Goal: Task Accomplishment & Management: Complete application form

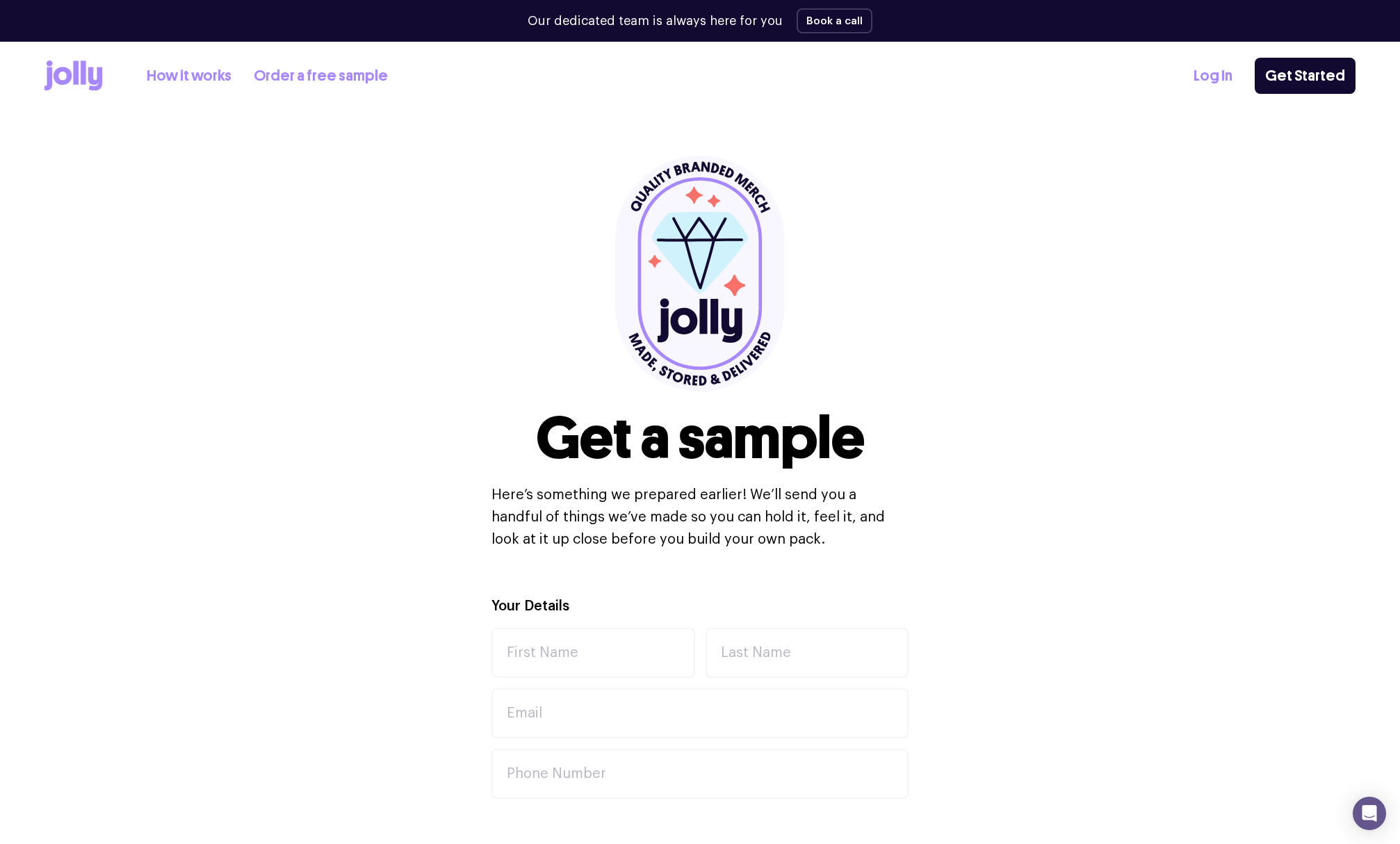
click at [77, 71] on icon at bounding box center [75, 73] width 6 height 24
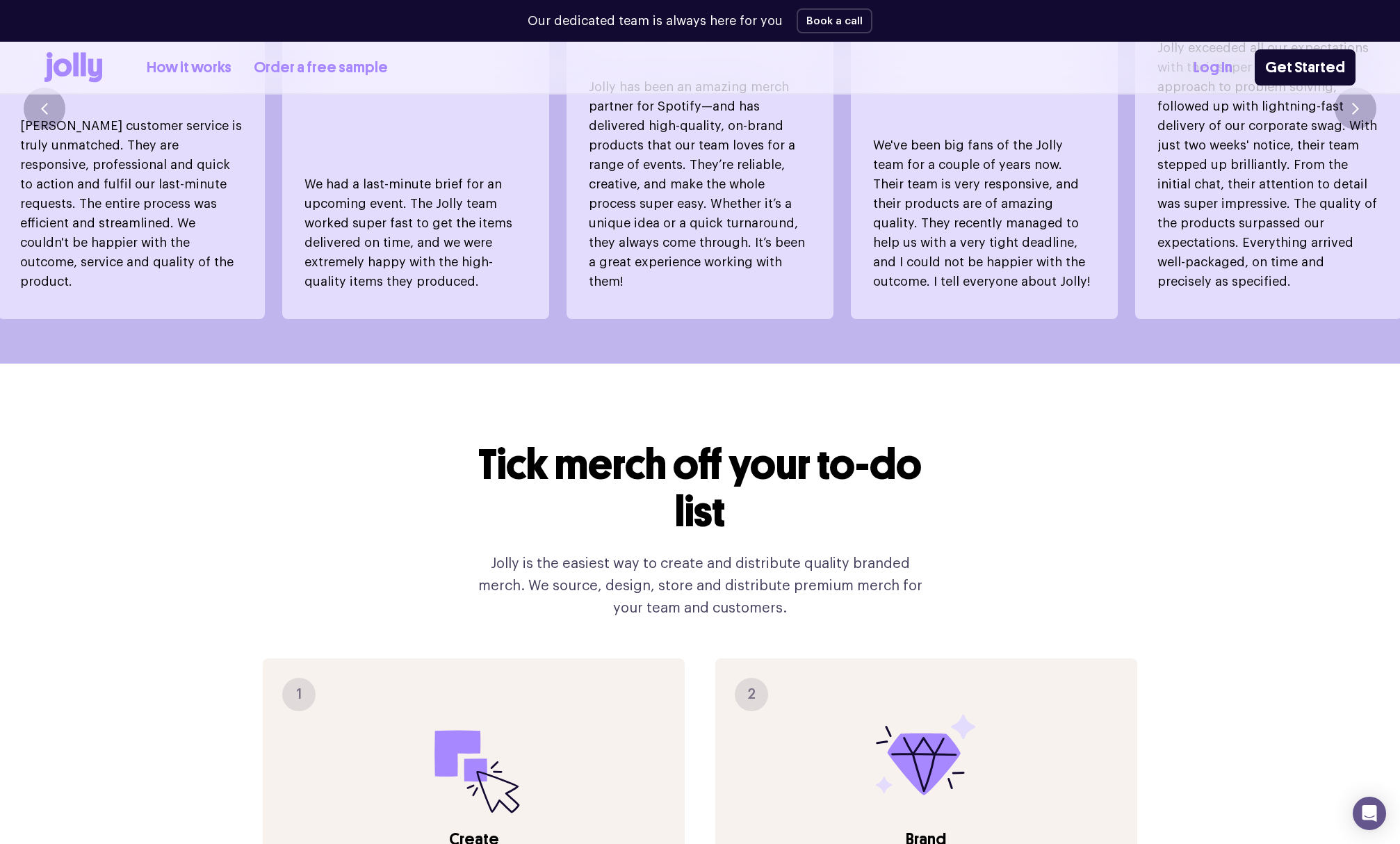
scroll to position [1182, 0]
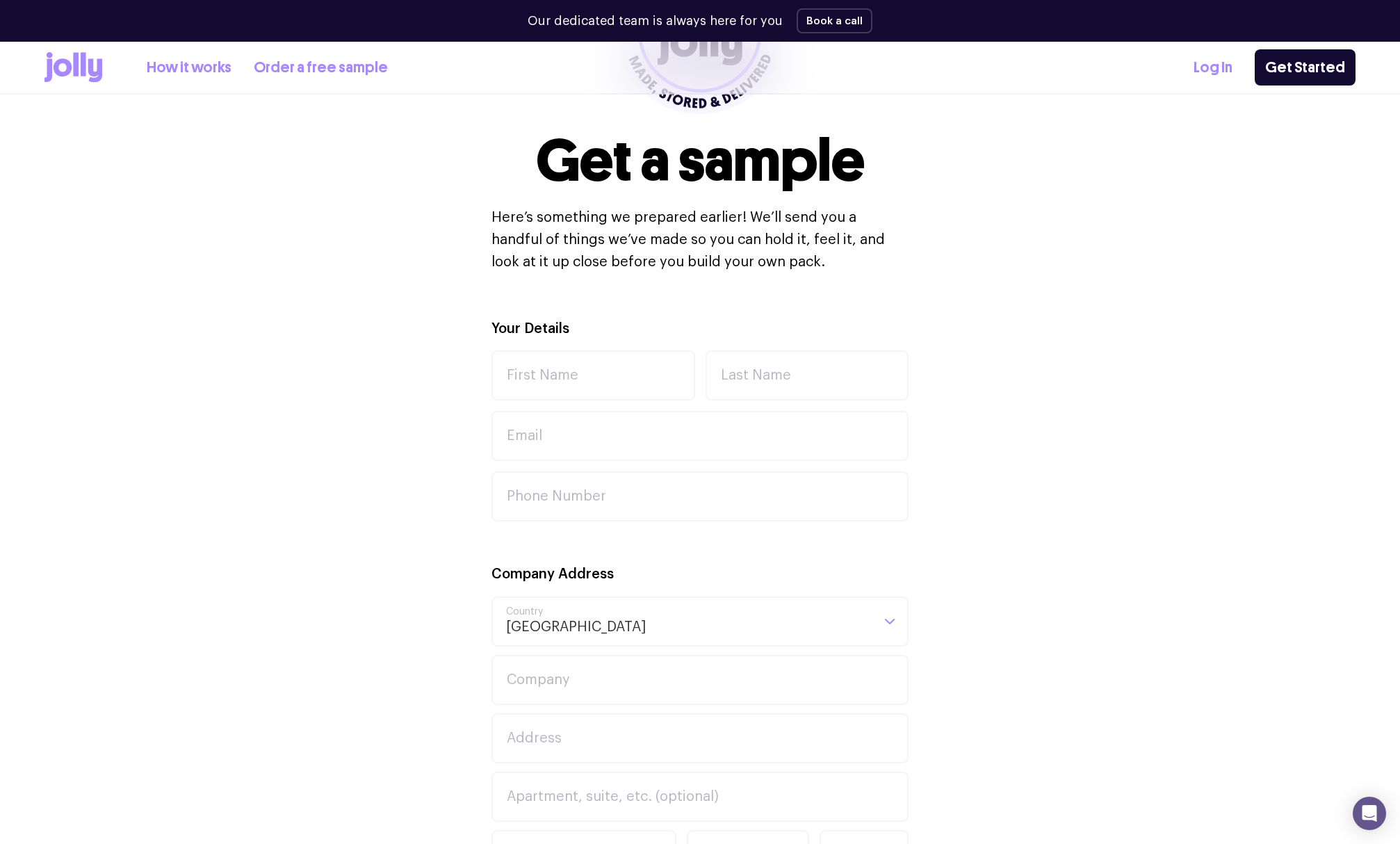
scroll to position [278, 0]
click at [582, 374] on input "First Name" at bounding box center [593, 374] width 204 height 50
type input "[PERSON_NAME]"
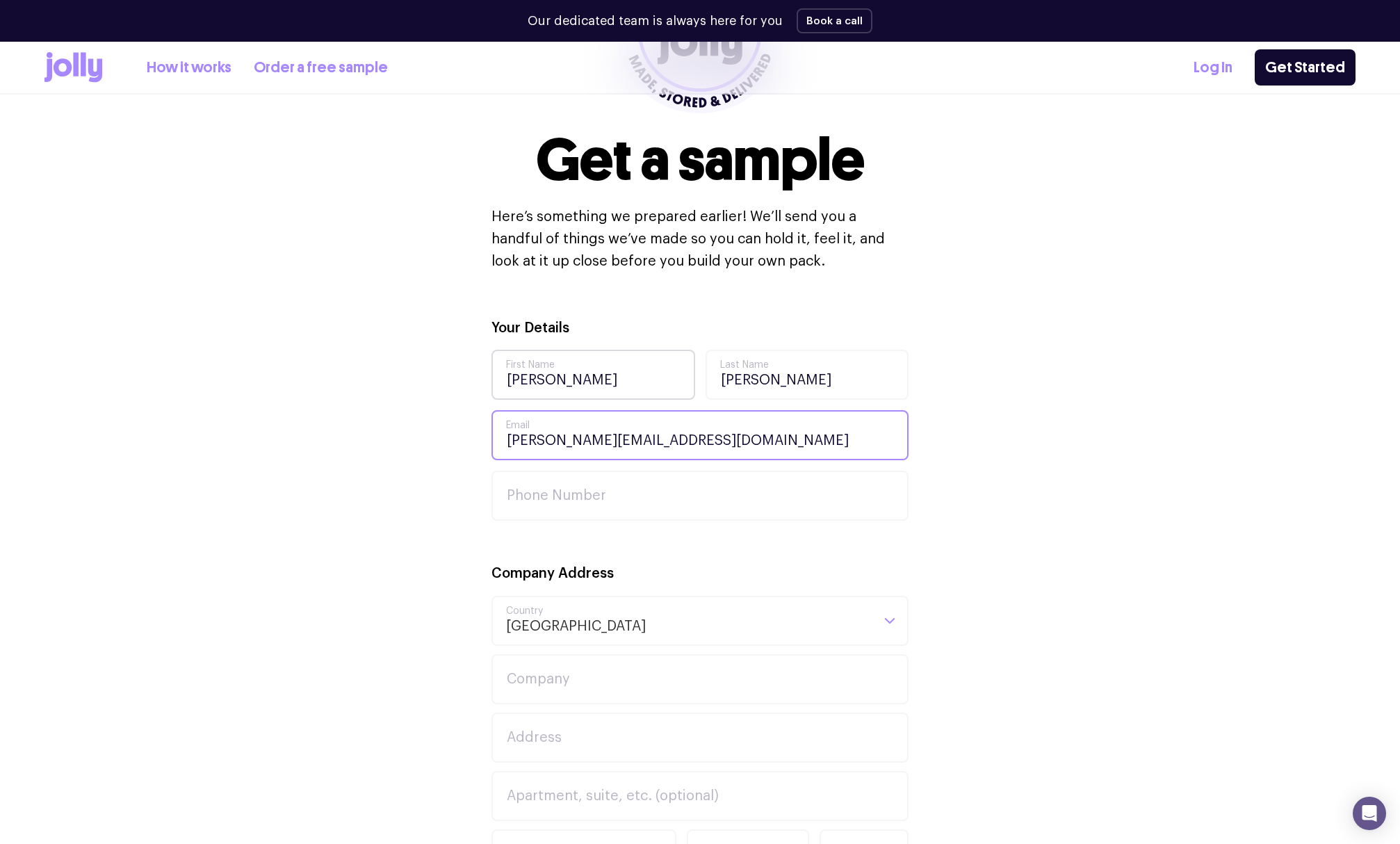
type input "[PERSON_NAME][EMAIL_ADDRESS][DOMAIN_NAME]"
type input "0450246009"
type input "El Jannah"
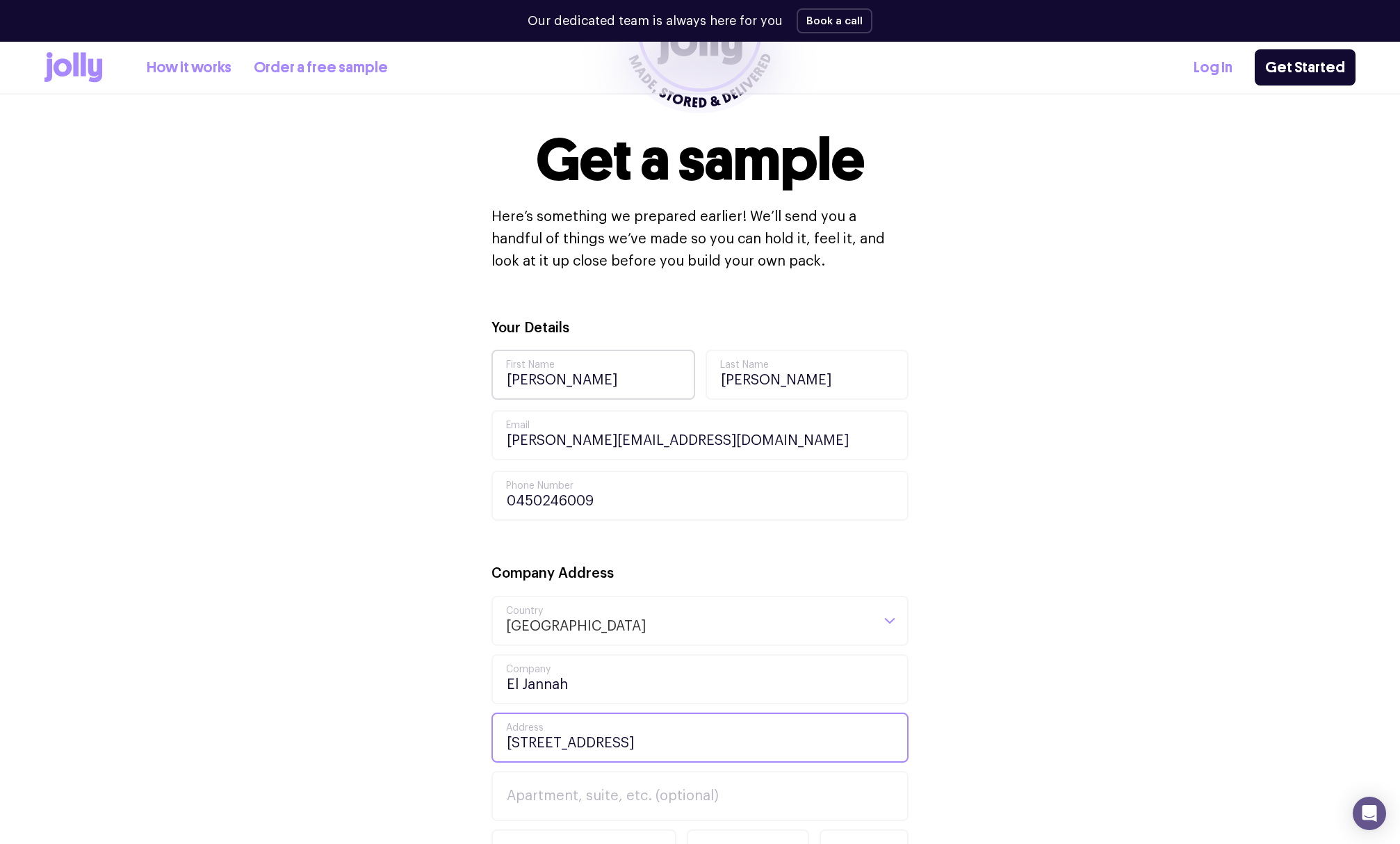
type input "[STREET_ADDRESS]"
type input "1.02"
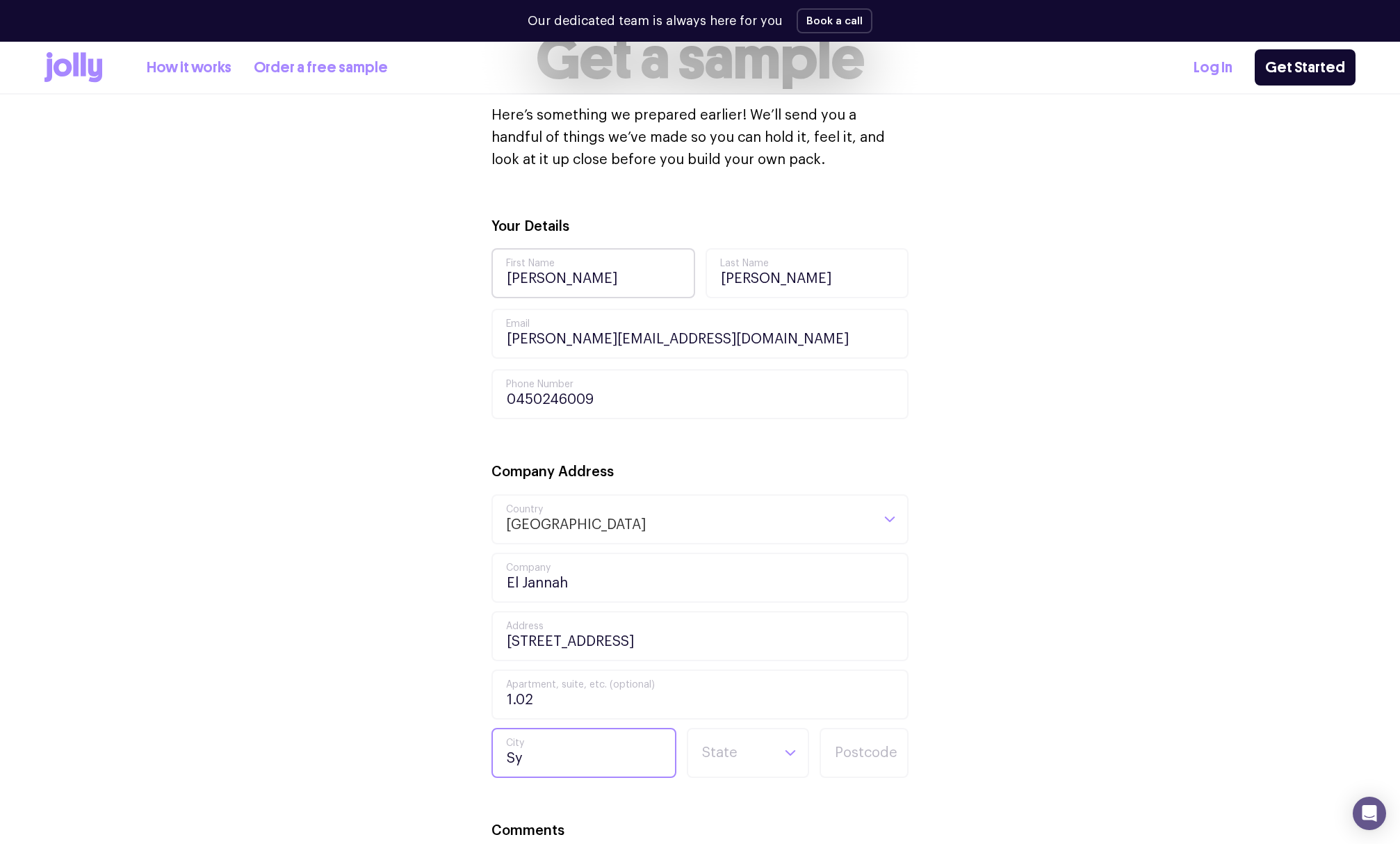
scroll to position [392, 0]
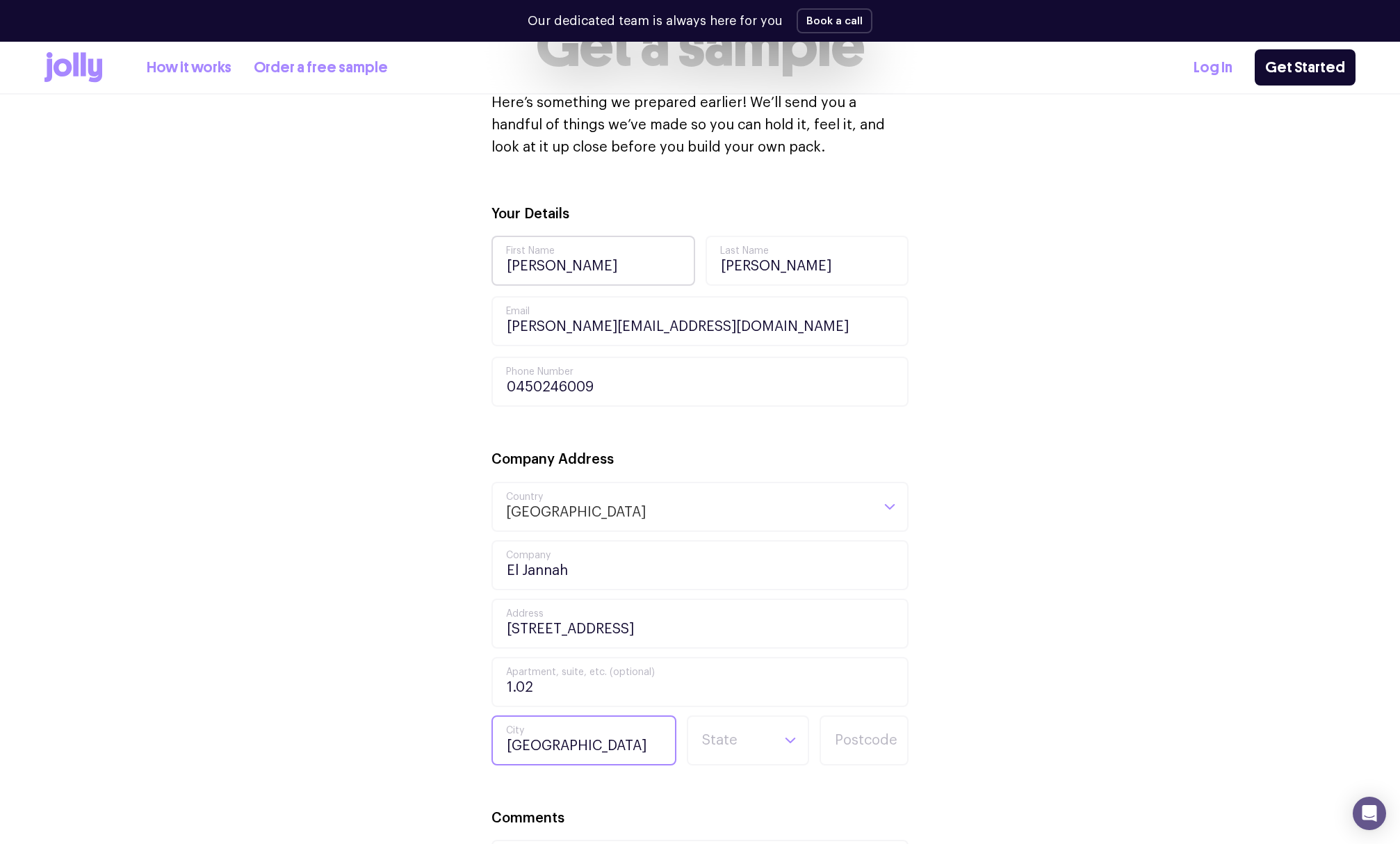
type input "[GEOGRAPHIC_DATA]"
type input "2127"
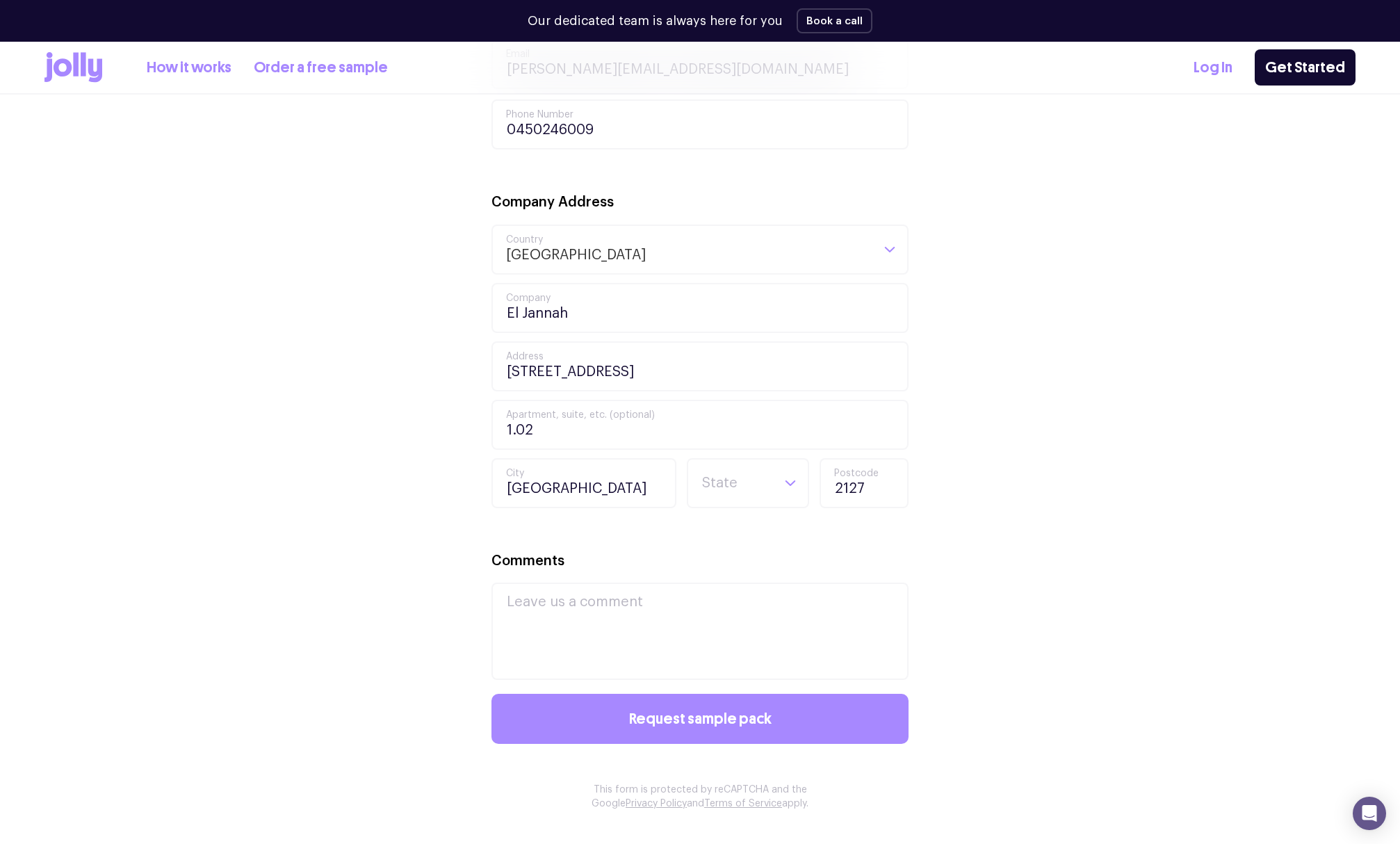
scroll to position [670, 0]
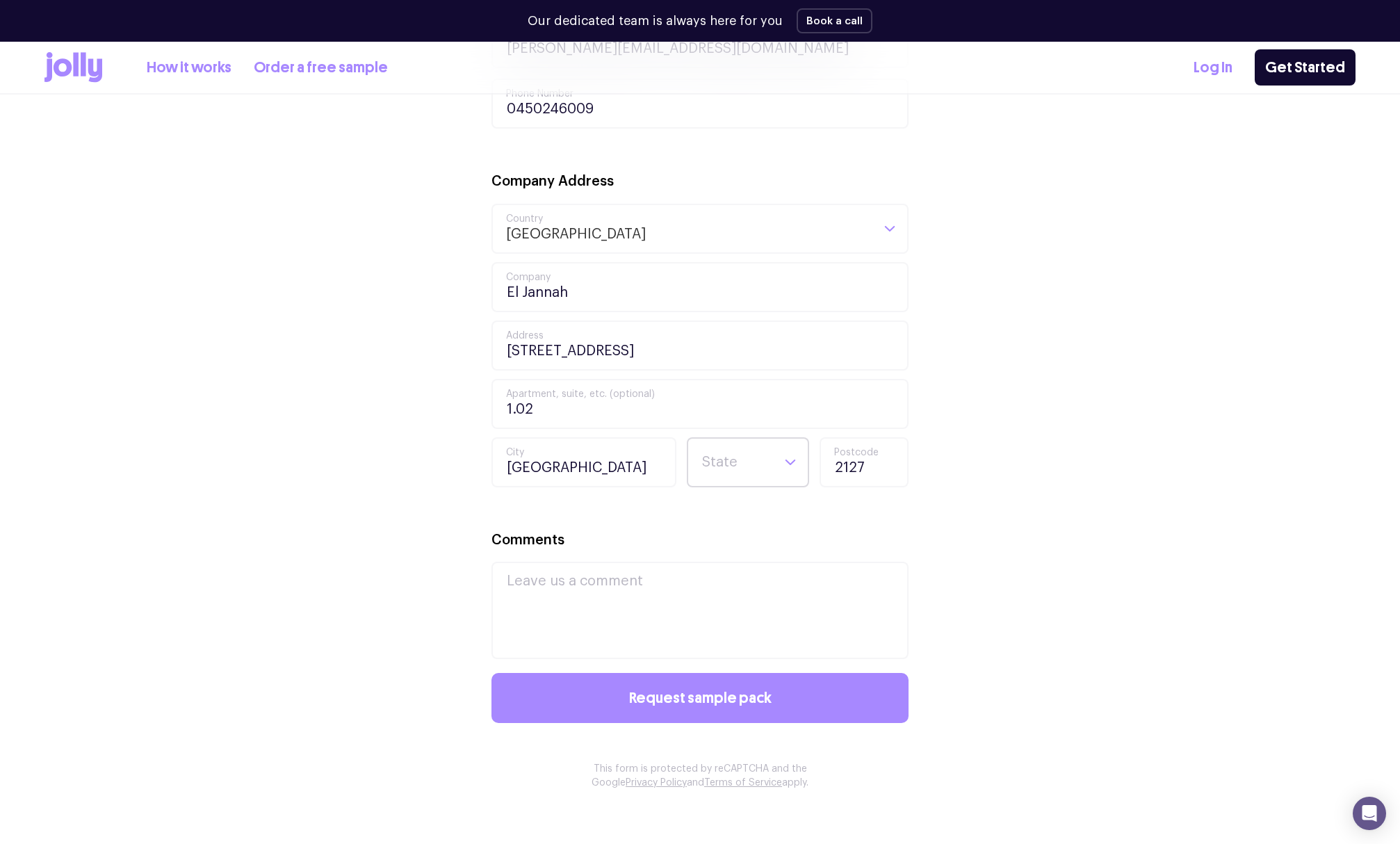
click at [701, 474] on input "Search for option" at bounding box center [736, 462] width 71 height 47
type input "NS"
click at [734, 516] on li "[GEOGRAPHIC_DATA]" at bounding box center [748, 513] width 115 height 34
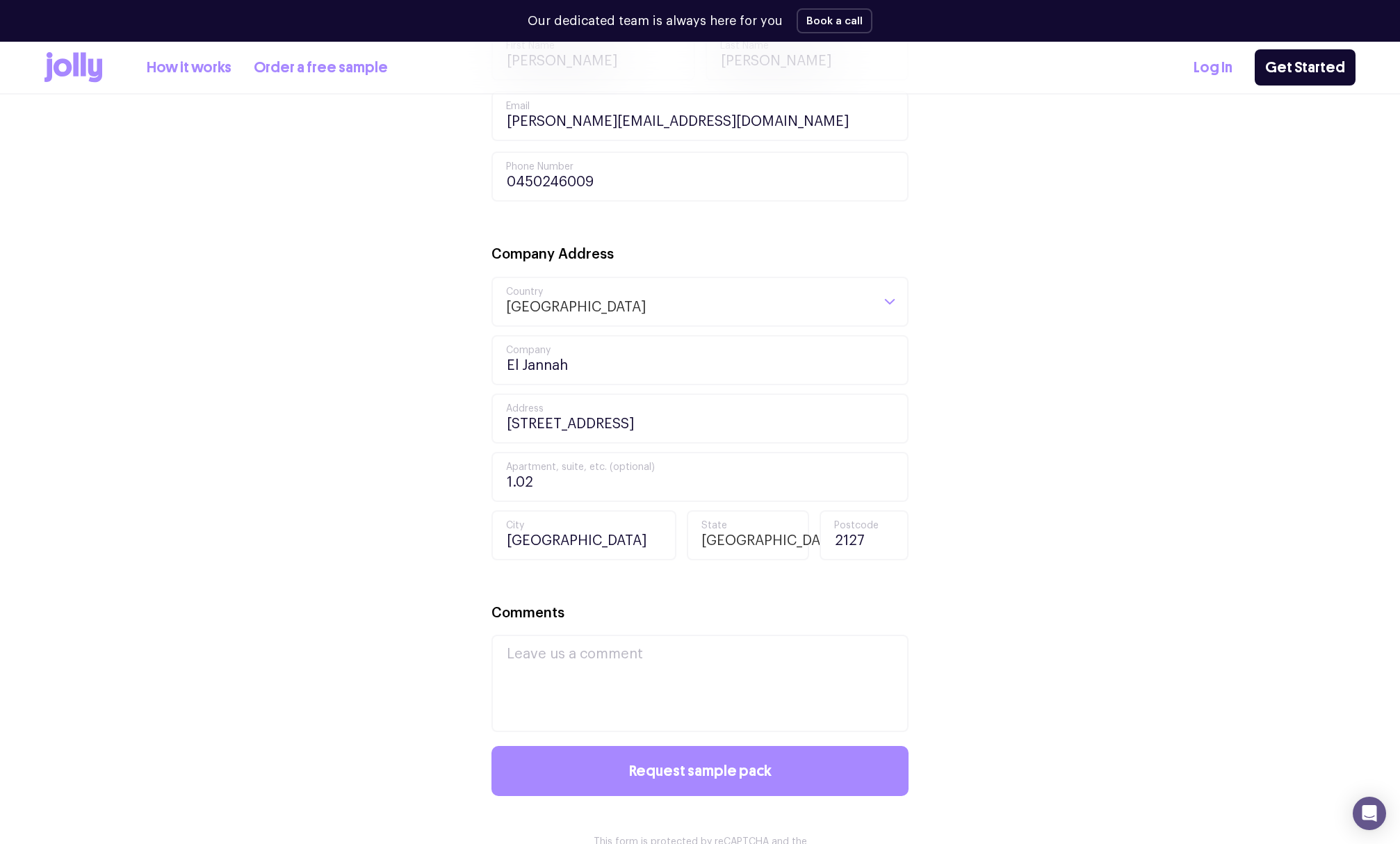
scroll to position [601, 0]
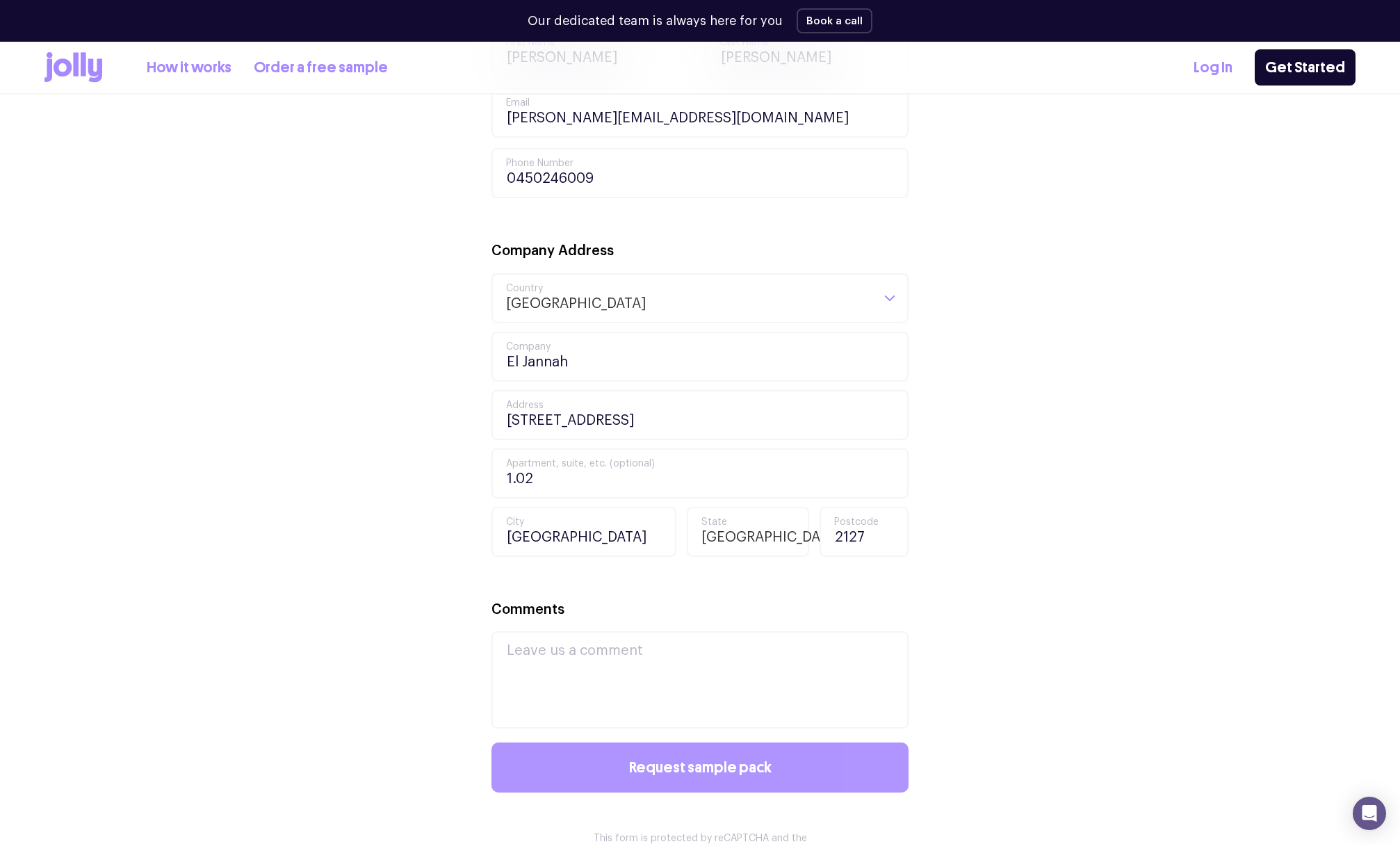
click at [668, 765] on span "Request sample pack" at bounding box center [700, 767] width 142 height 15
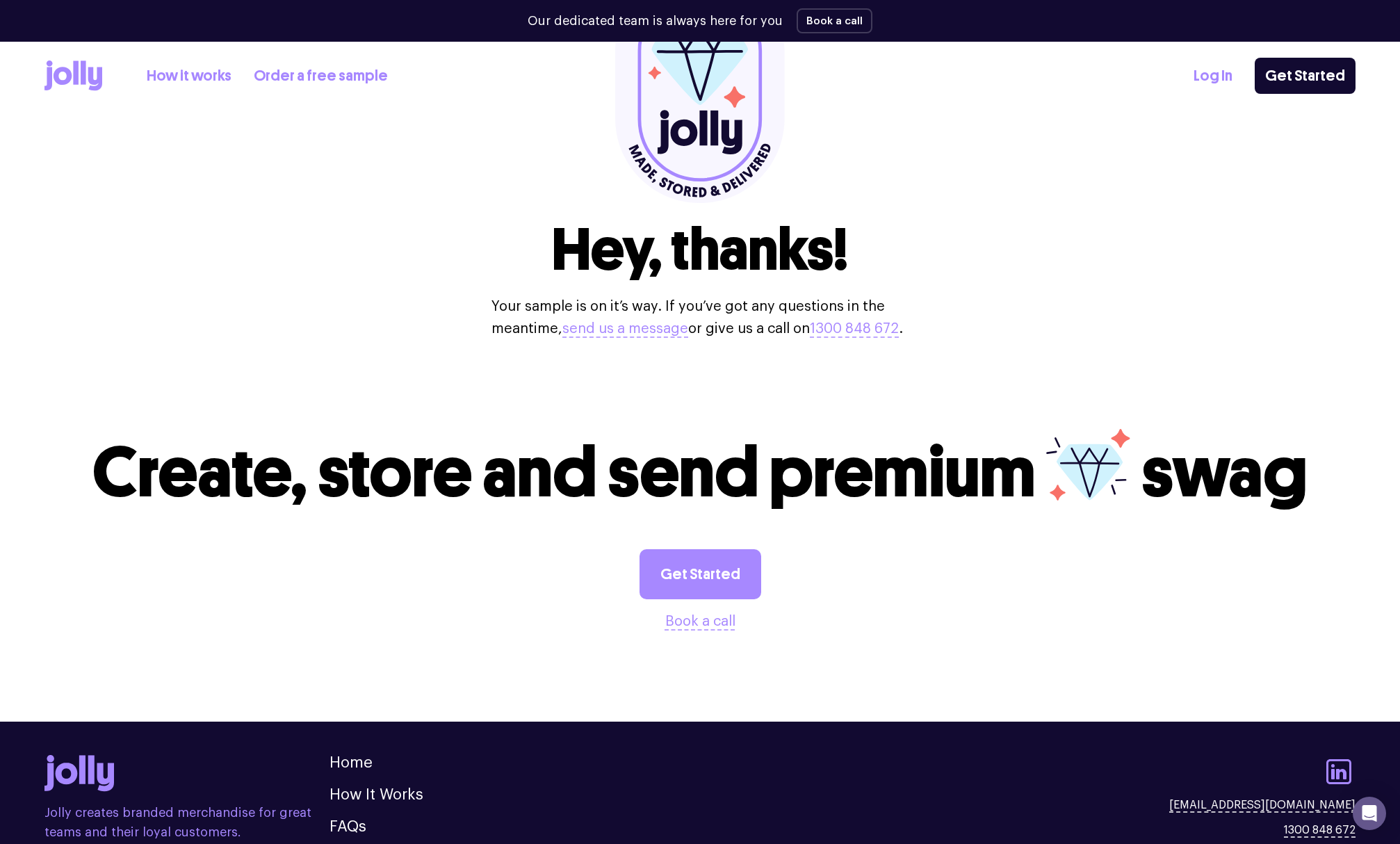
scroll to position [278, 0]
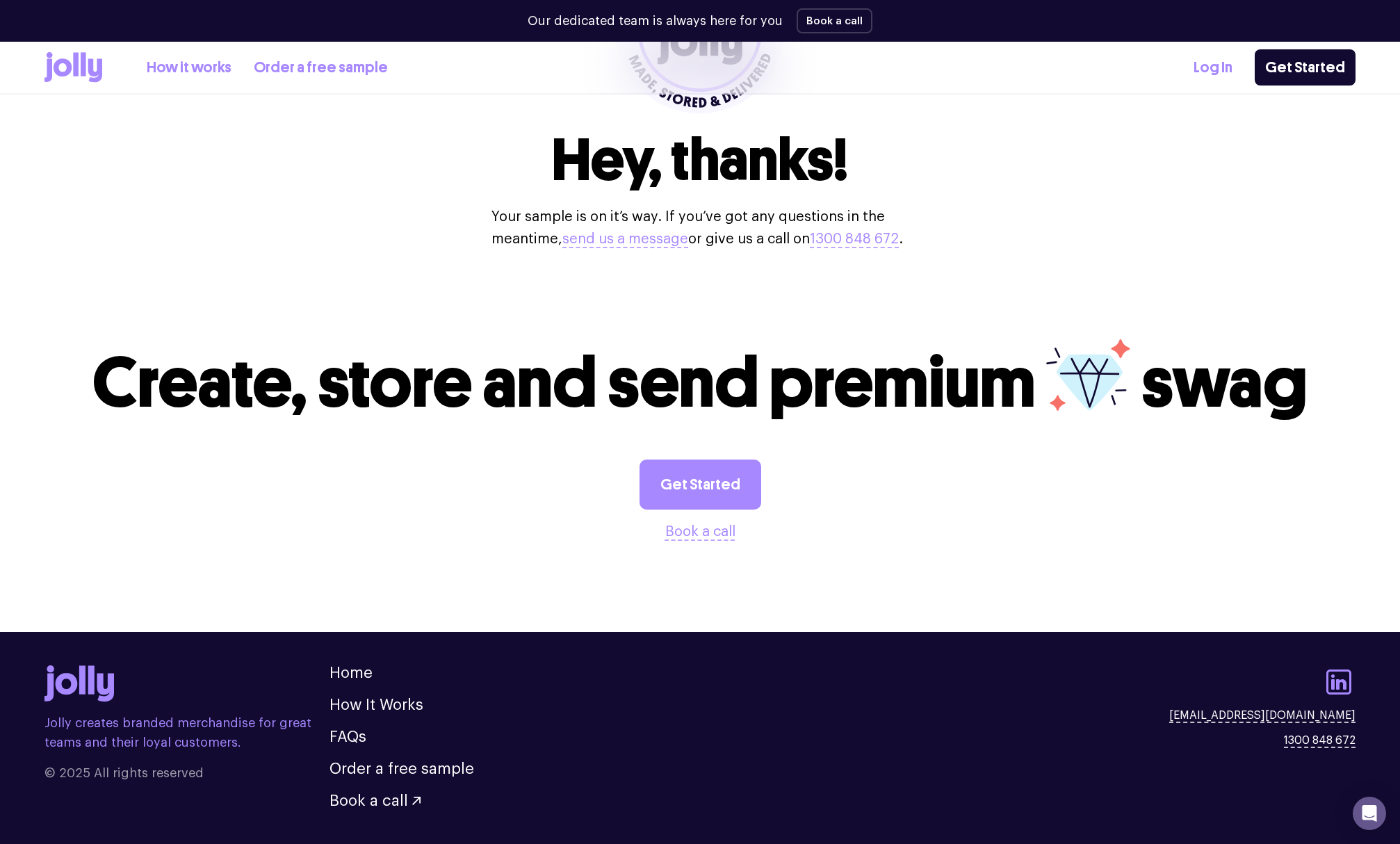
click at [158, 66] on link "How it works" at bounding box center [189, 67] width 85 height 23
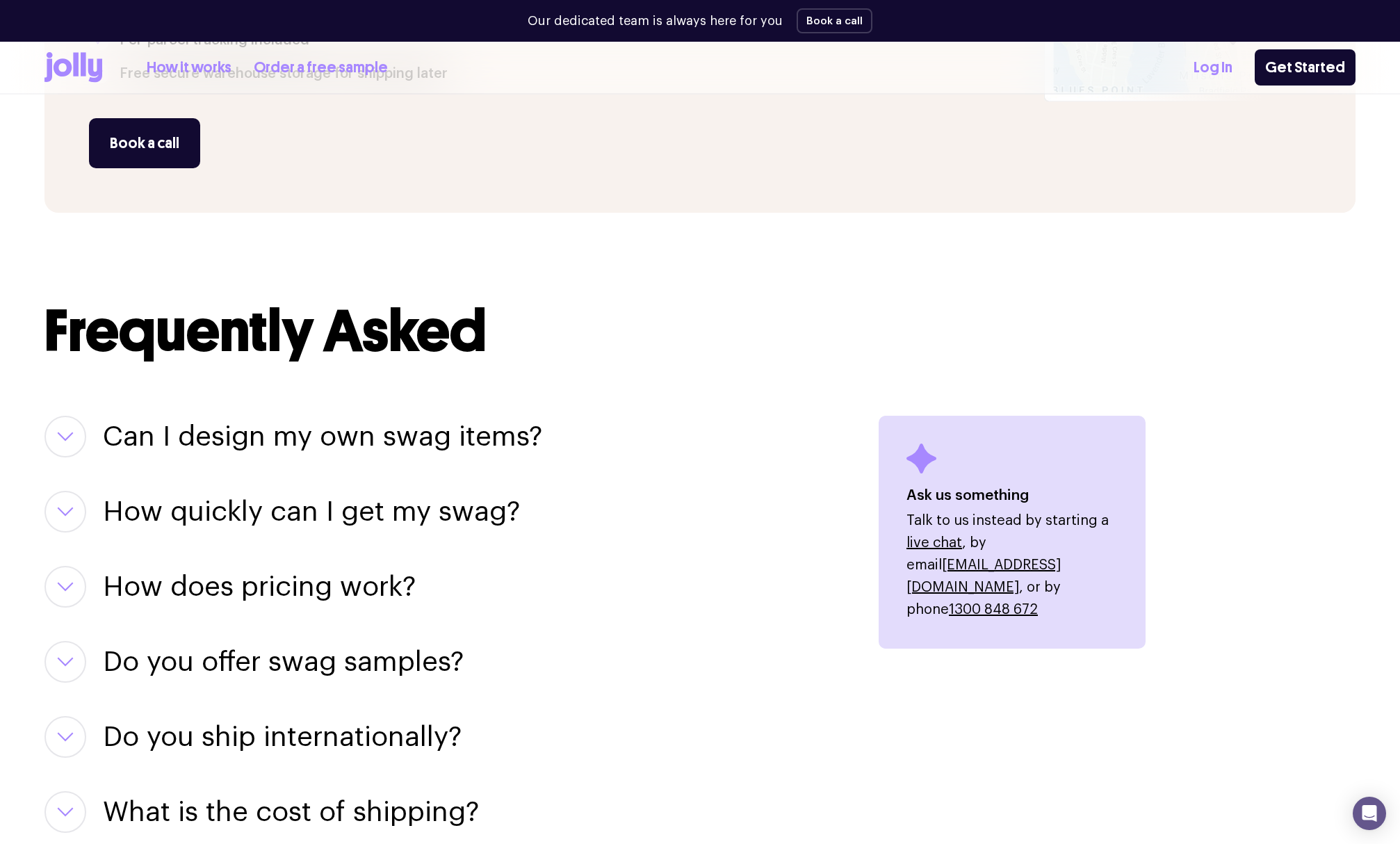
scroll to position [1599, 0]
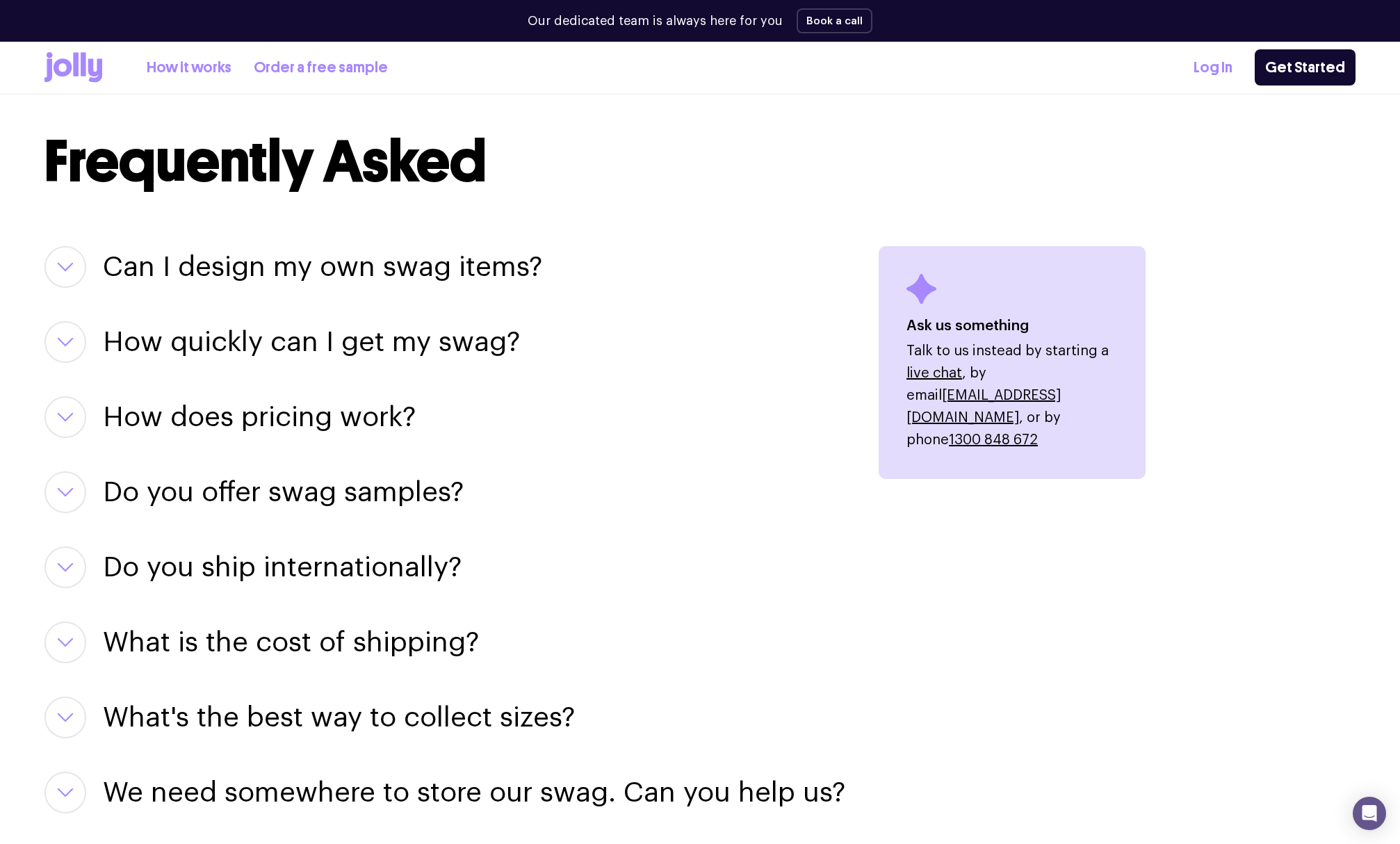
click at [266, 254] on h3 "Can I design my own swag items?" at bounding box center [322, 267] width 439 height 42
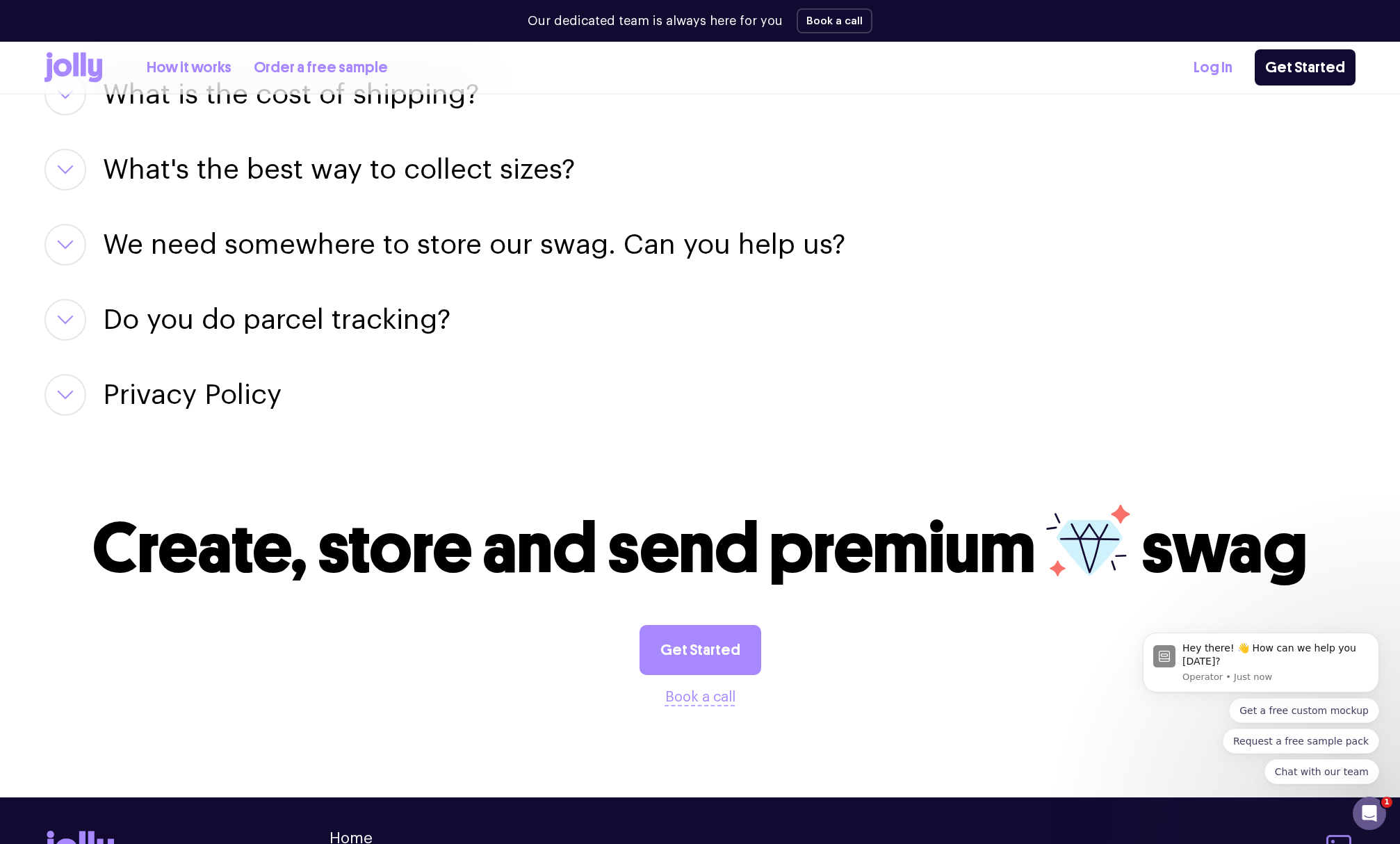
scroll to position [2502, 0]
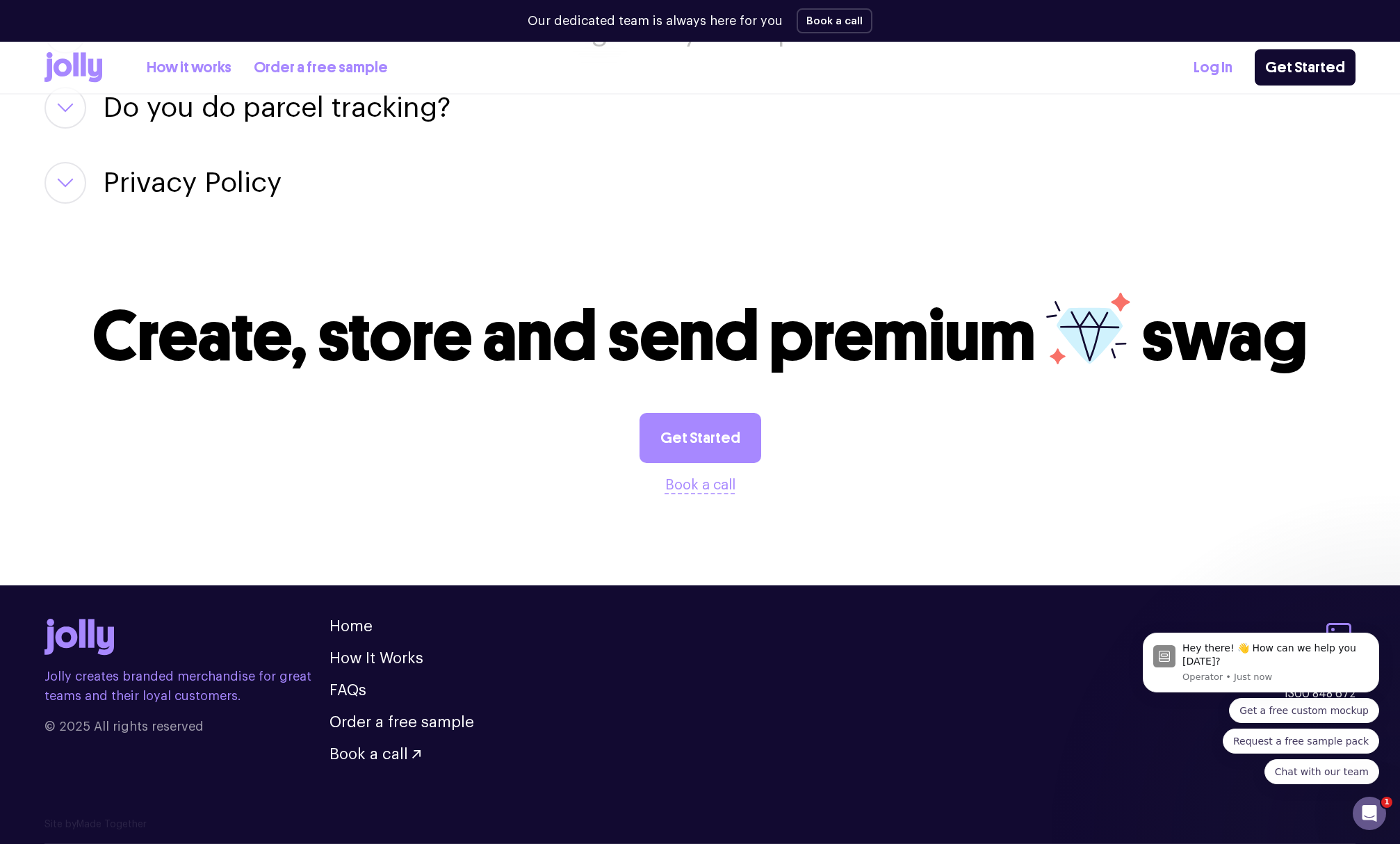
click at [72, 62] on icon at bounding box center [74, 67] width 58 height 30
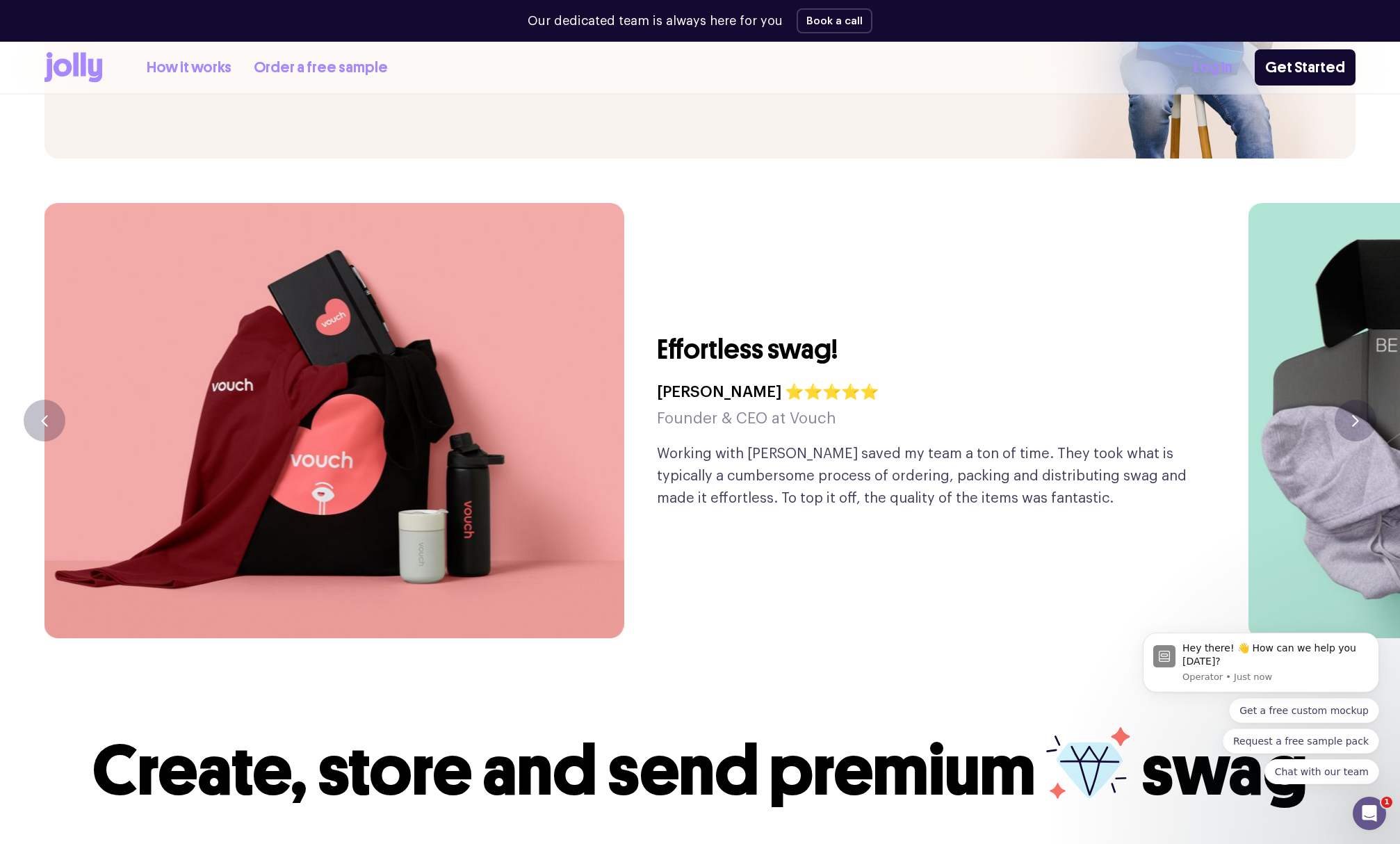
scroll to position [3338, 0]
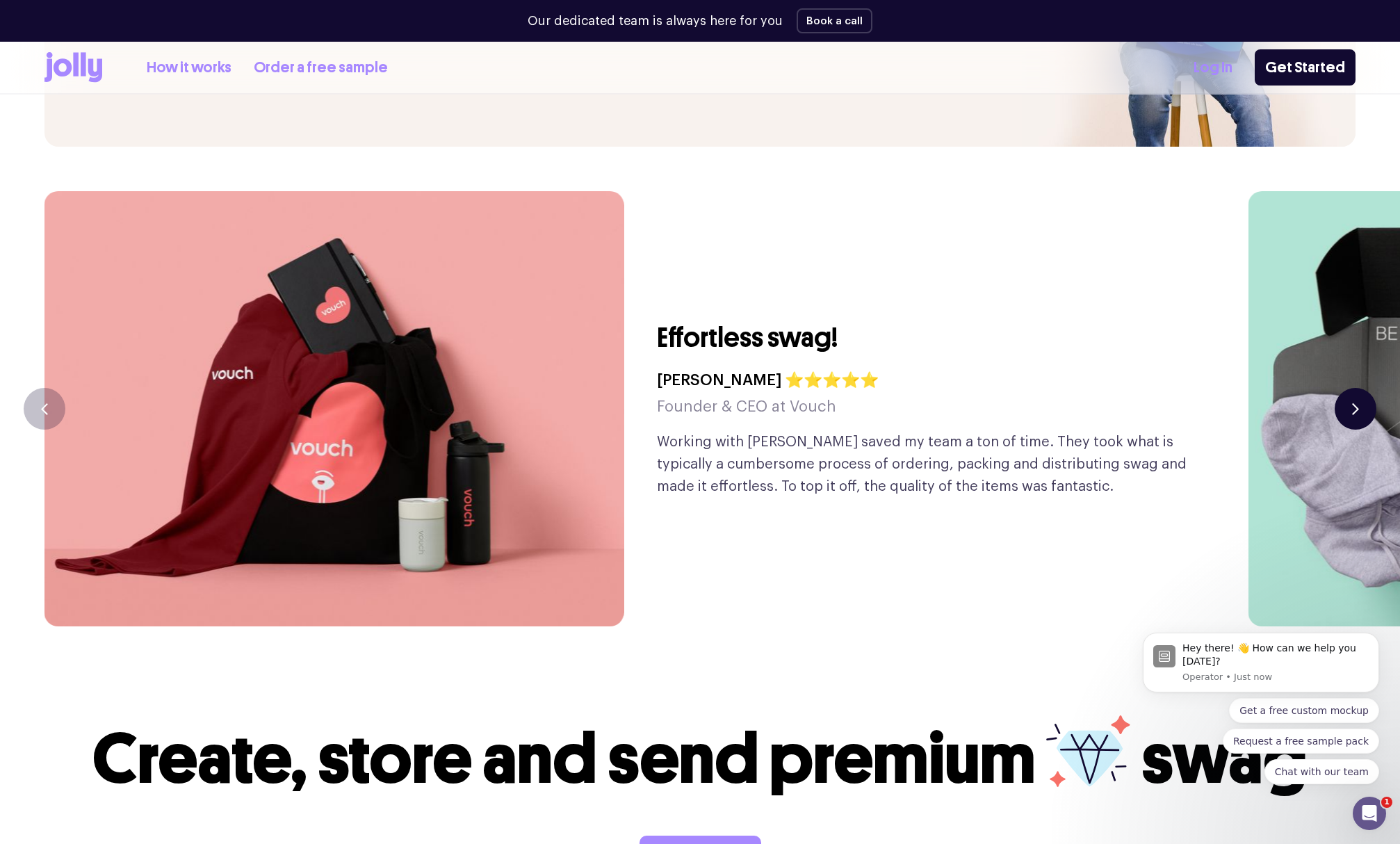
click at [1362, 388] on button "button" at bounding box center [1355, 409] width 42 height 42
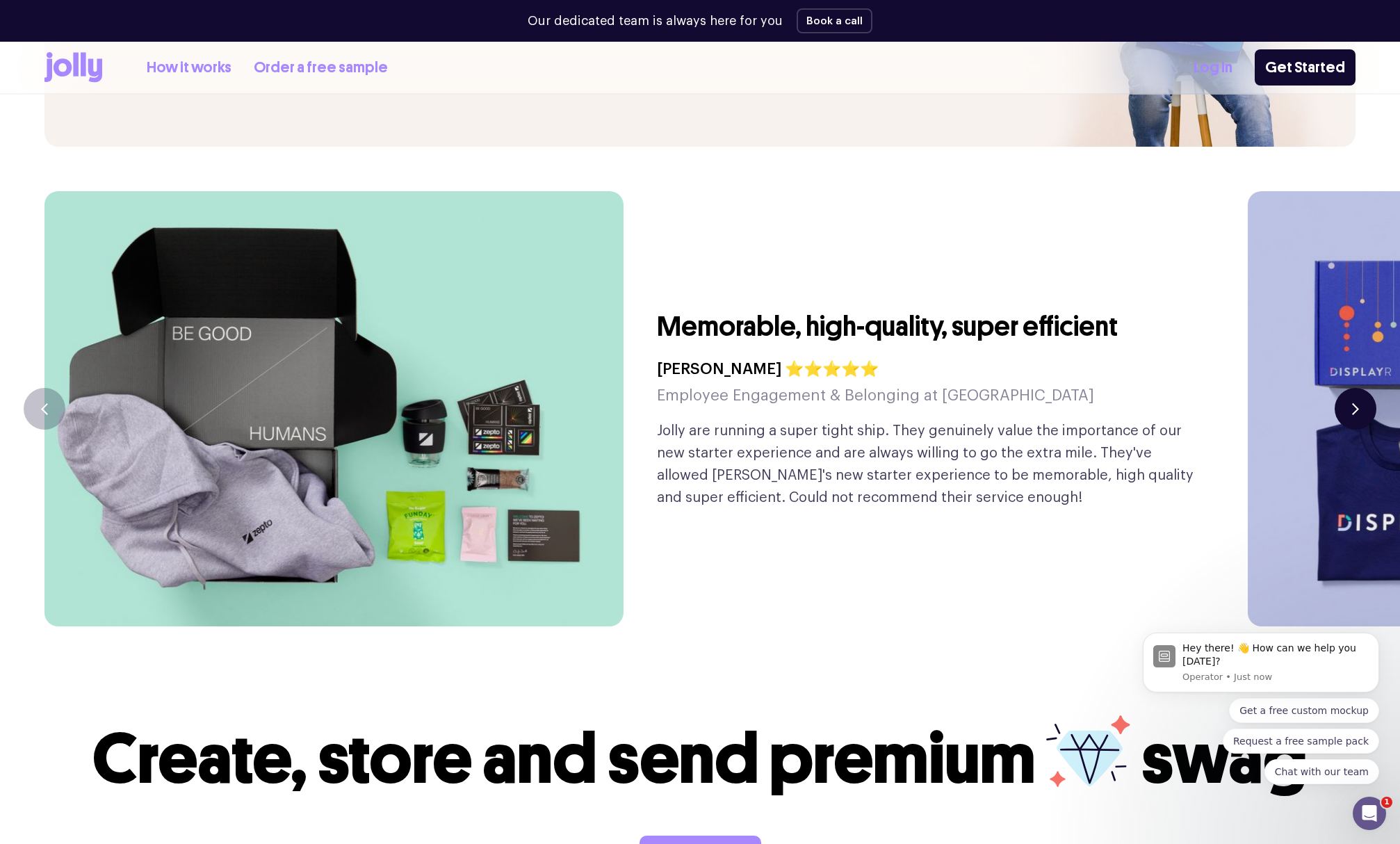
click at [1362, 388] on button "button" at bounding box center [1355, 409] width 42 height 42
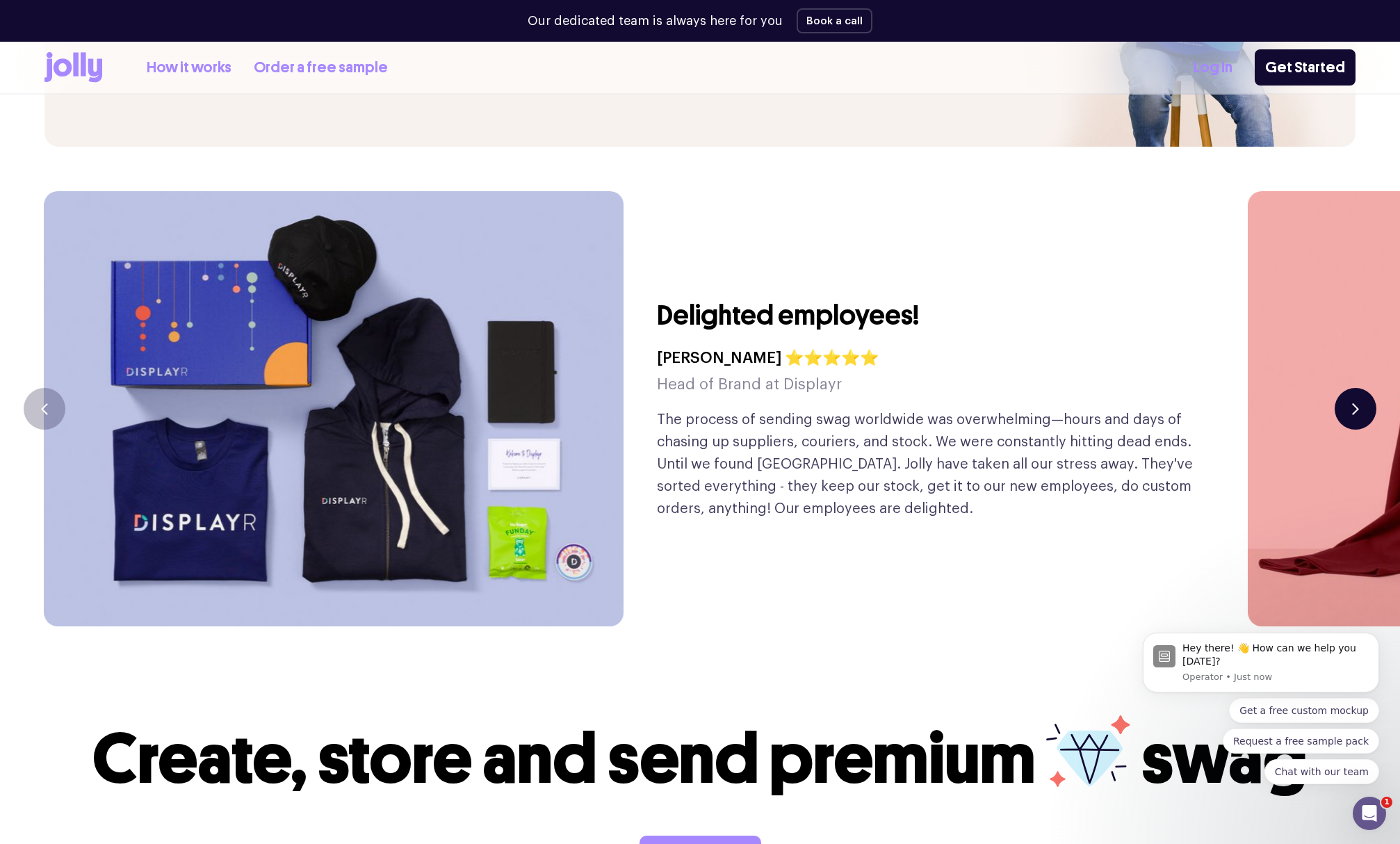
click at [1362, 388] on button "button" at bounding box center [1355, 409] width 42 height 42
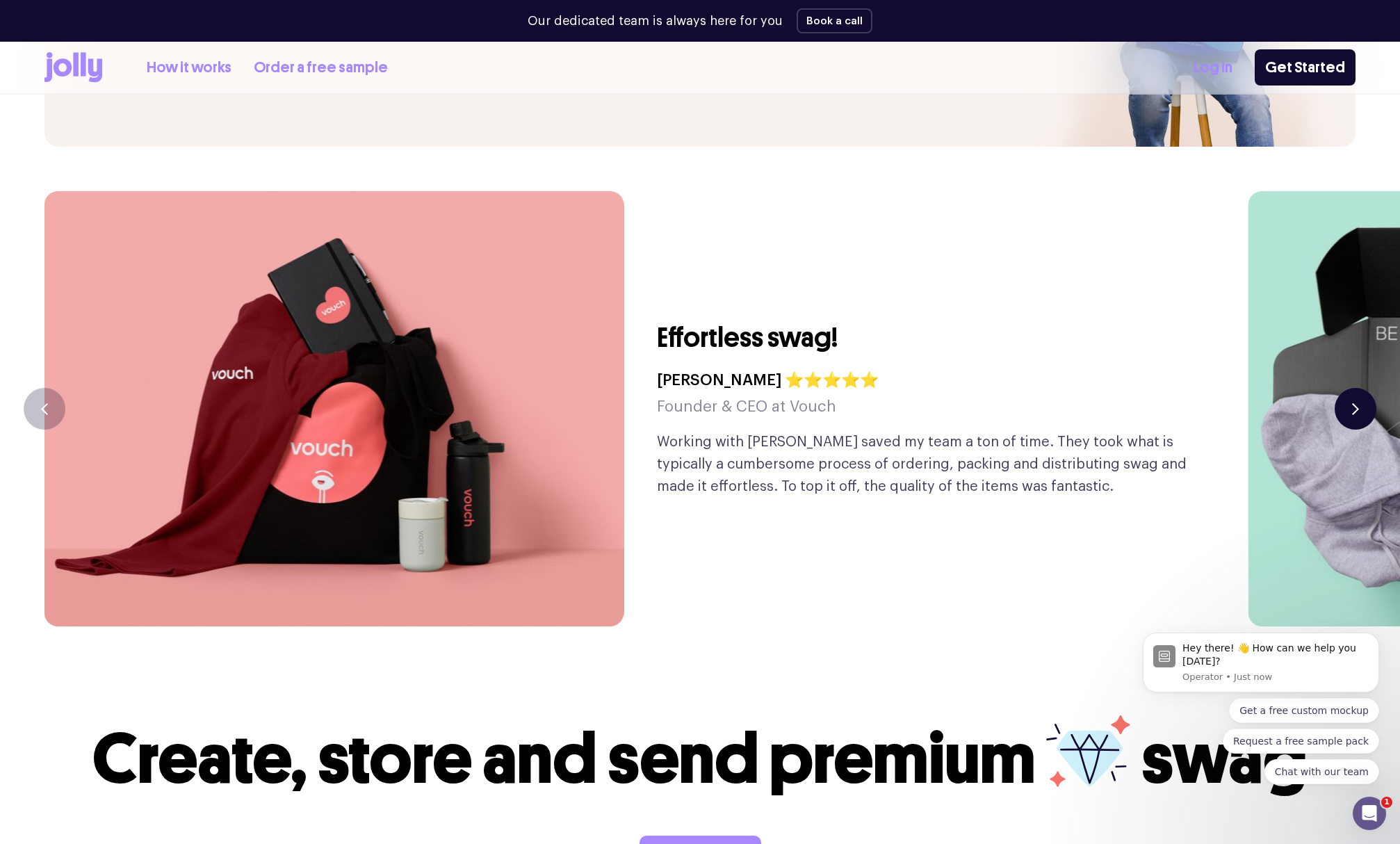
click at [1362, 388] on button "button" at bounding box center [1355, 409] width 42 height 42
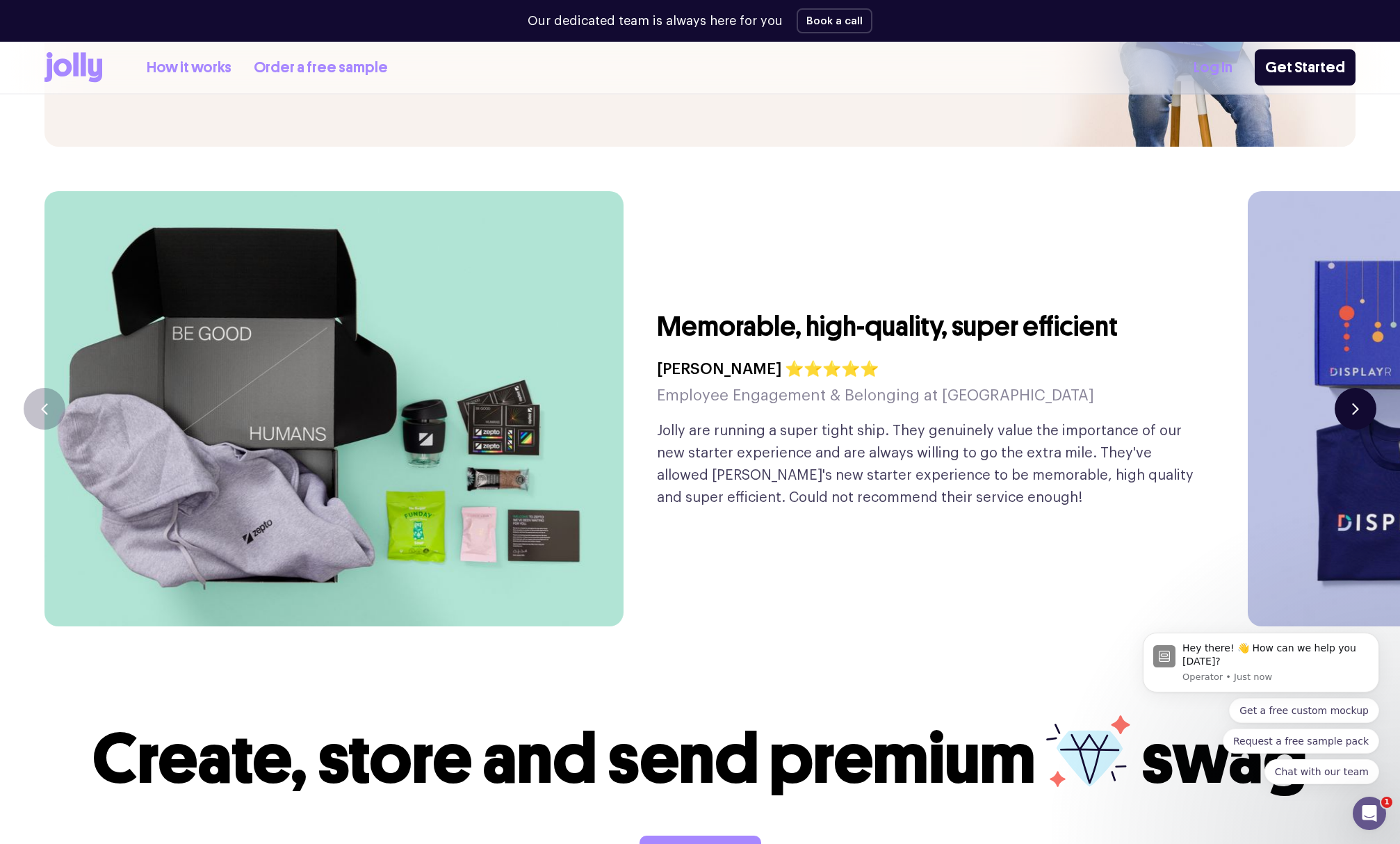
click at [1362, 388] on button "button" at bounding box center [1355, 409] width 42 height 42
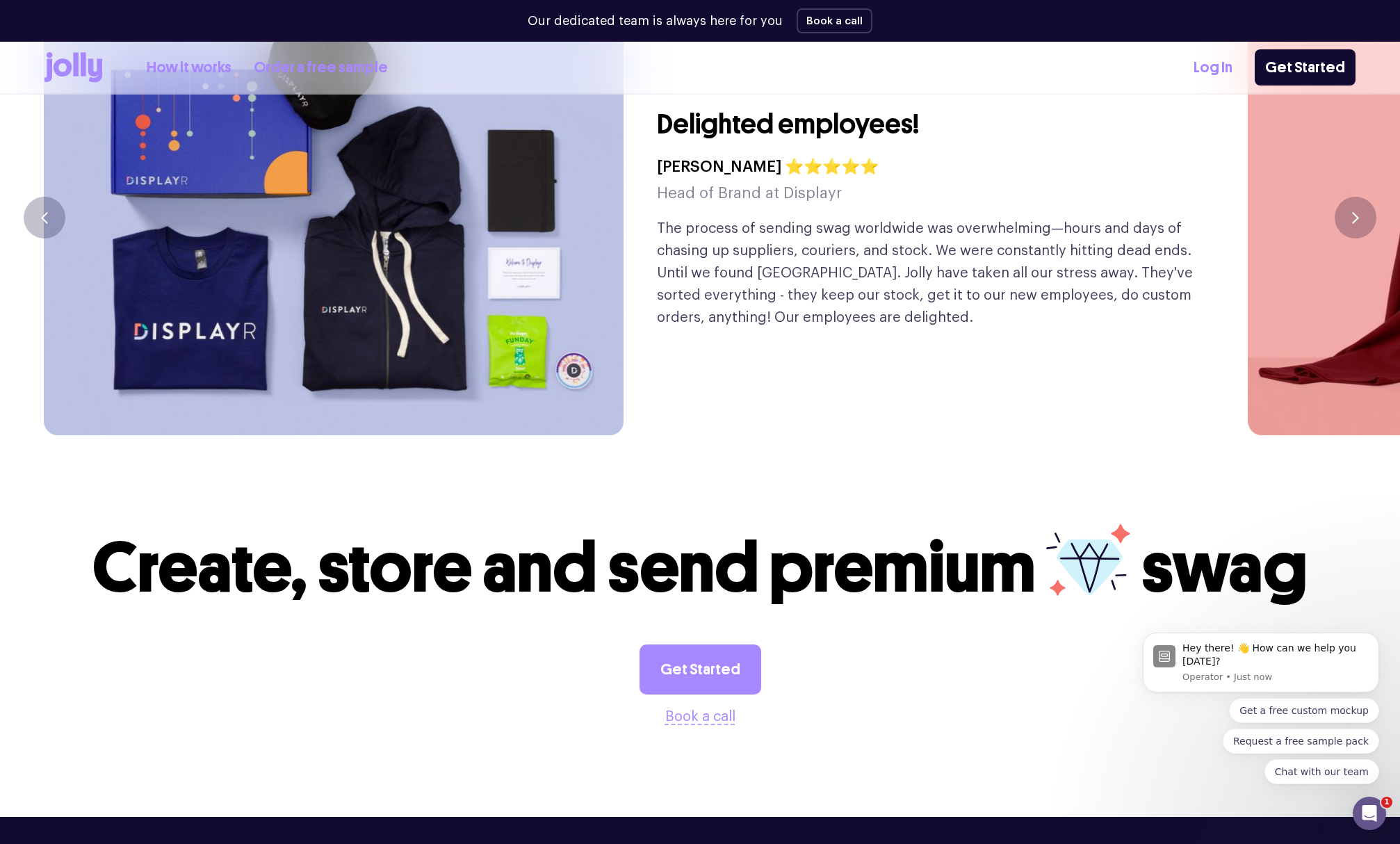
scroll to position [3728, 0]
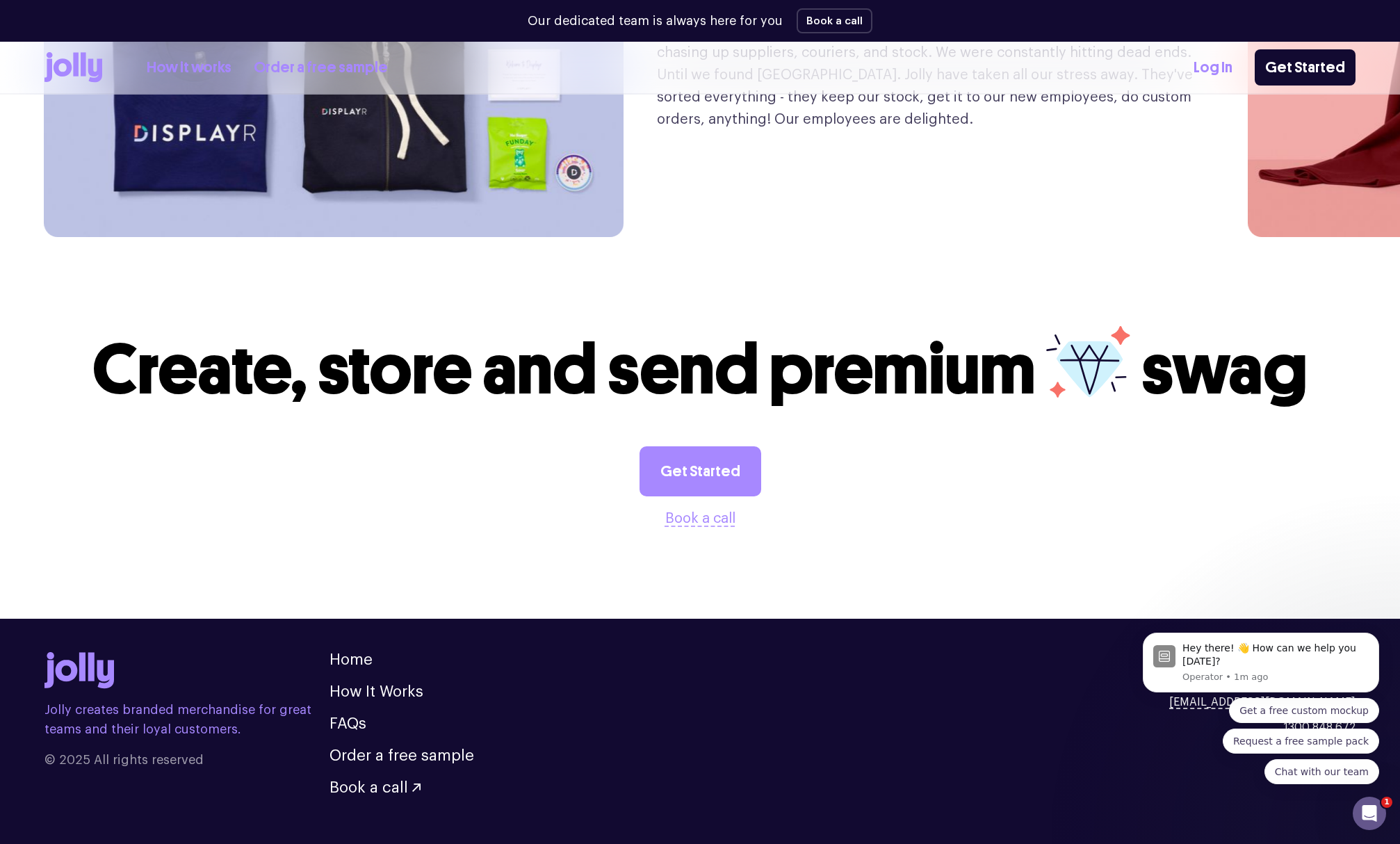
click at [340, 716] on li "FAQs" at bounding box center [401, 723] width 145 height 15
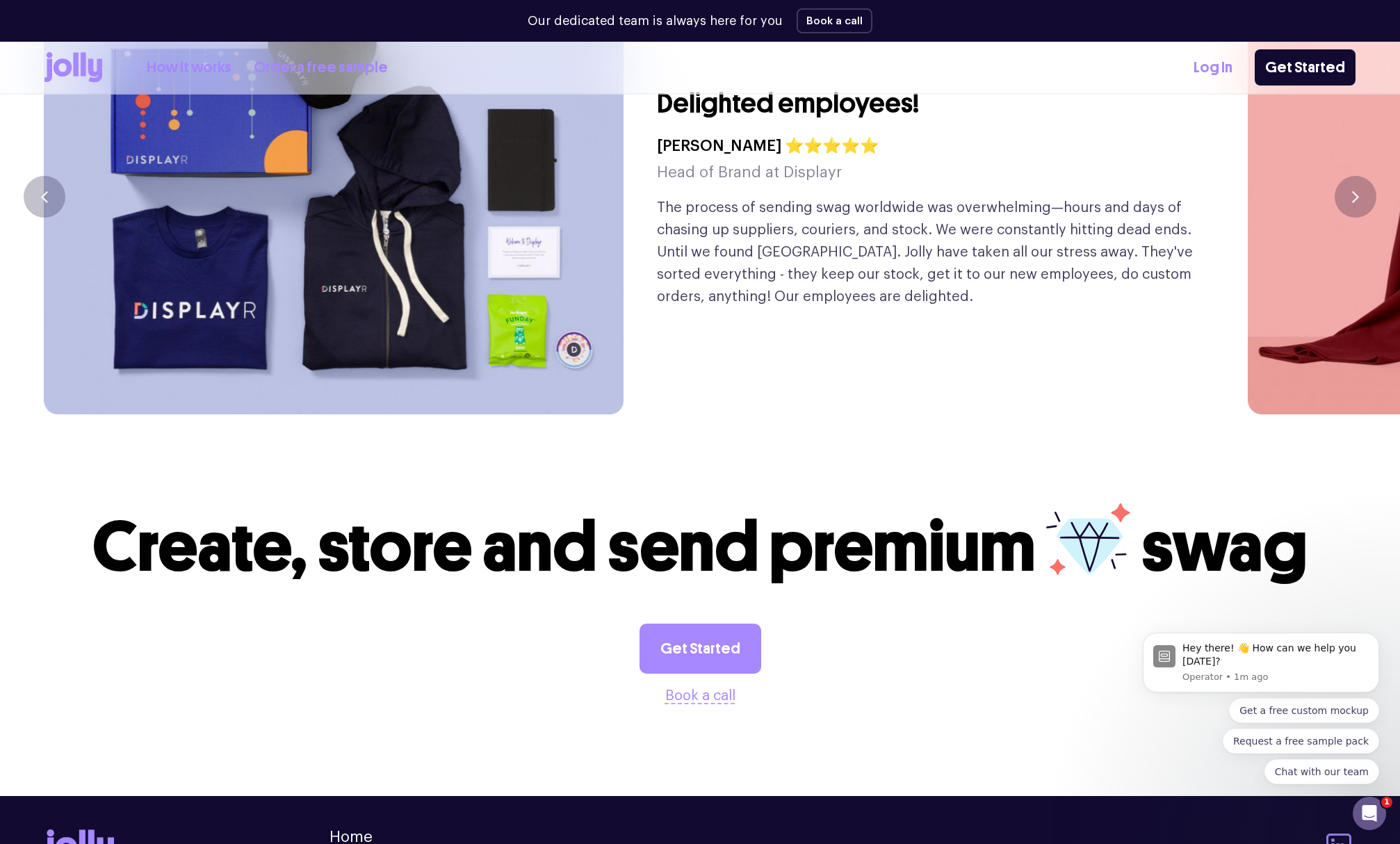
scroll to position [3450, 0]
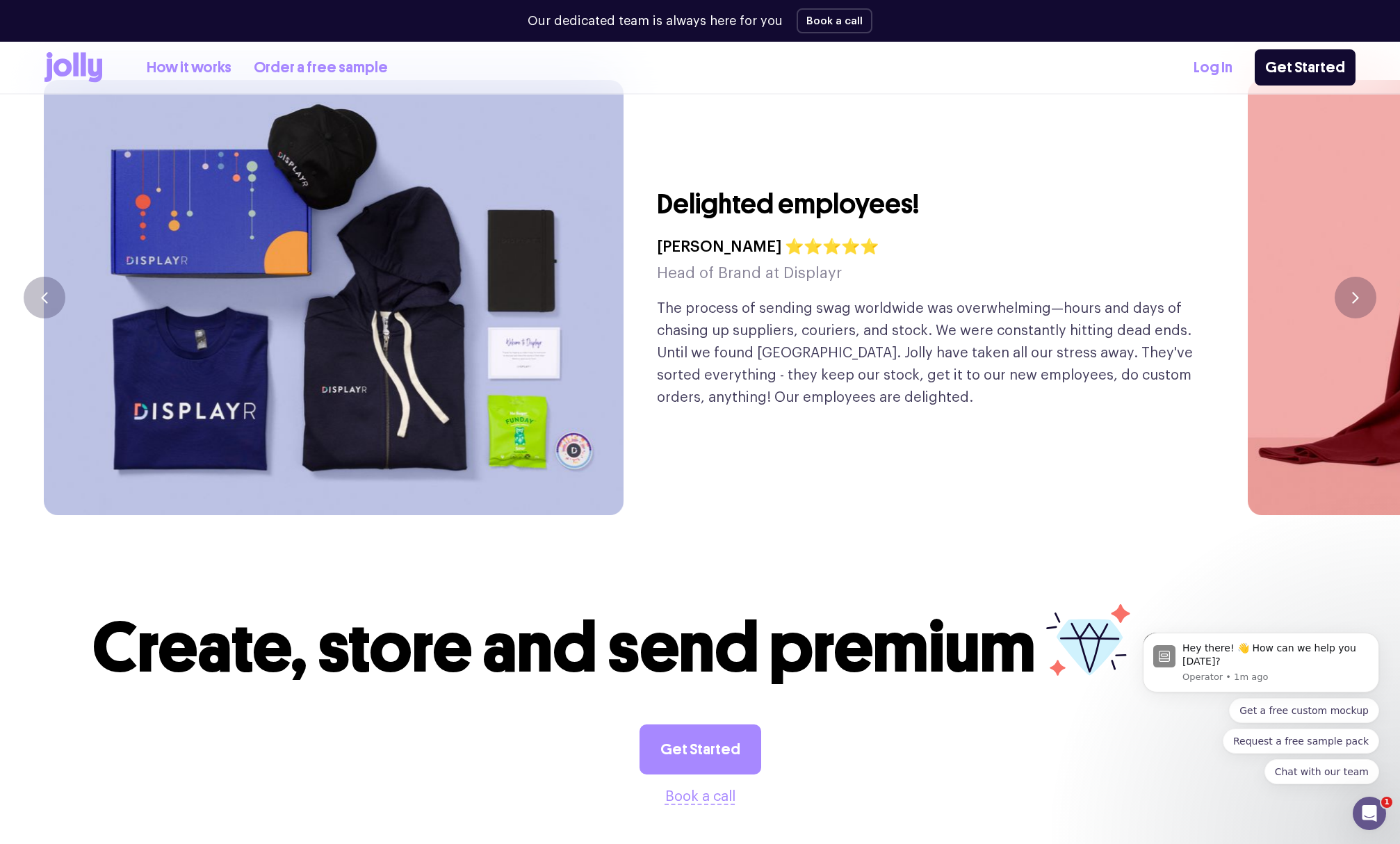
click at [197, 58] on link "How it works" at bounding box center [189, 67] width 85 height 23
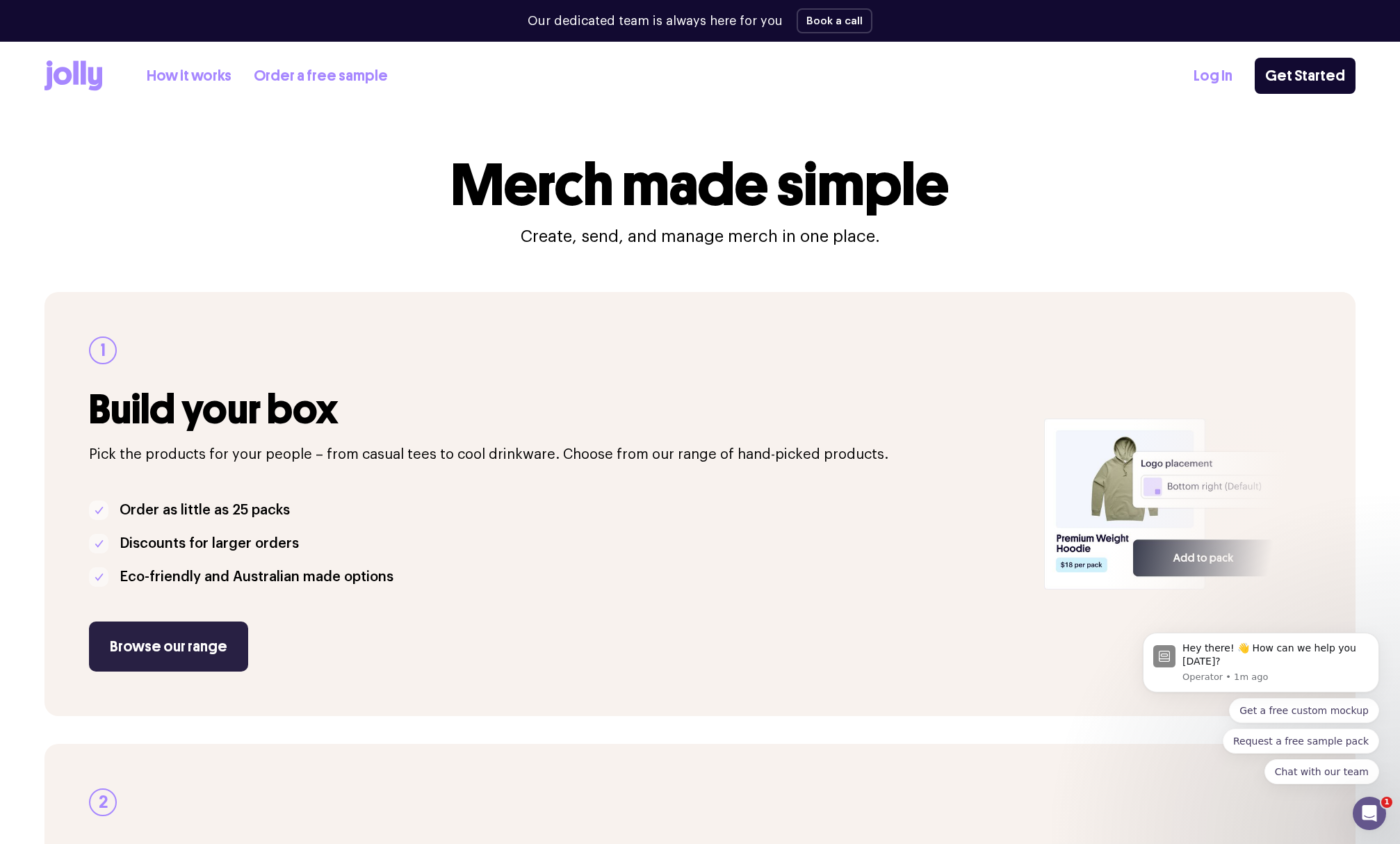
click at [186, 646] on link "Browse our range" at bounding box center [168, 646] width 159 height 50
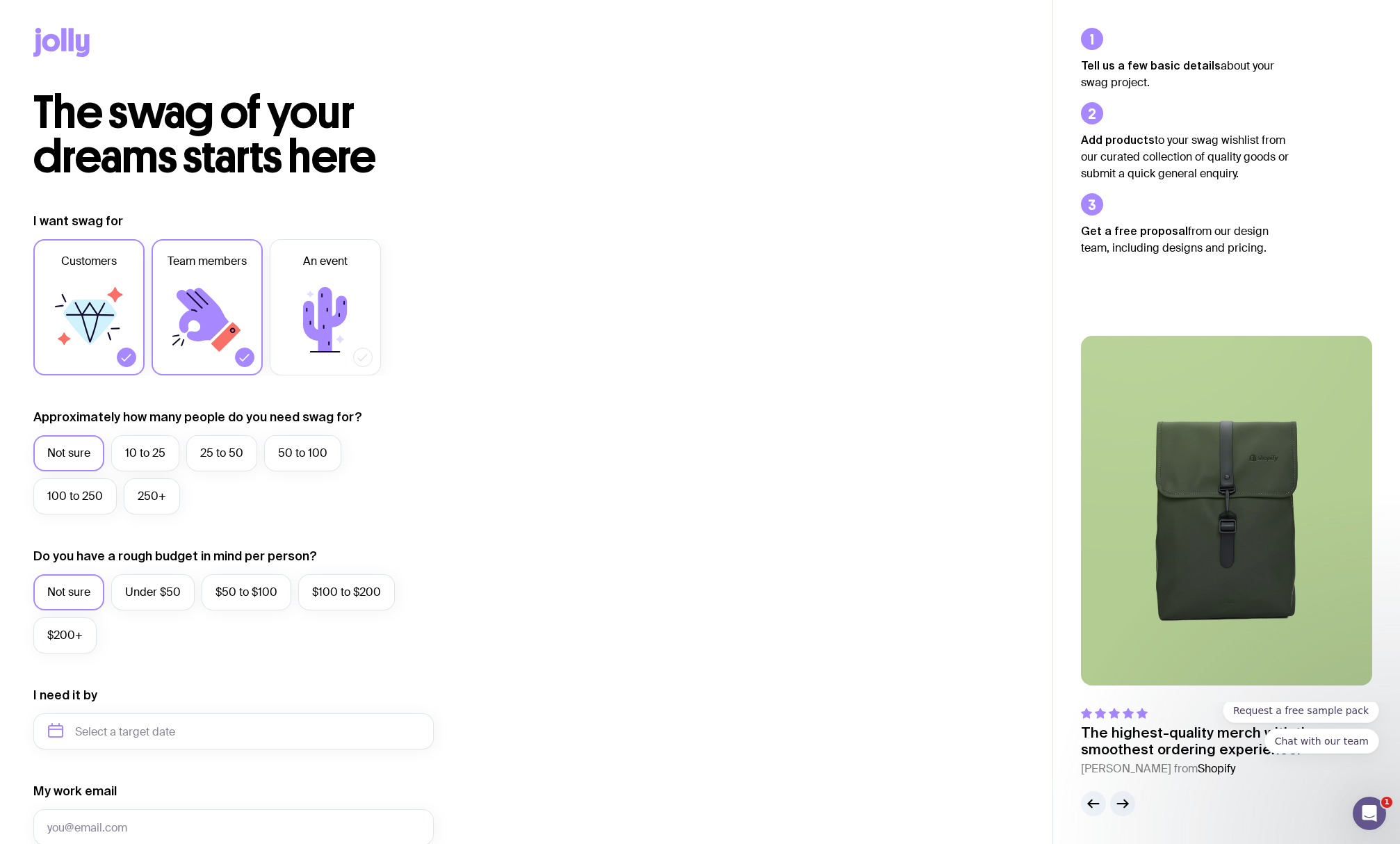
click at [122, 310] on icon at bounding box center [89, 320] width 83 height 83
click at [0, 0] on input "Customers" at bounding box center [0, 0] width 0 height 0
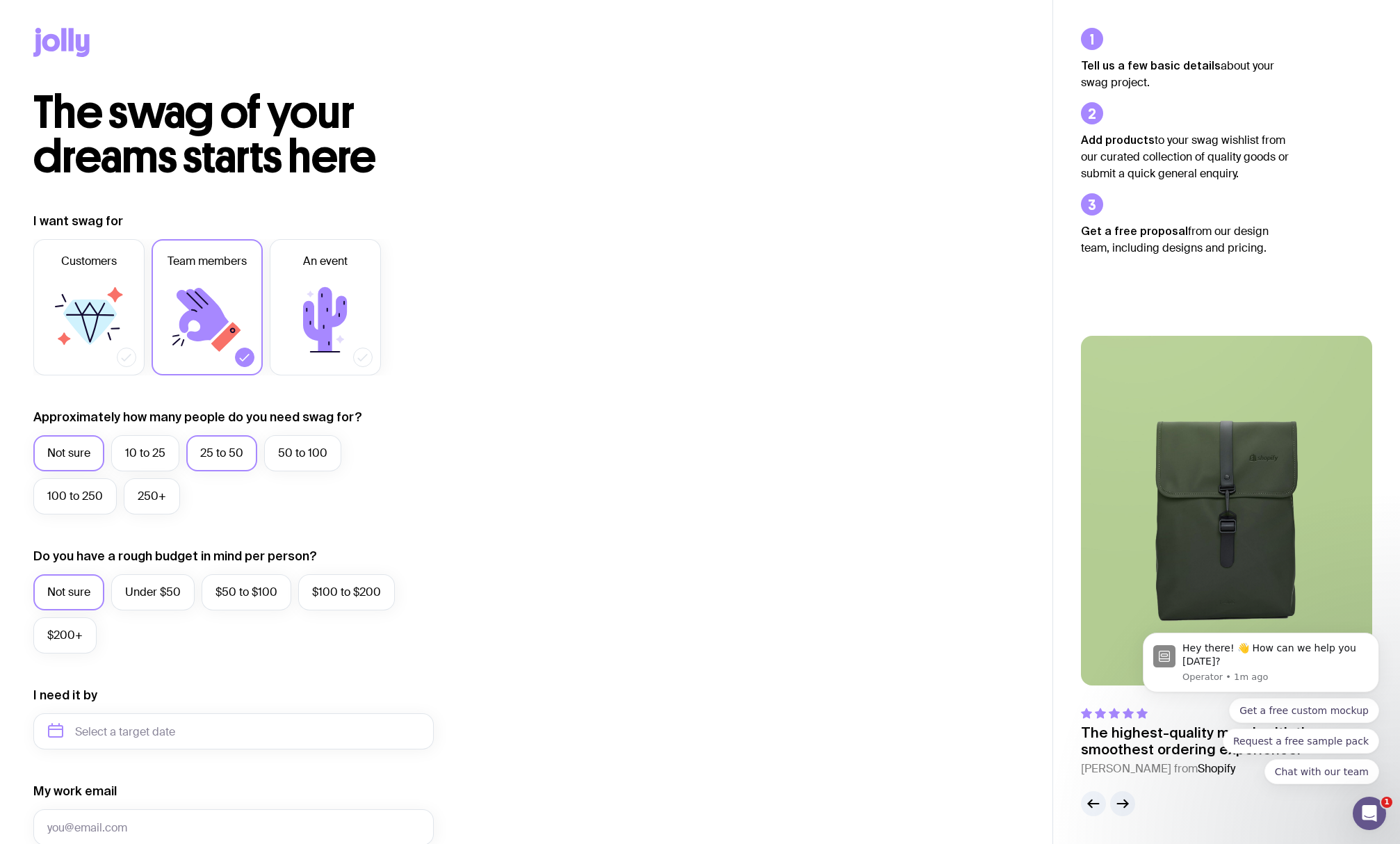
click at [220, 446] on label "25 to 50" at bounding box center [221, 453] width 71 height 36
click at [0, 0] on input "25 to 50" at bounding box center [0, 0] width 0 height 0
click at [274, 457] on label "50 to 100" at bounding box center [302, 453] width 77 height 36
click at [0, 0] on input "50 to 100" at bounding box center [0, 0] width 0 height 0
click at [226, 458] on label "25 to 50" at bounding box center [221, 453] width 71 height 36
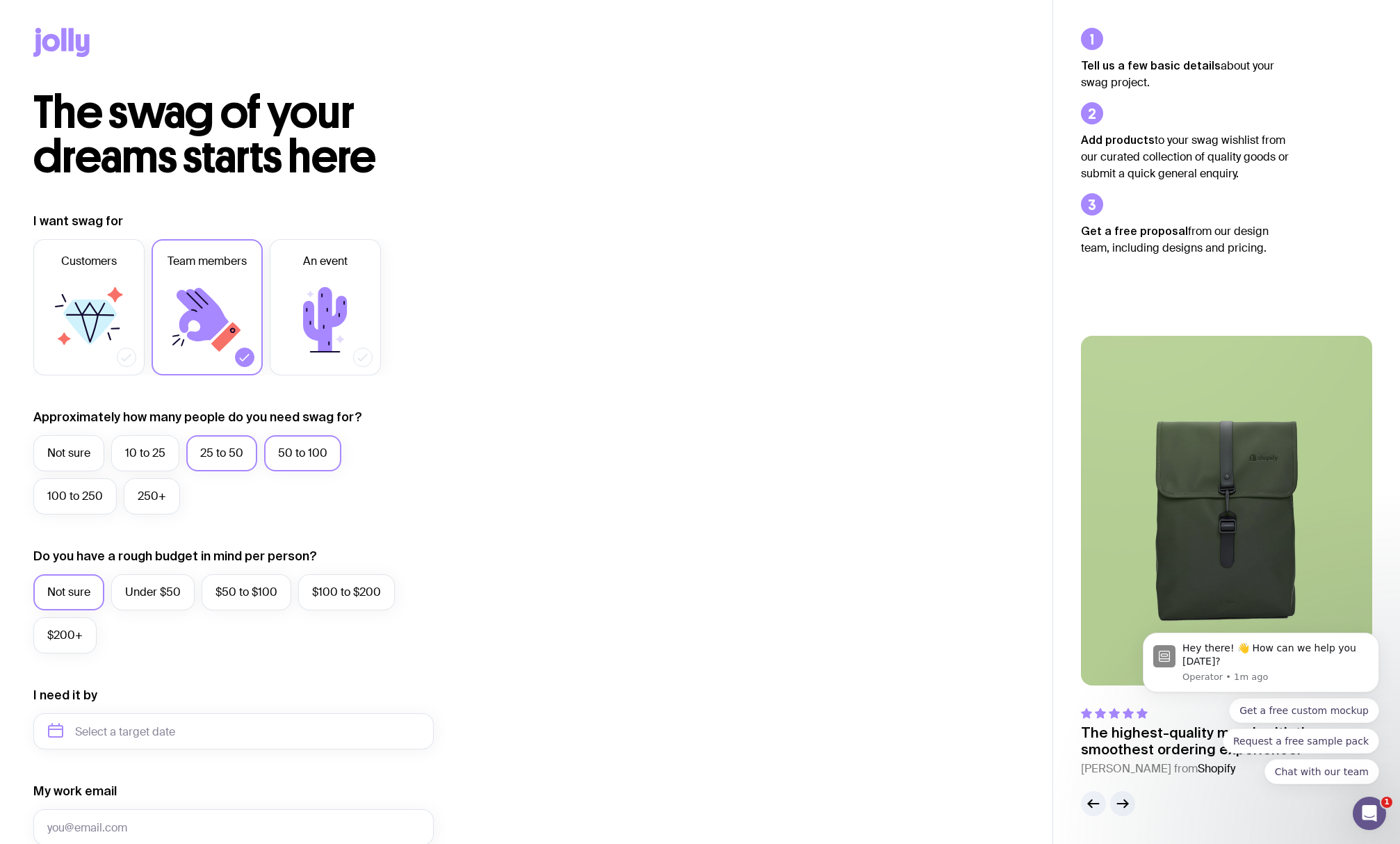
click at [0, 0] on input "25 to 50" at bounding box center [0, 0] width 0 height 0
click at [301, 456] on label "50 to 100" at bounding box center [302, 453] width 77 height 36
click at [0, 0] on input "50 to 100" at bounding box center [0, 0] width 0 height 0
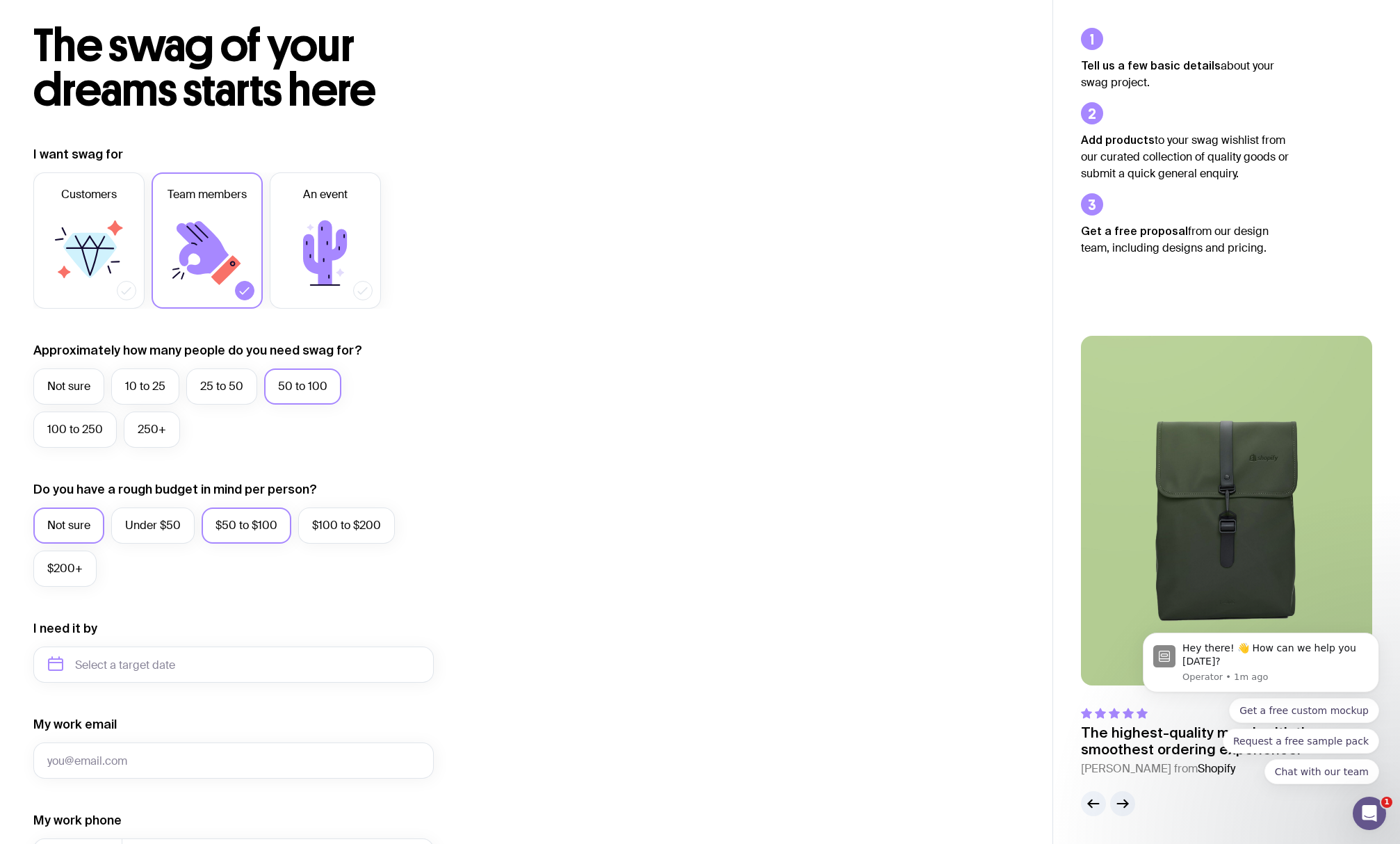
scroll to position [70, 0]
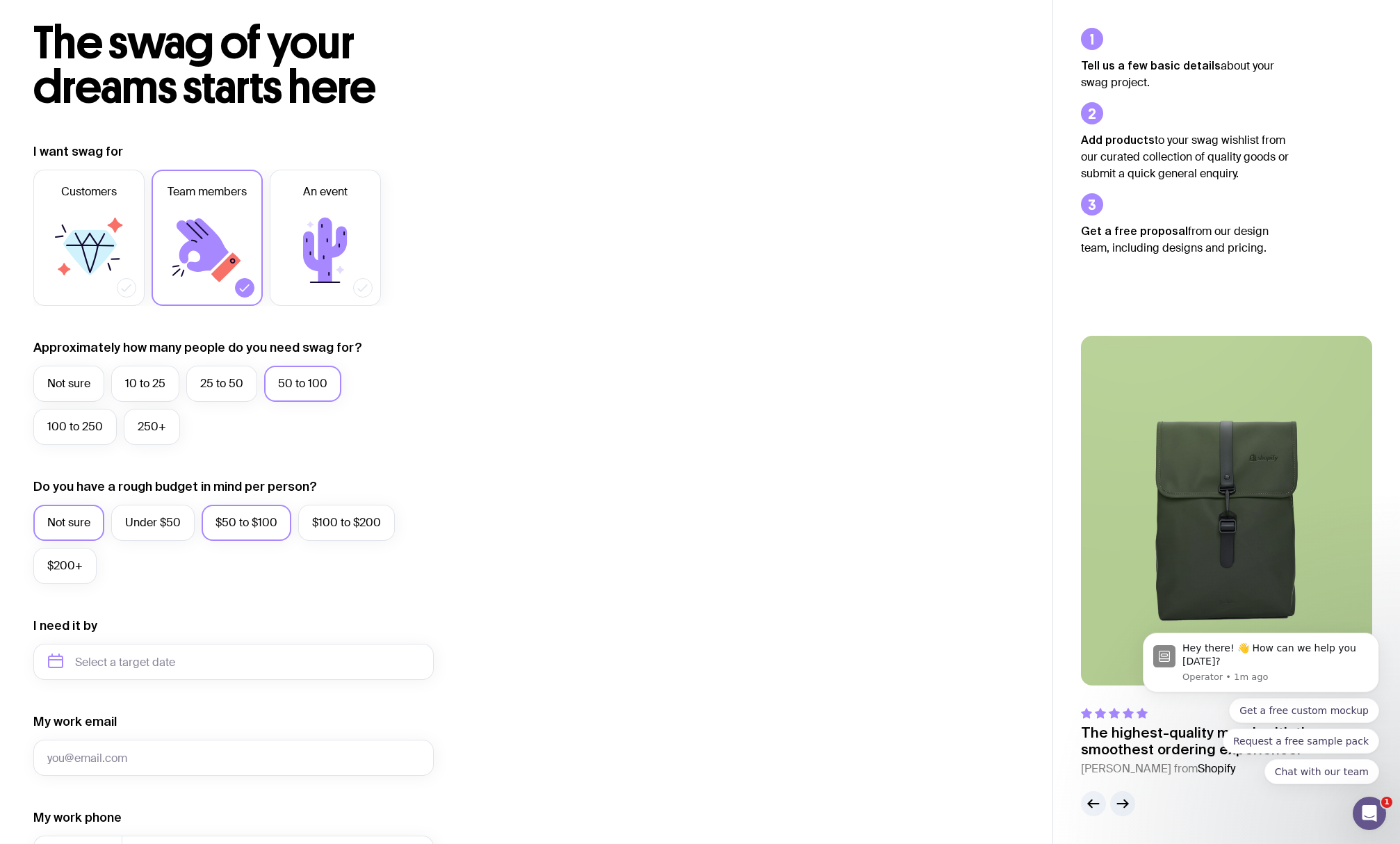
click at [250, 532] on label "$50 to $100" at bounding box center [246, 522] width 90 height 36
click at [0, 0] on input "$50 to $100" at bounding box center [0, 0] width 0 height 0
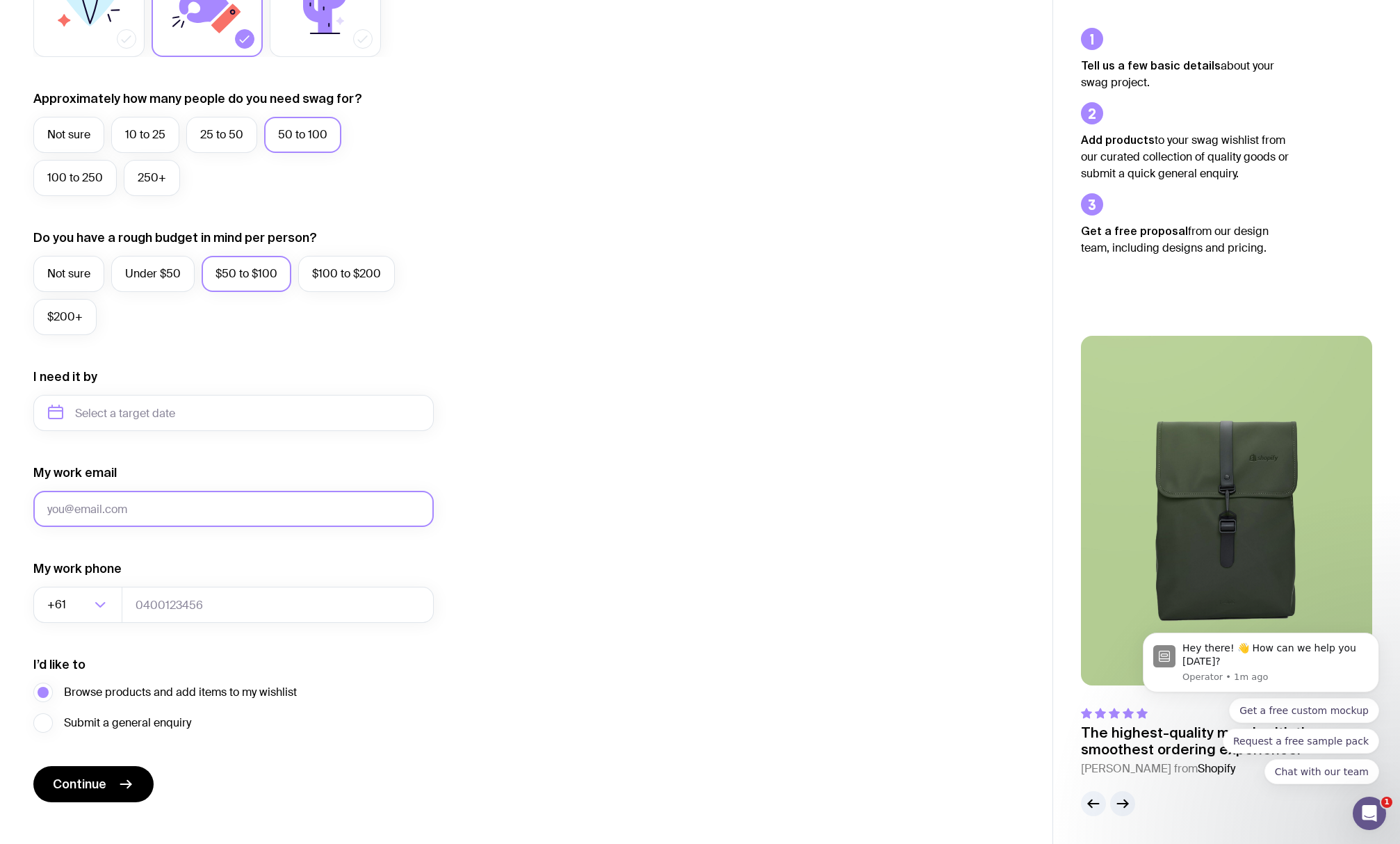
scroll to position [338, 0]
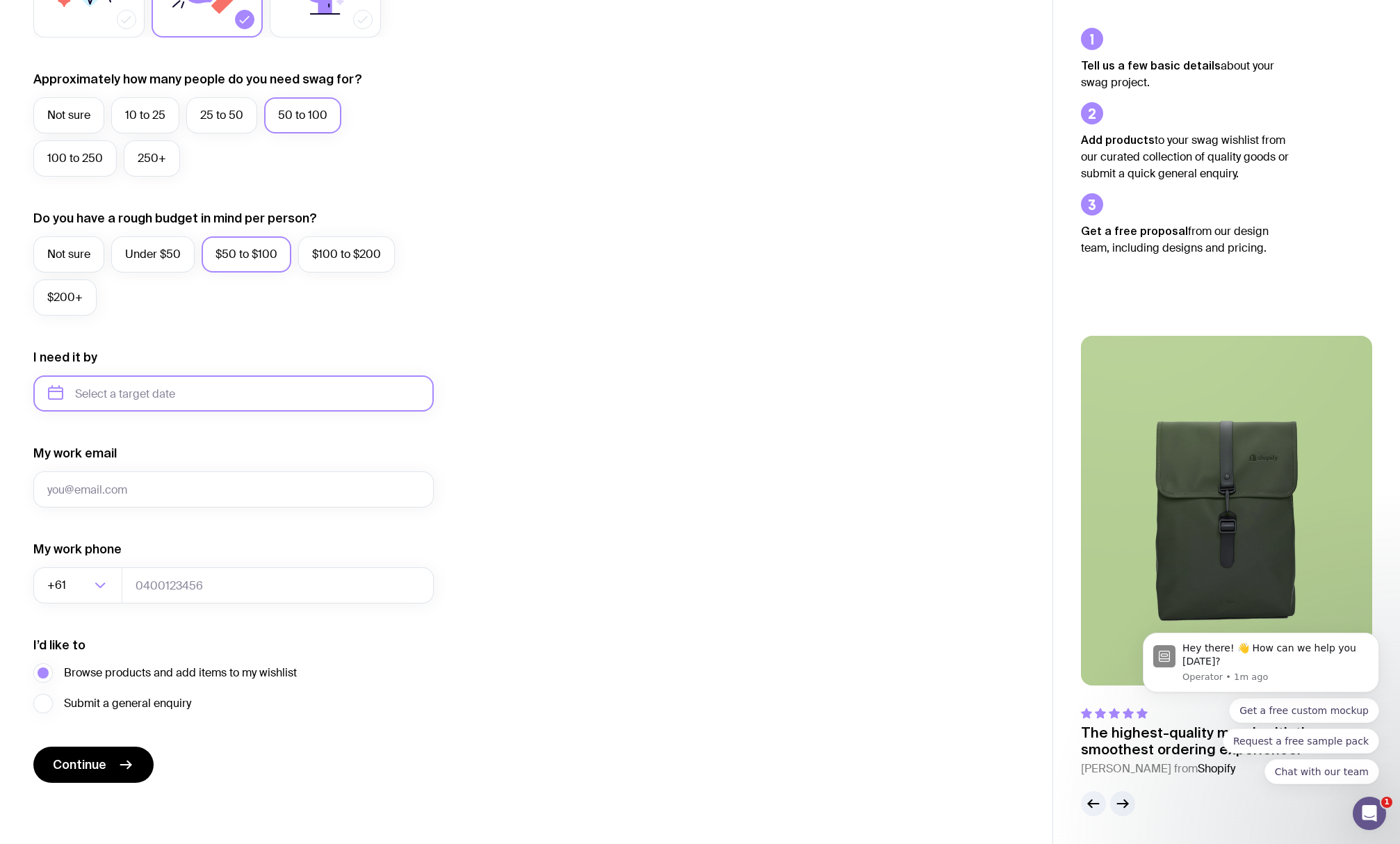
click at [174, 398] on input "text" at bounding box center [233, 393] width 401 height 36
click at [177, 573] on button "Dec" at bounding box center [178, 565] width 50 height 28
type input "December 2025"
click at [118, 494] on input "My work email" at bounding box center [233, 489] width 401 height 36
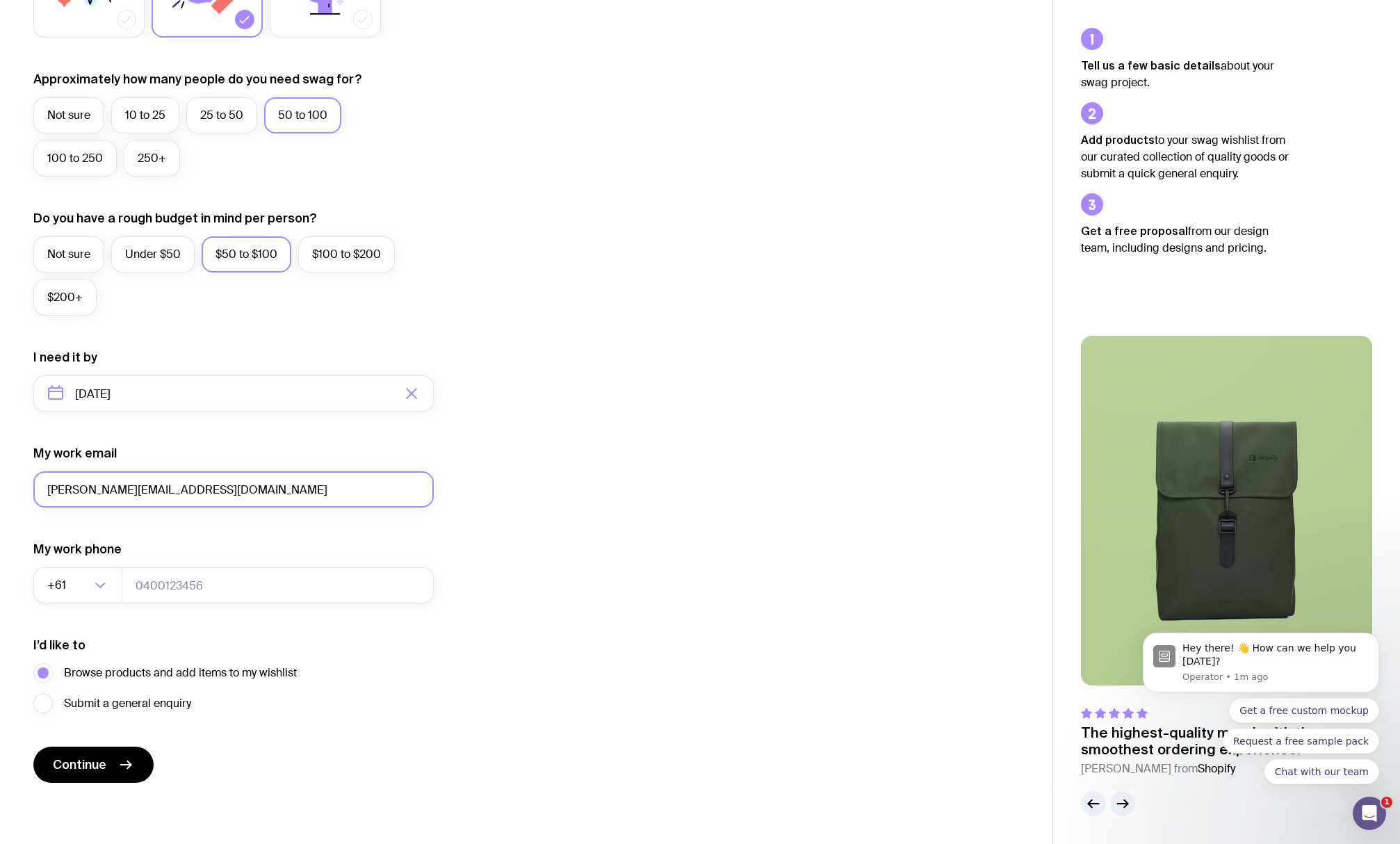
type input "[PERSON_NAME][EMAIL_ADDRESS][DOMAIN_NAME]"
type input "61"
type input "0450246009"
click at [95, 762] on span "Continue" at bounding box center [79, 765] width 54 height 17
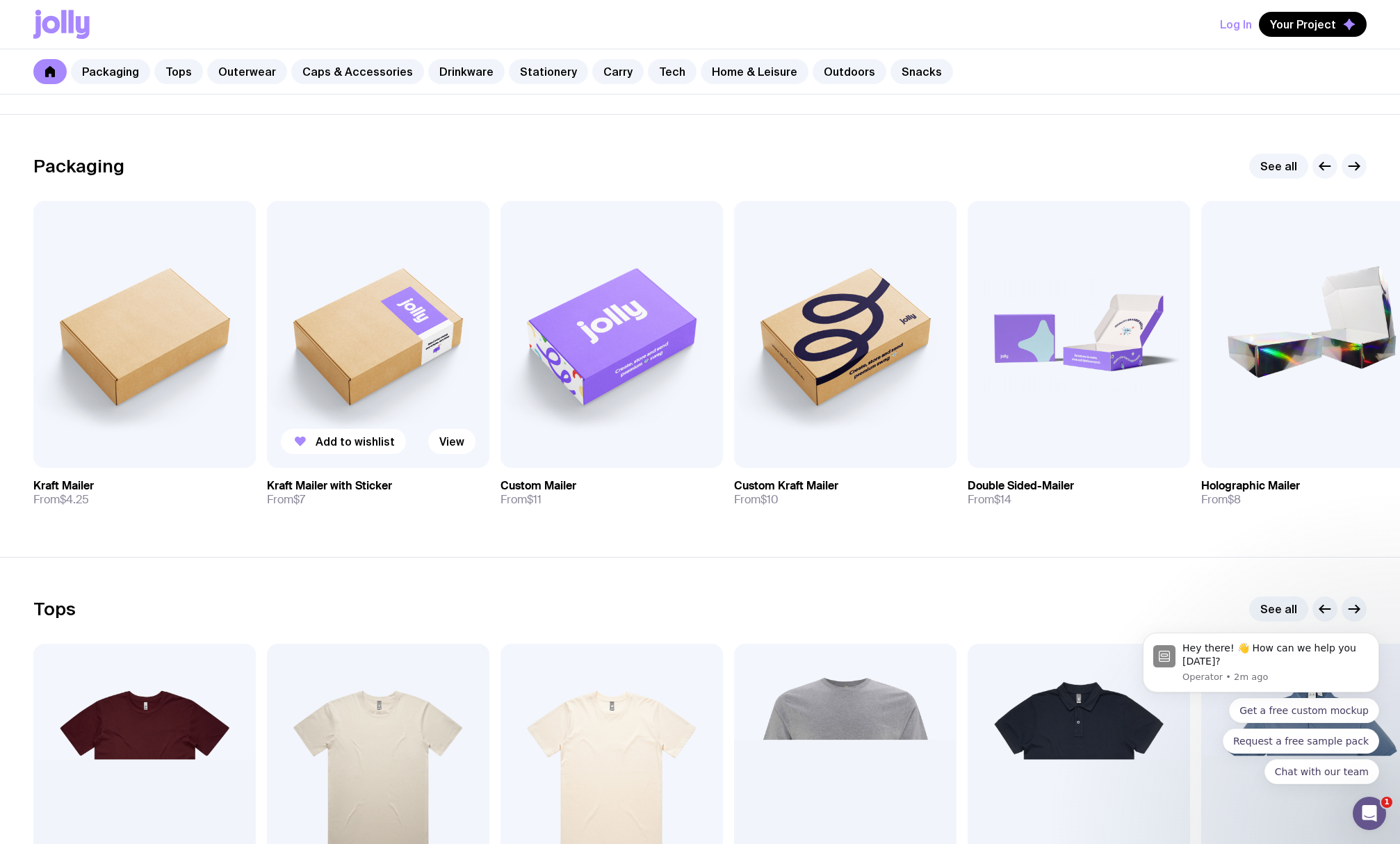
scroll to position [209, 0]
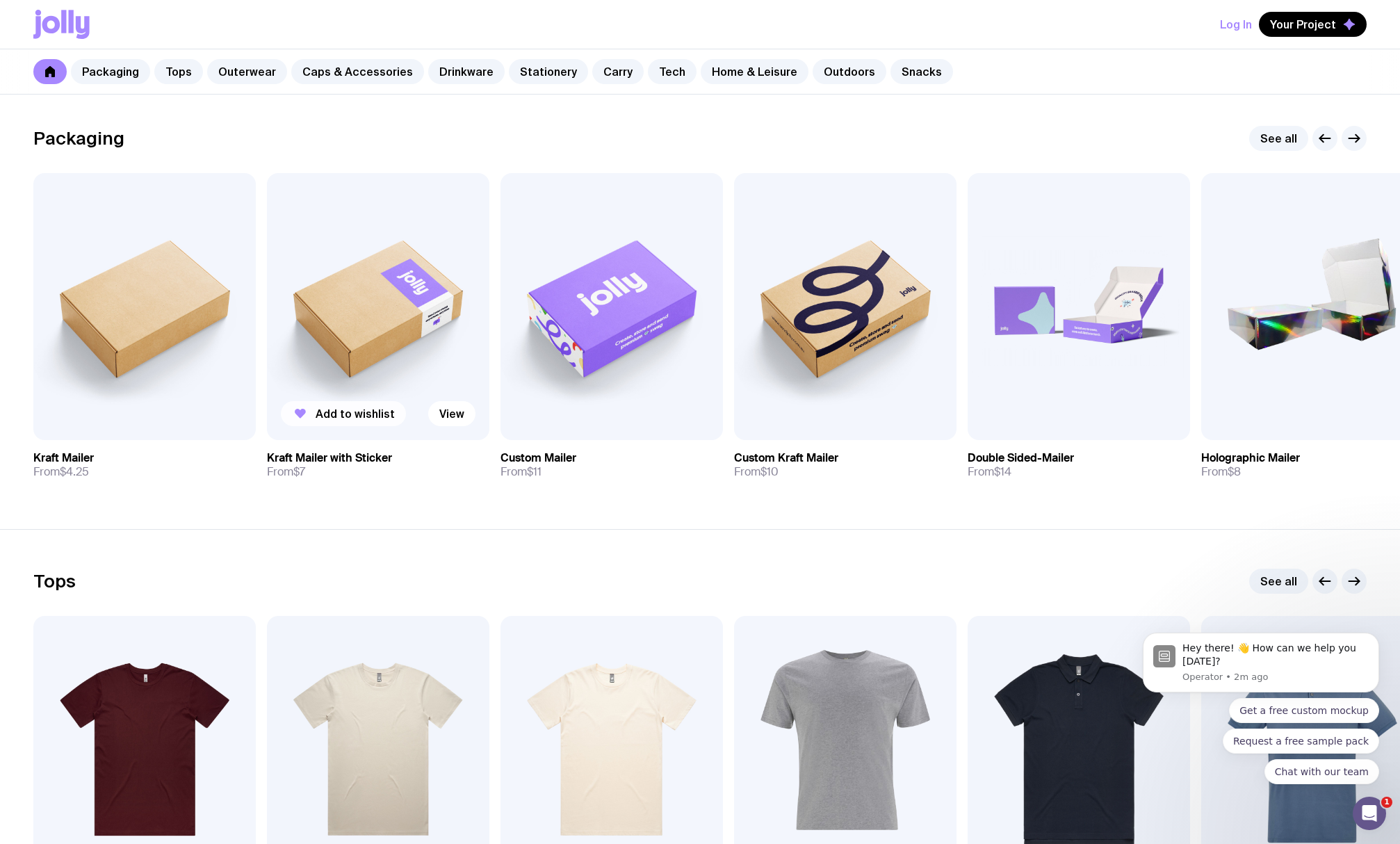
click at [378, 410] on span "Add to wishlist" at bounding box center [355, 414] width 79 height 14
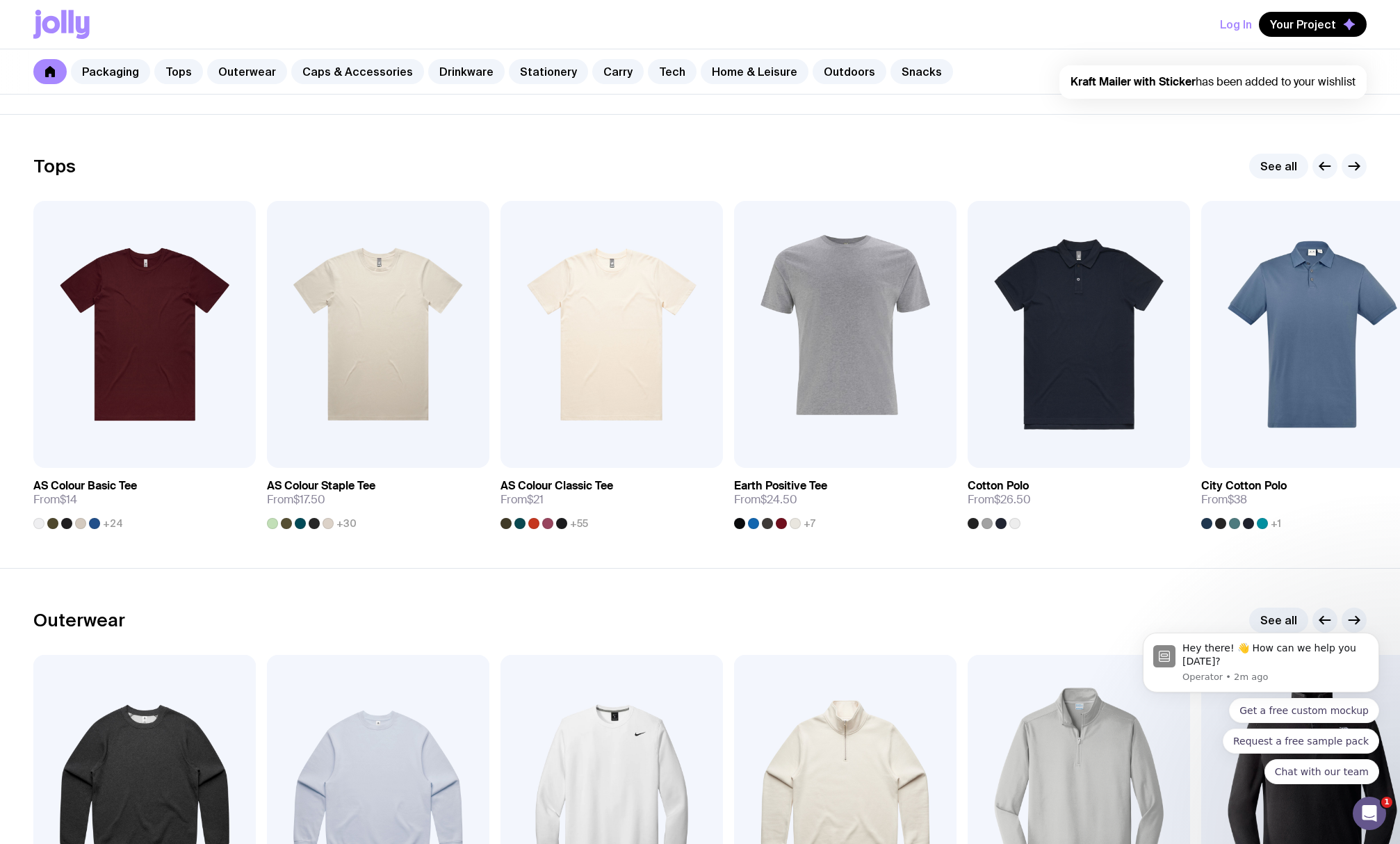
scroll to position [626, 0]
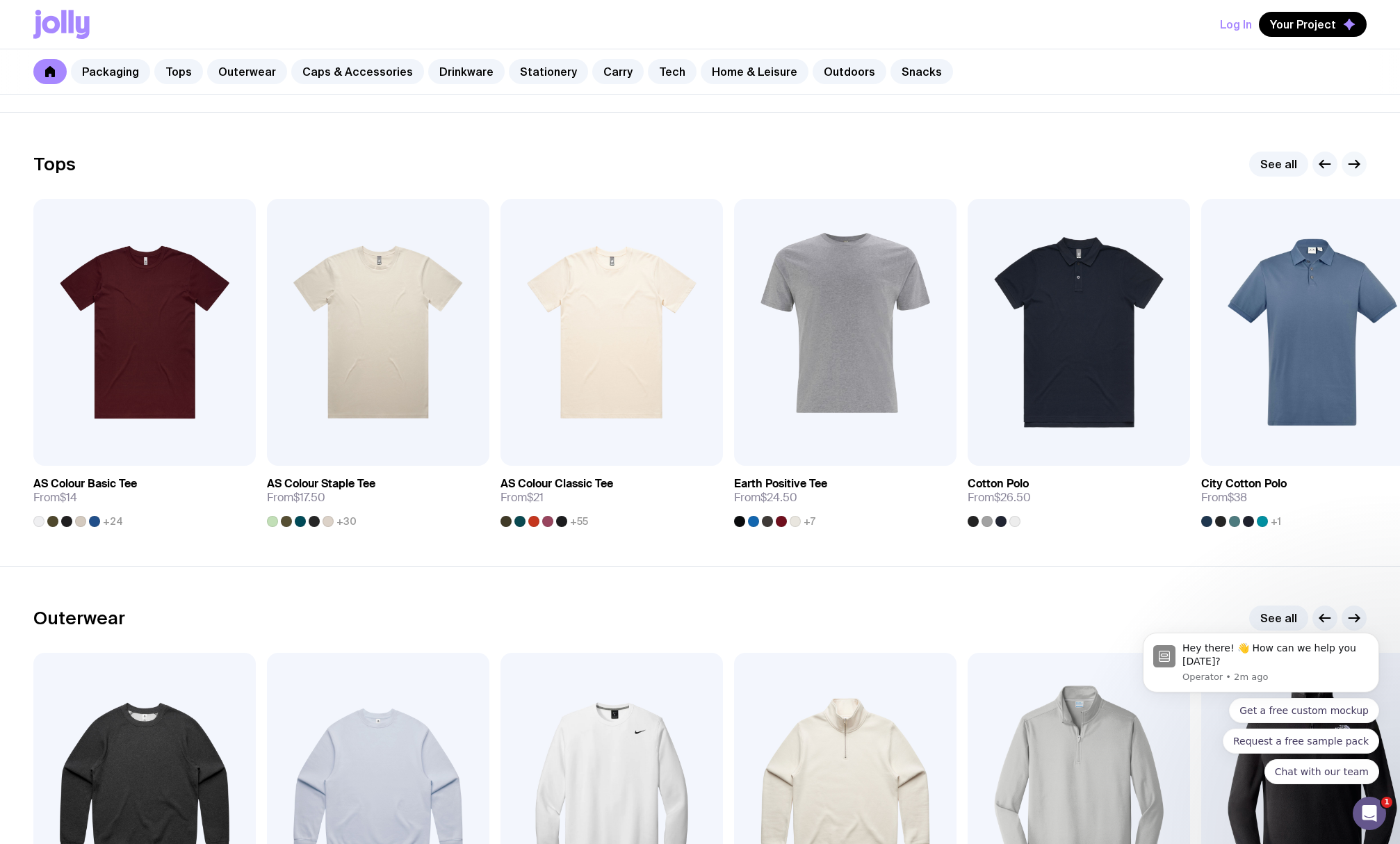
click at [1350, 162] on icon "button" at bounding box center [1354, 164] width 17 height 17
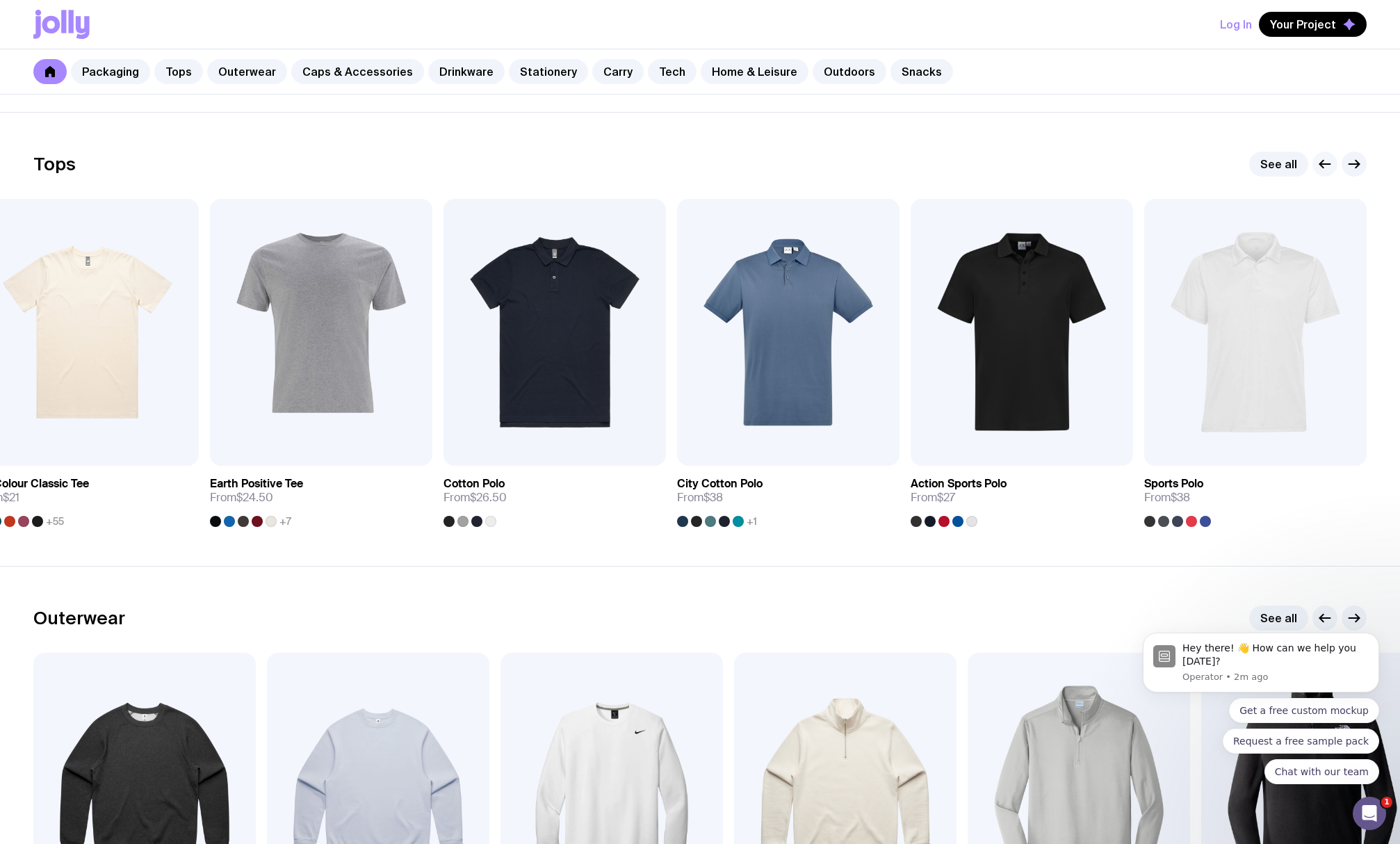
click at [1325, 167] on icon "button" at bounding box center [1325, 164] width 17 height 17
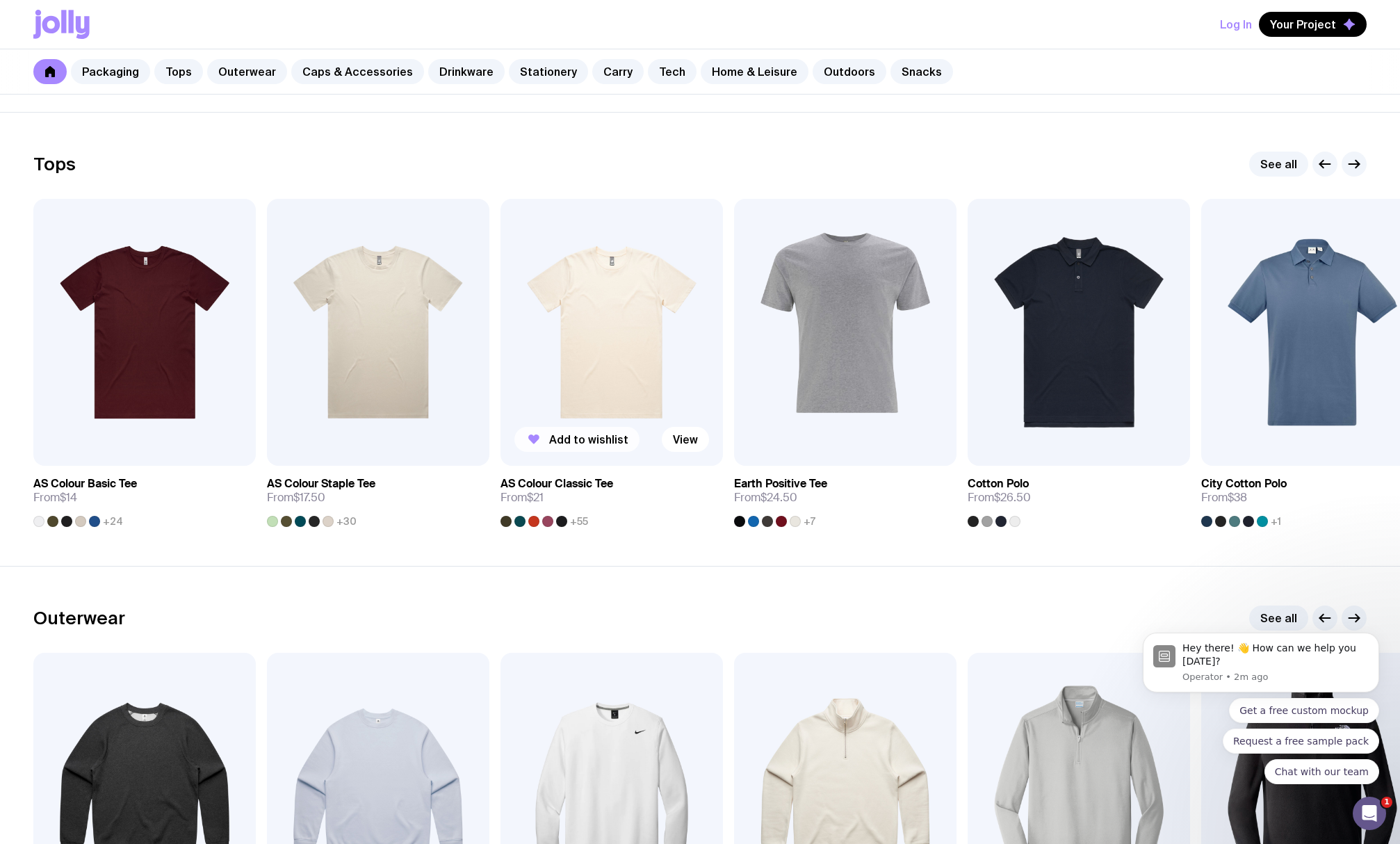
click at [604, 442] on span "Add to wishlist" at bounding box center [588, 439] width 79 height 14
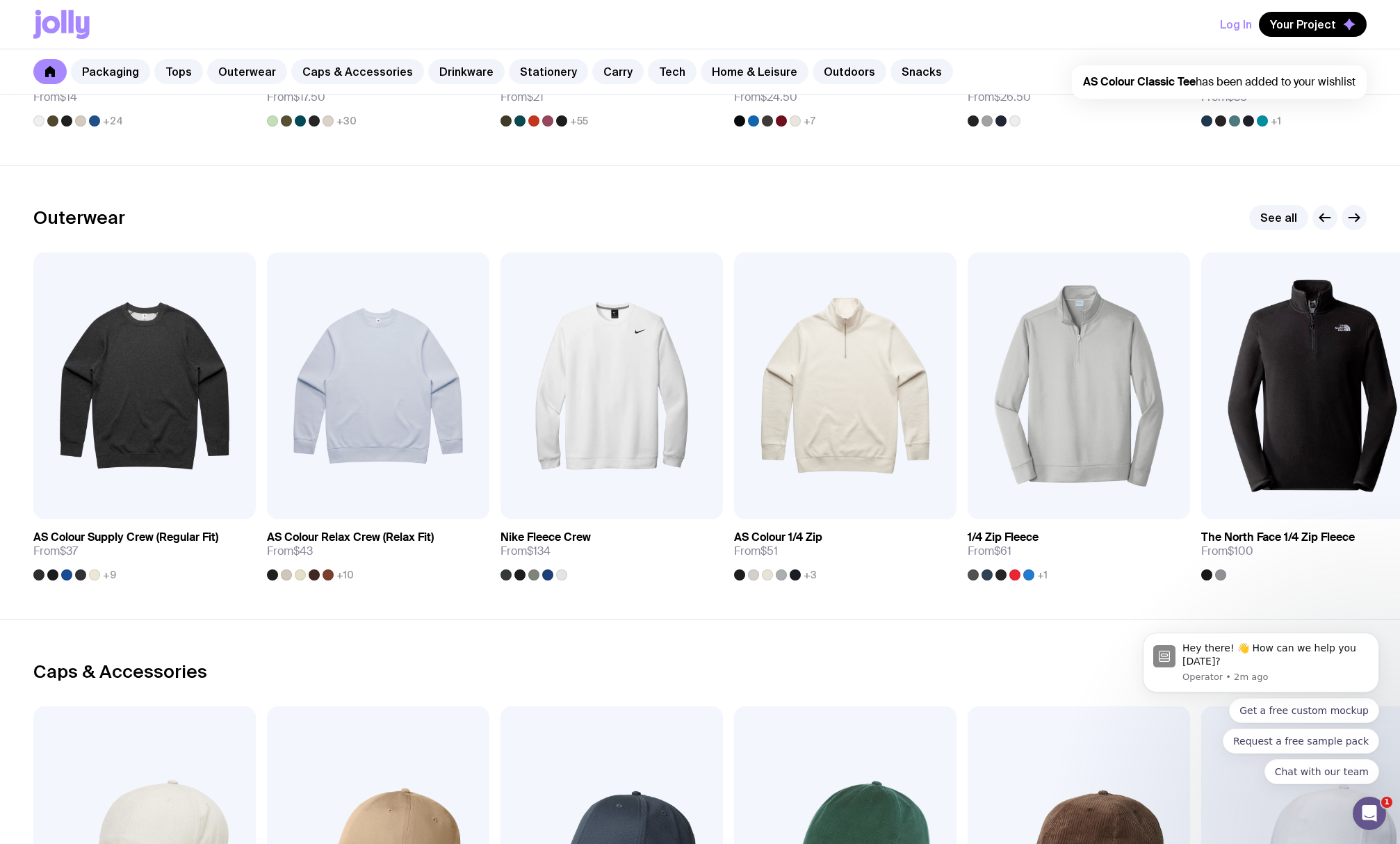
scroll to position [1043, 0]
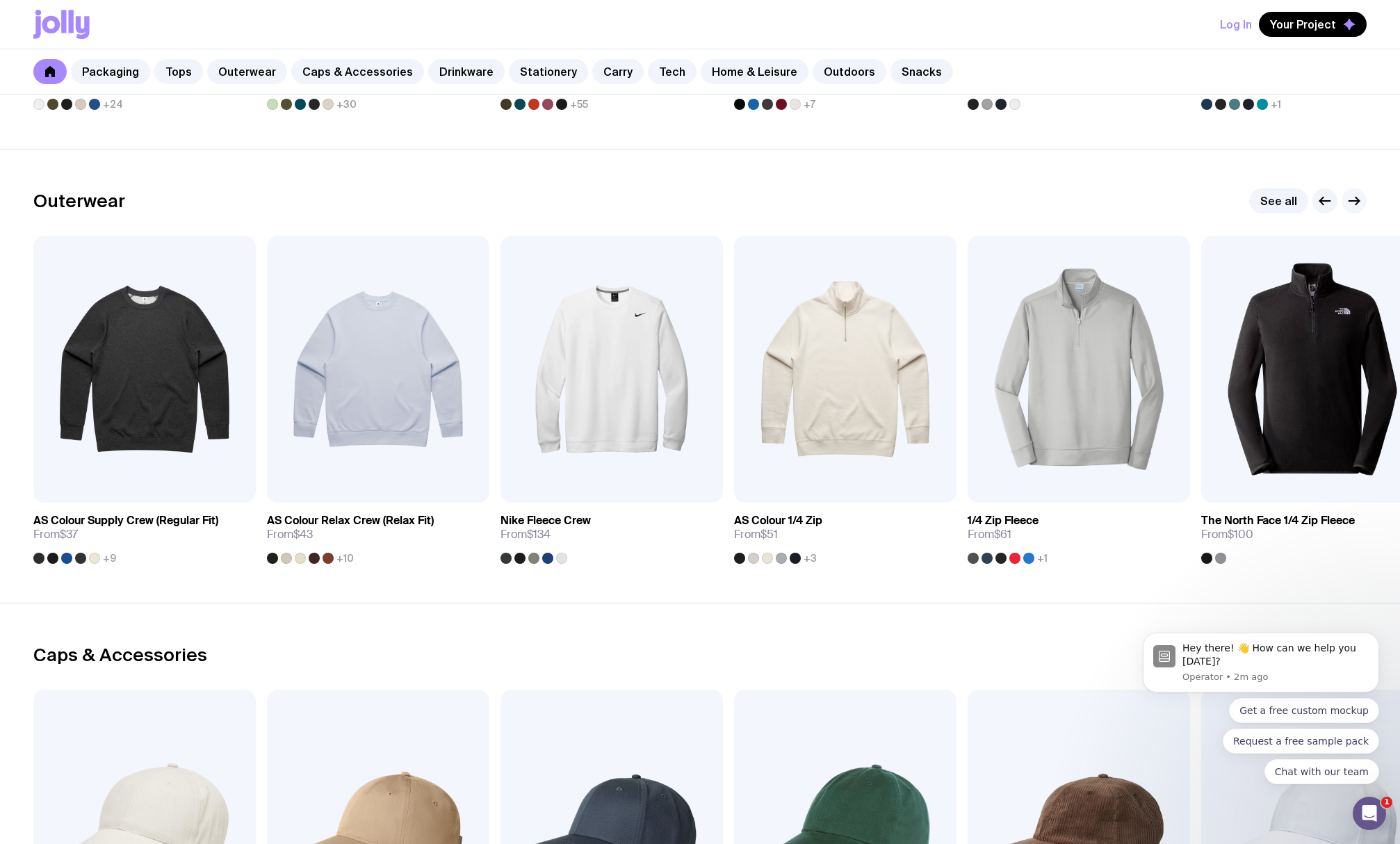
click at [1365, 203] on button "button" at bounding box center [1354, 201] width 25 height 25
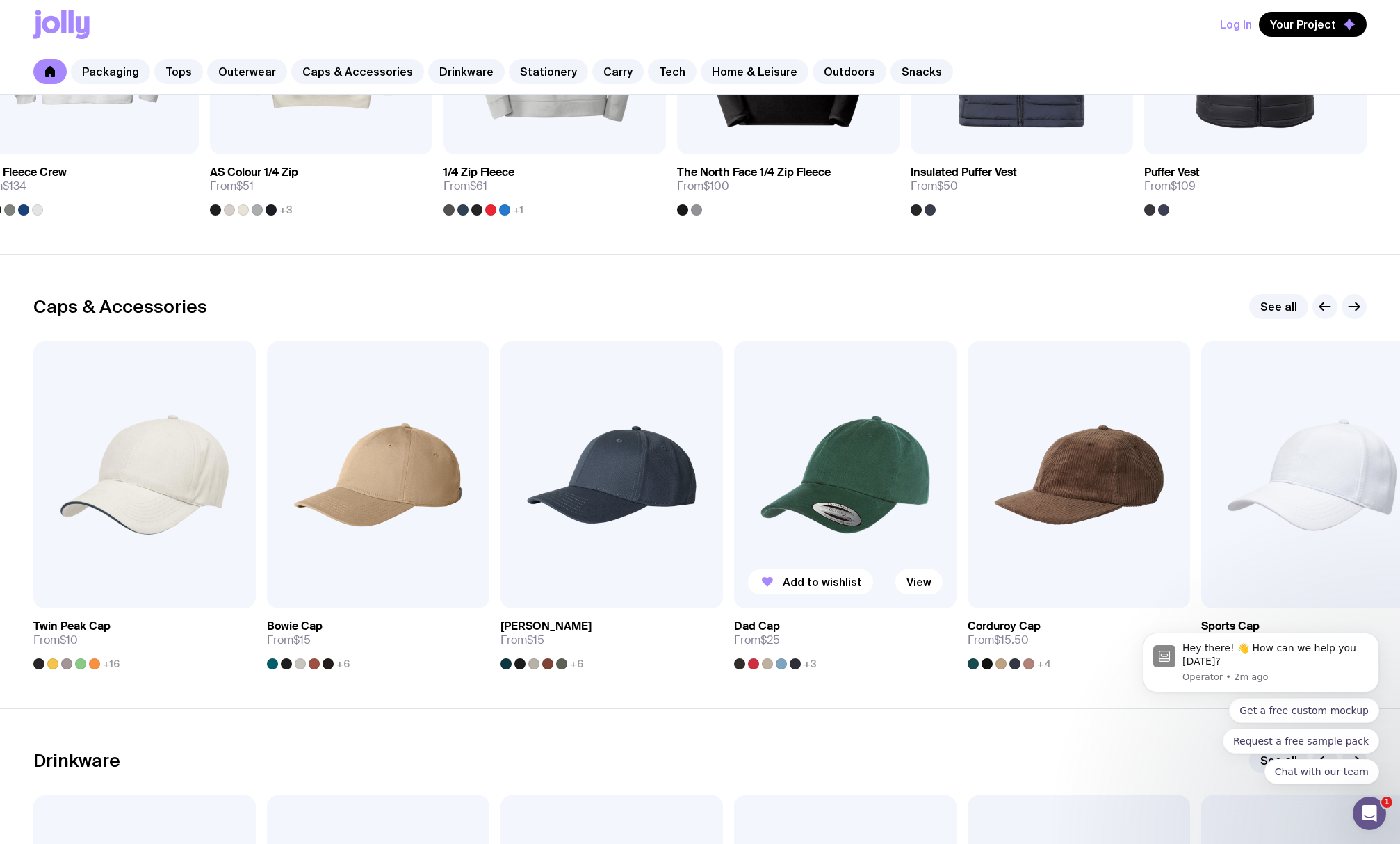
scroll to position [1391, 0]
click at [1354, 311] on icon "button" at bounding box center [1354, 307] width 17 height 17
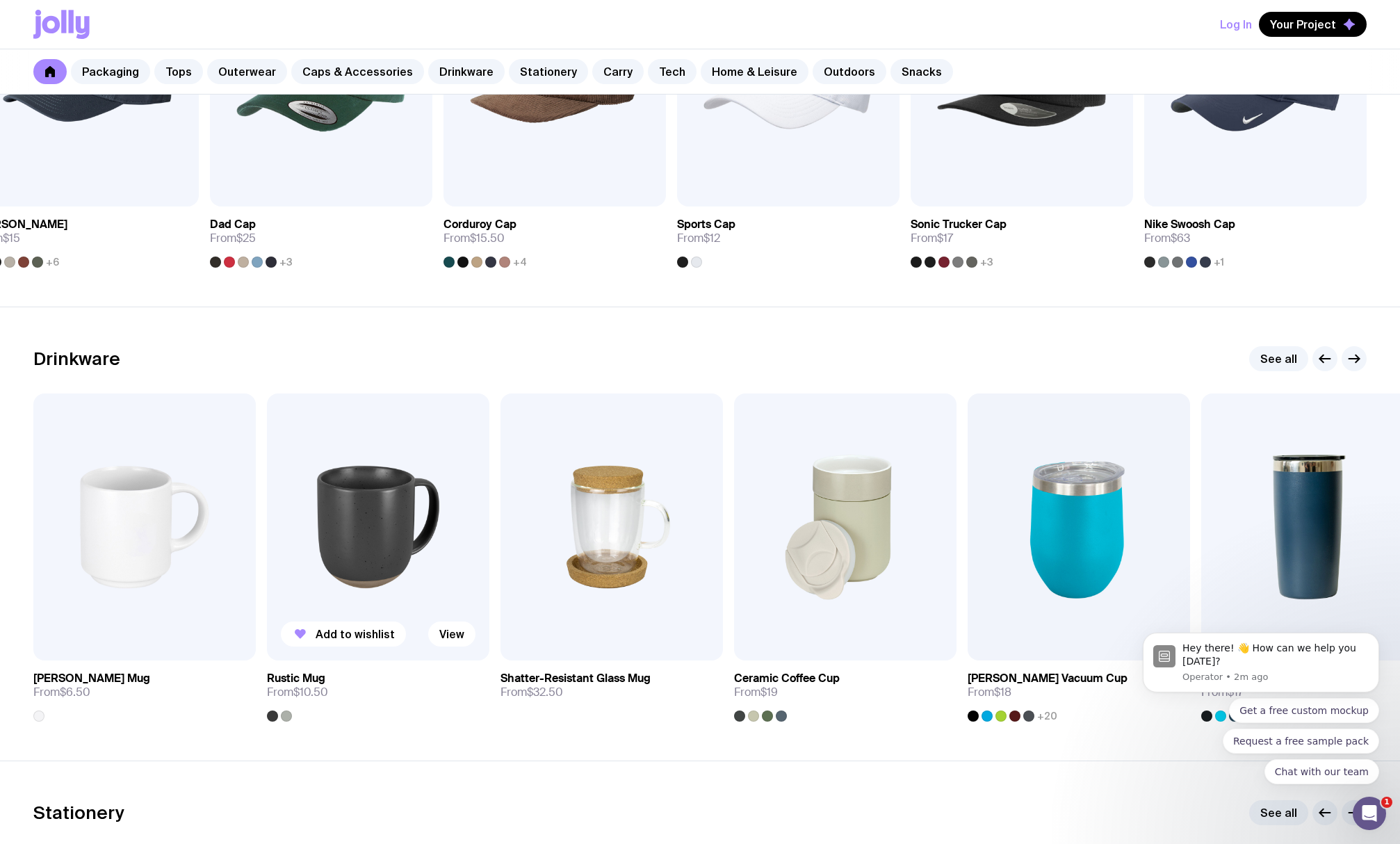
scroll to position [1808, 0]
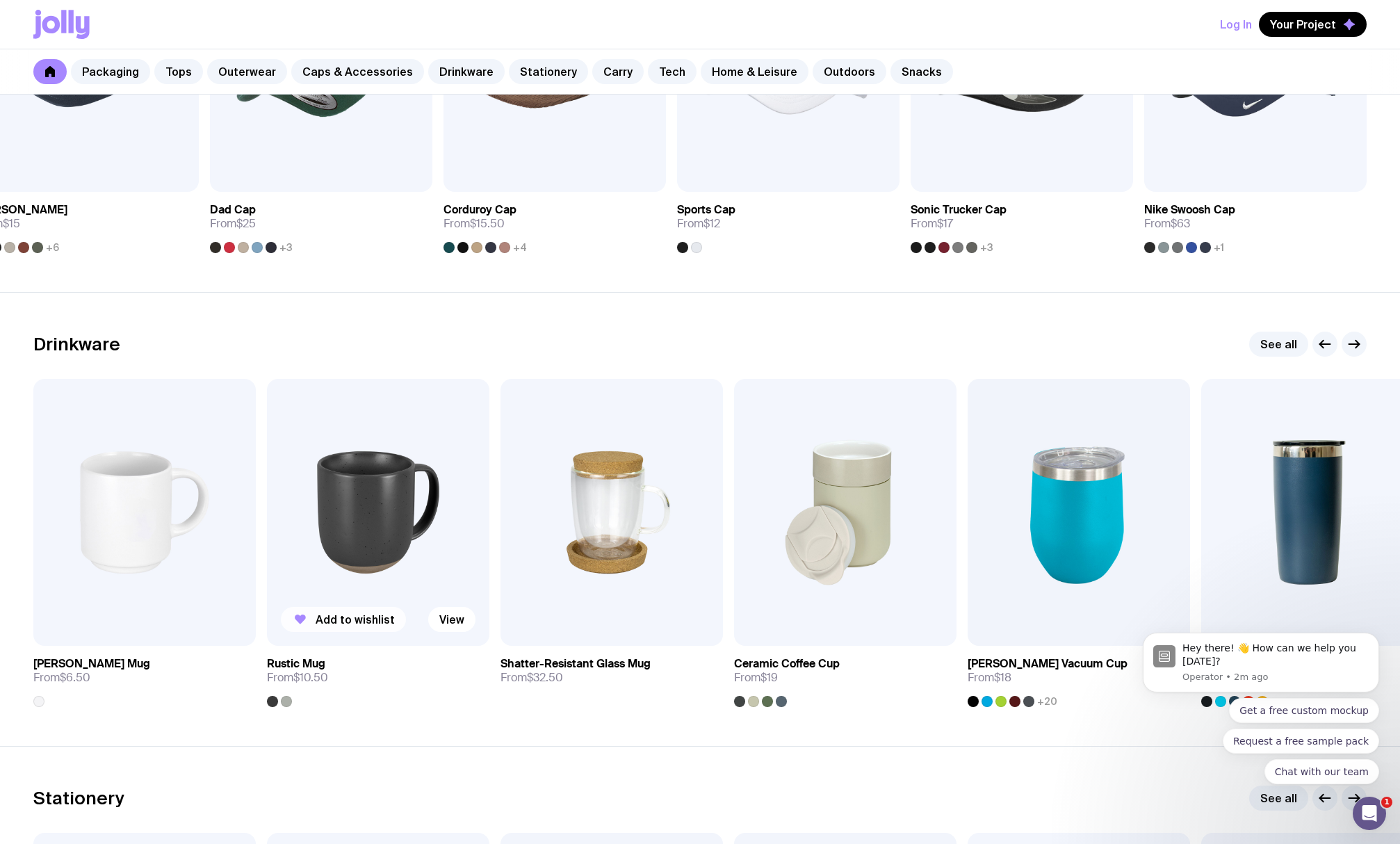
click at [374, 622] on span "Add to wishlist" at bounding box center [355, 619] width 79 height 14
click at [1343, 357] on div "Drinkware See all Add to wishlist View Stella Stackable Mug From $6.50 Added Vi…" at bounding box center [700, 519] width 1333 height 375
click at [1348, 354] on button "button" at bounding box center [1354, 344] width 25 height 25
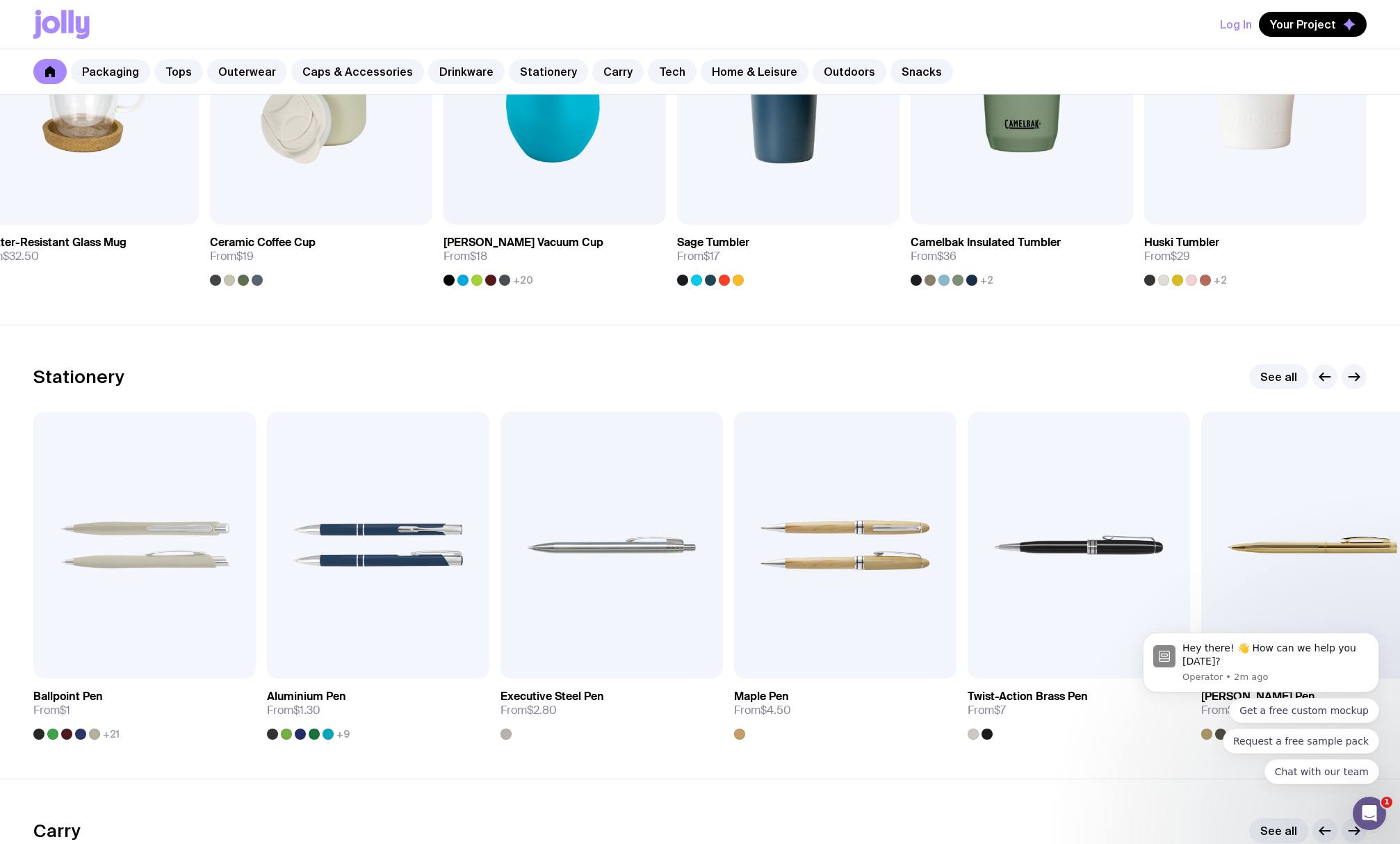
scroll to position [2295, 0]
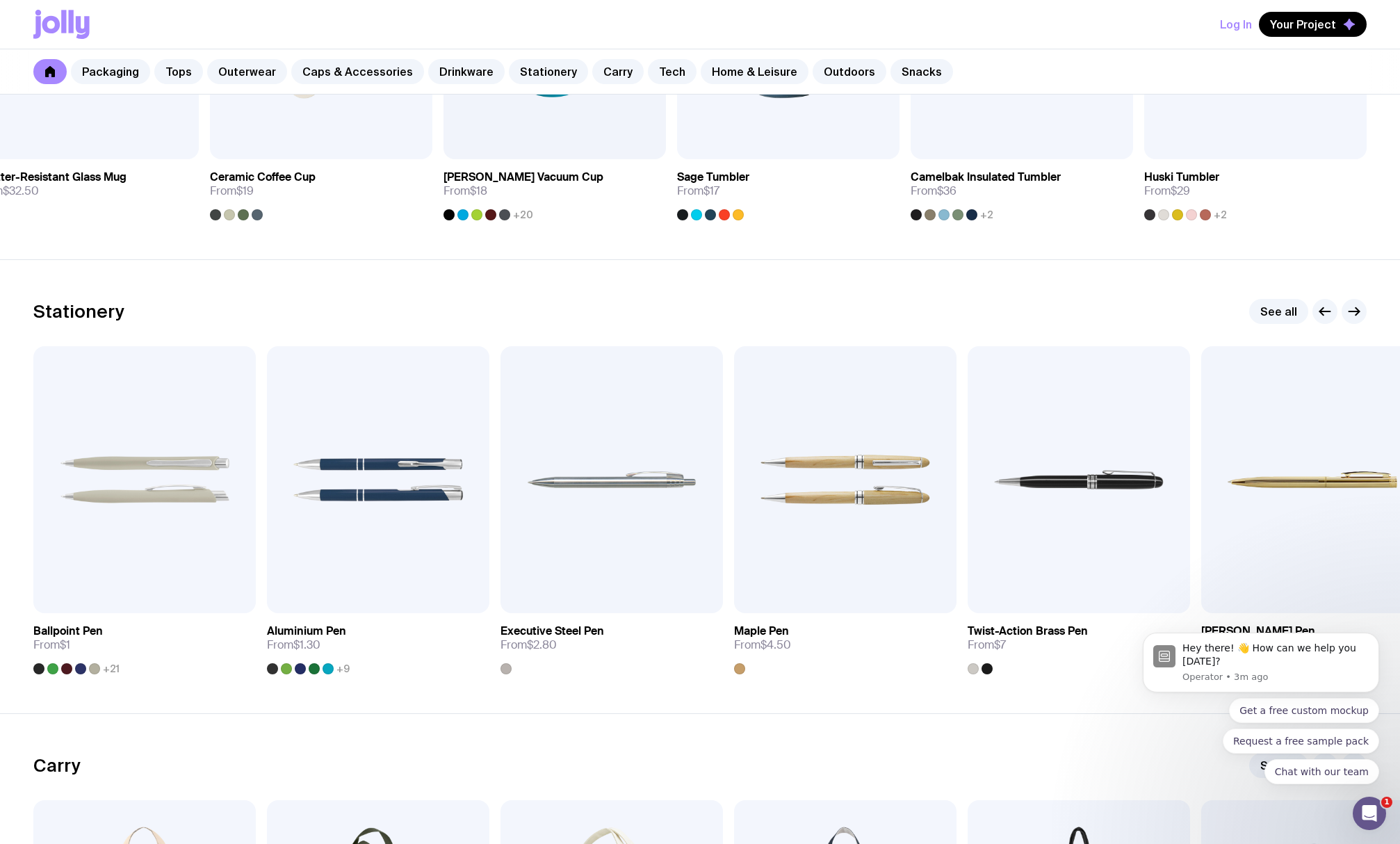
click at [658, 308] on div "Stationery See all" at bounding box center [700, 311] width 1333 height 25
click at [732, 330] on div "Stationery See all Add to wishlist View Ballpoint Pen From $1 +21 Add to wishli…" at bounding box center [700, 486] width 1333 height 375
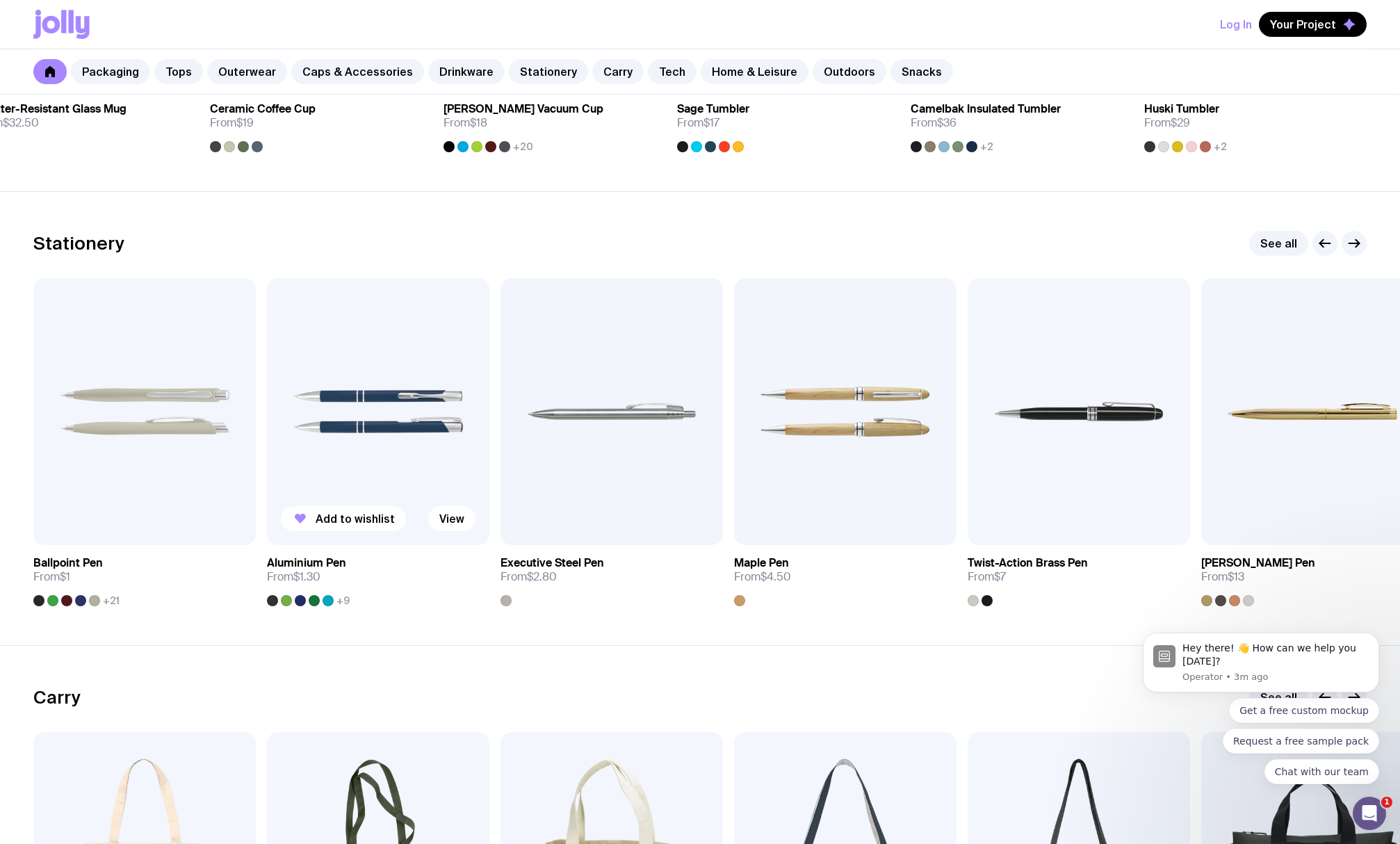
scroll to position [2365, 0]
click at [353, 510] on button "Add to wishlist" at bounding box center [343, 517] width 125 height 25
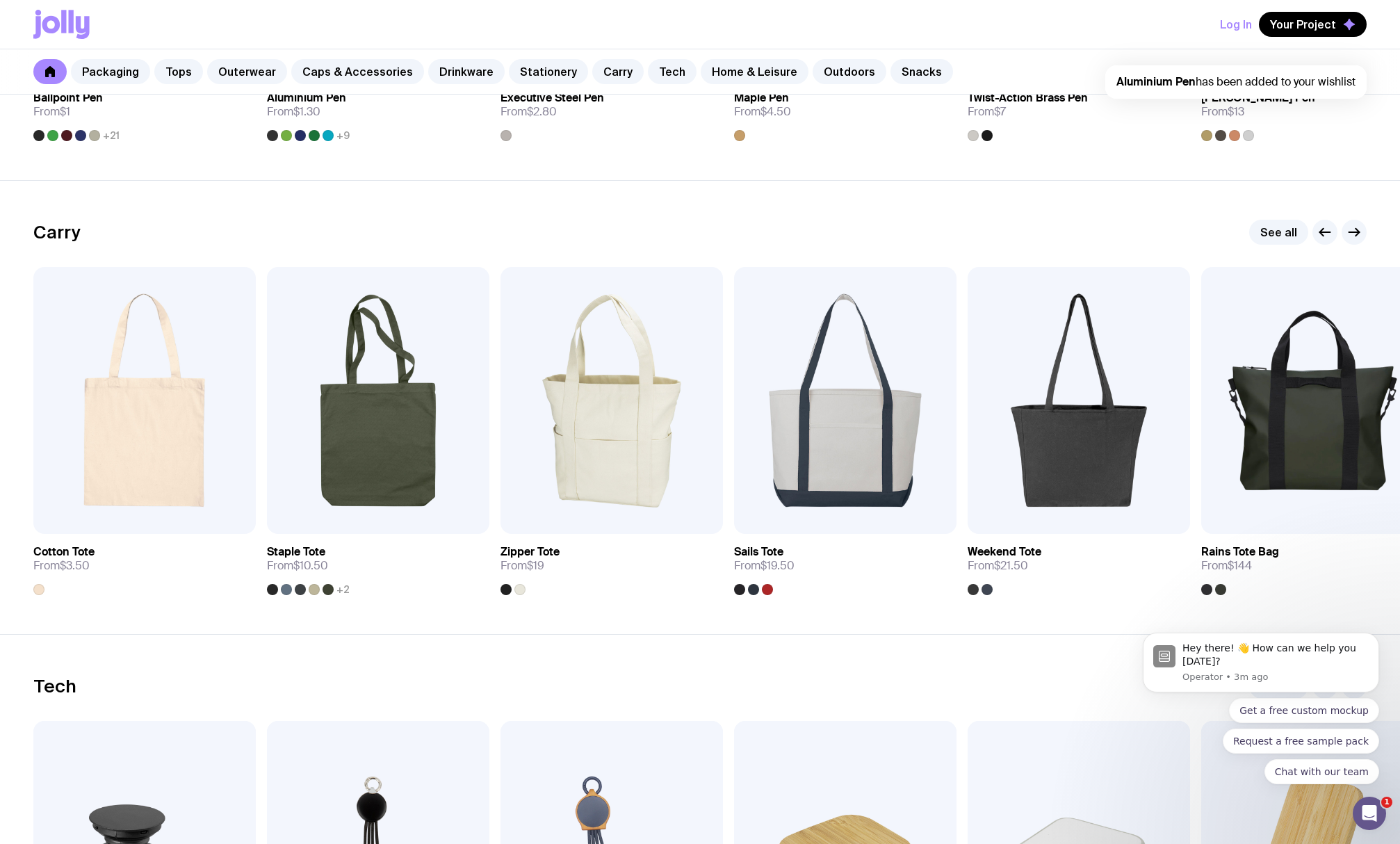
scroll to position [2851, 0]
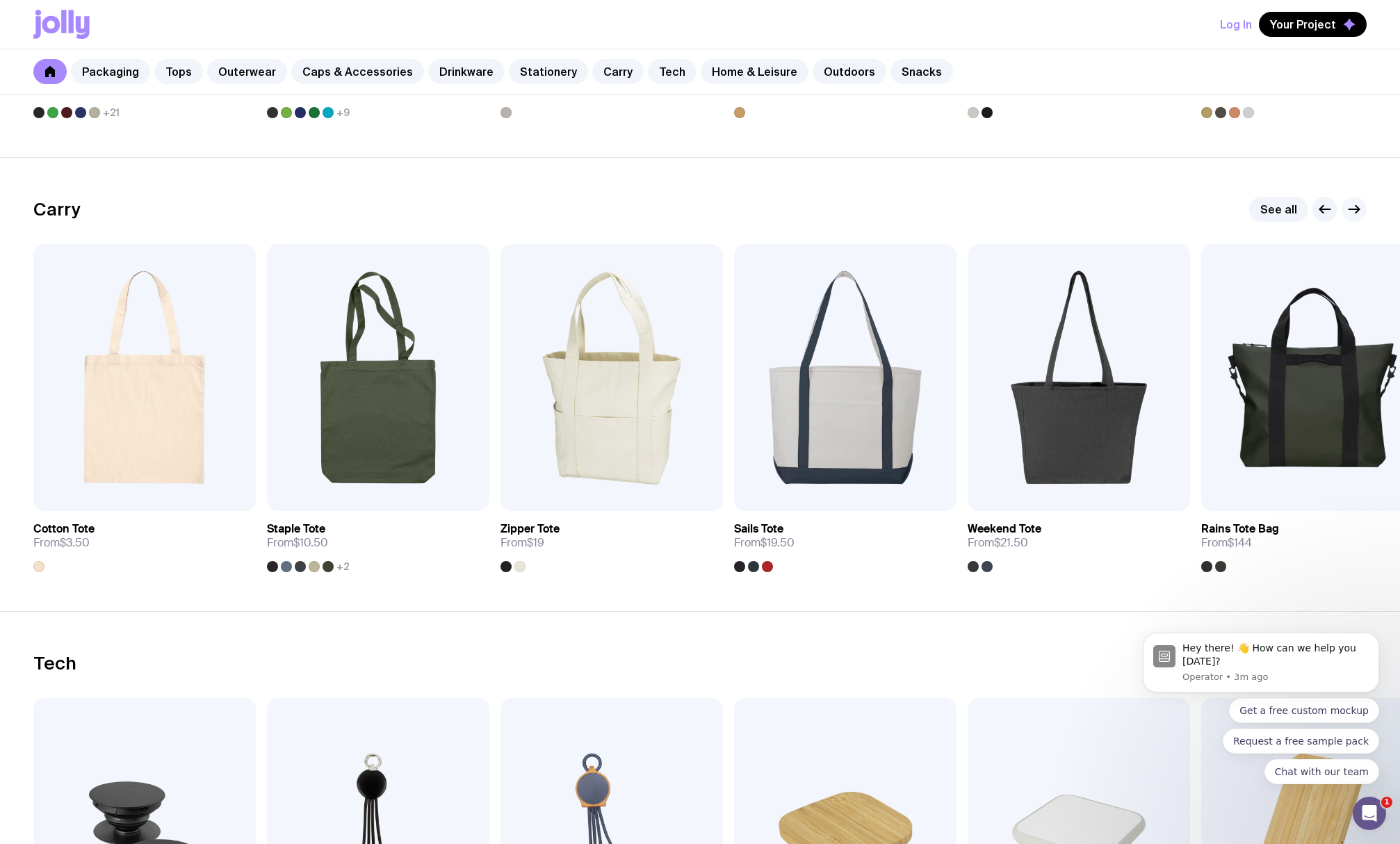
click at [1357, 212] on icon "button" at bounding box center [1357, 210] width 3 height 8
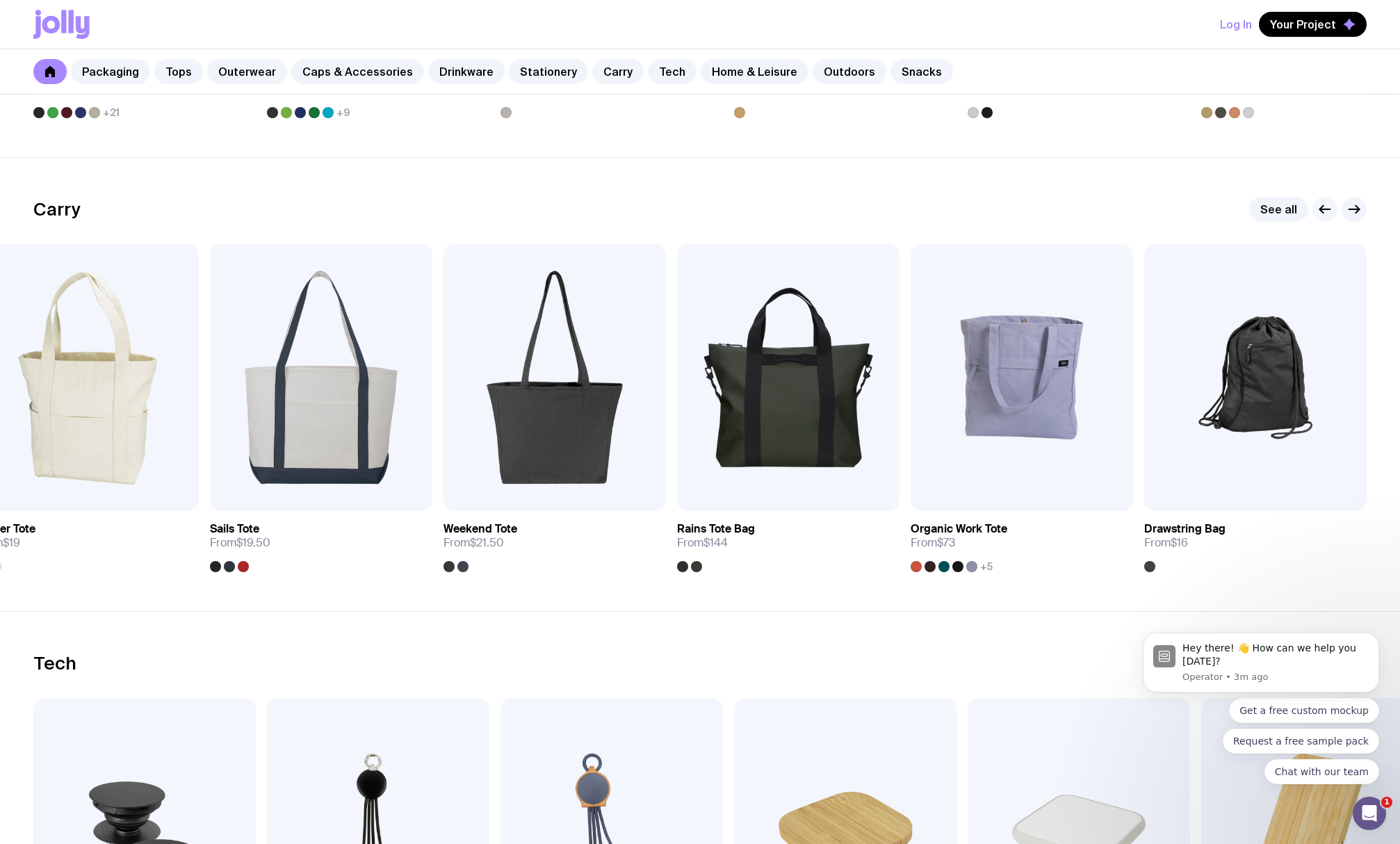
drag, startPoint x: 1346, startPoint y: 213, endPoint x: 1324, endPoint y: 210, distance: 22.2
click at [1324, 210] on icon "button" at bounding box center [1325, 210] width 10 height 0
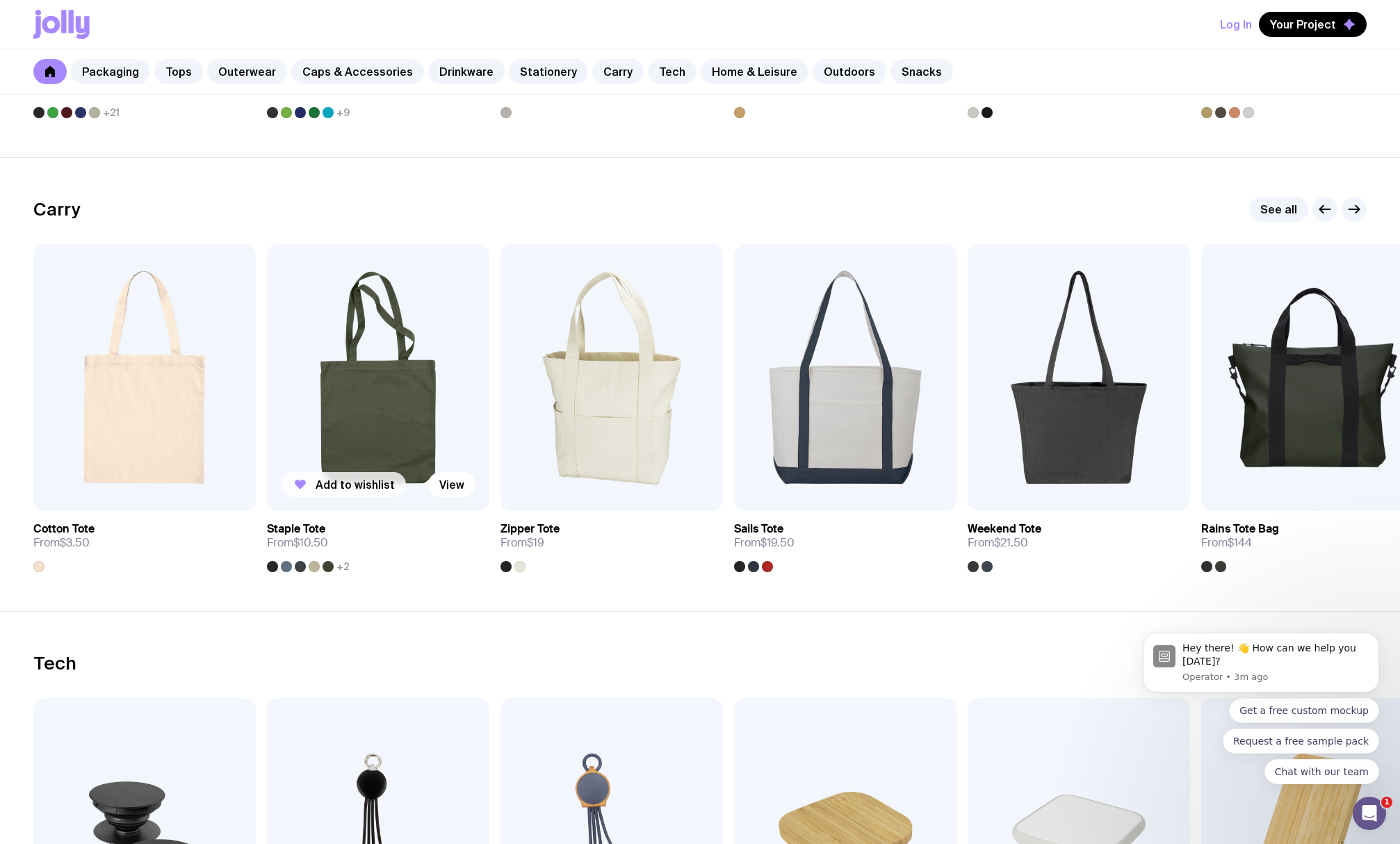
click at [391, 482] on button "Add to wishlist" at bounding box center [343, 484] width 125 height 25
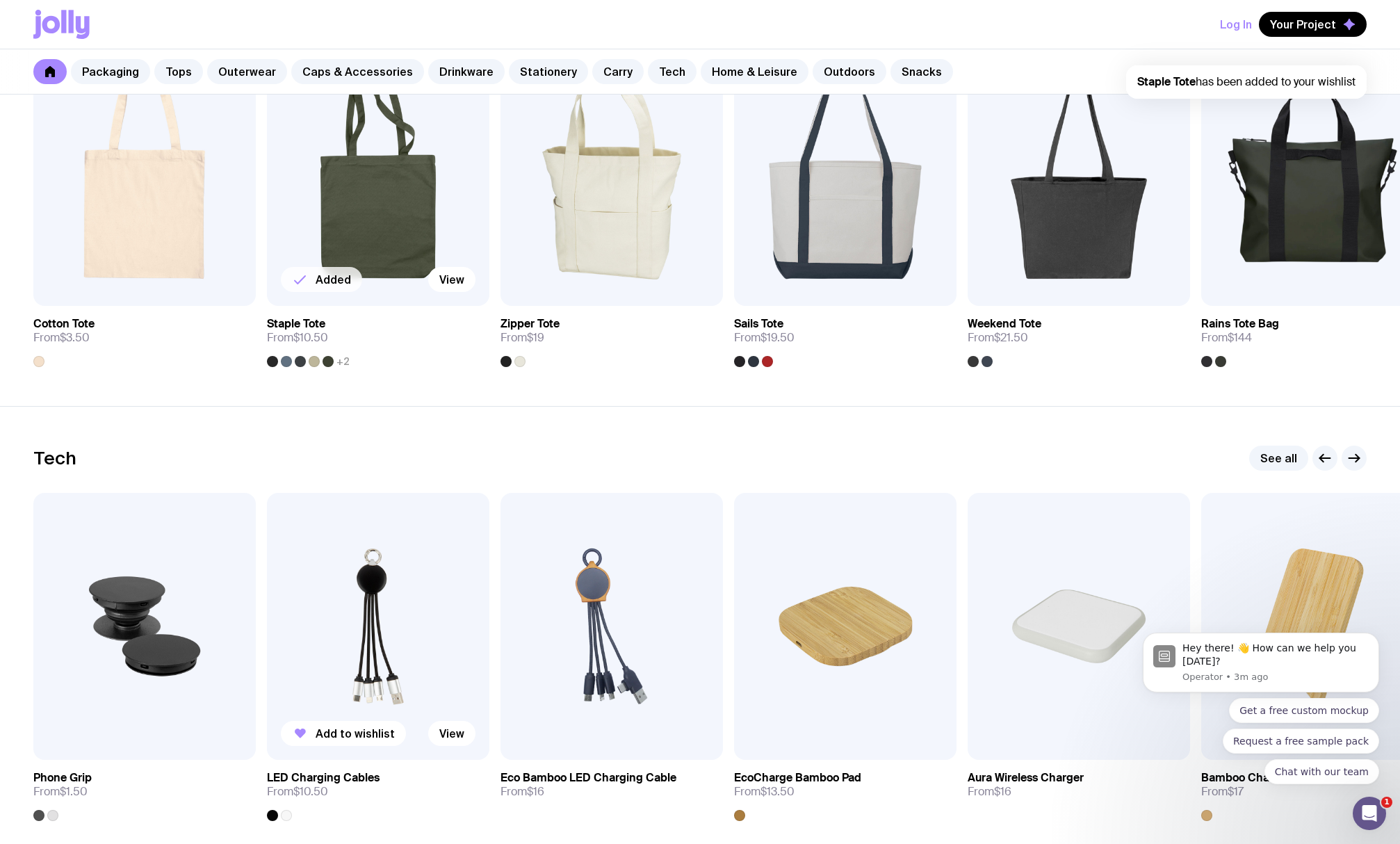
scroll to position [3269, 0]
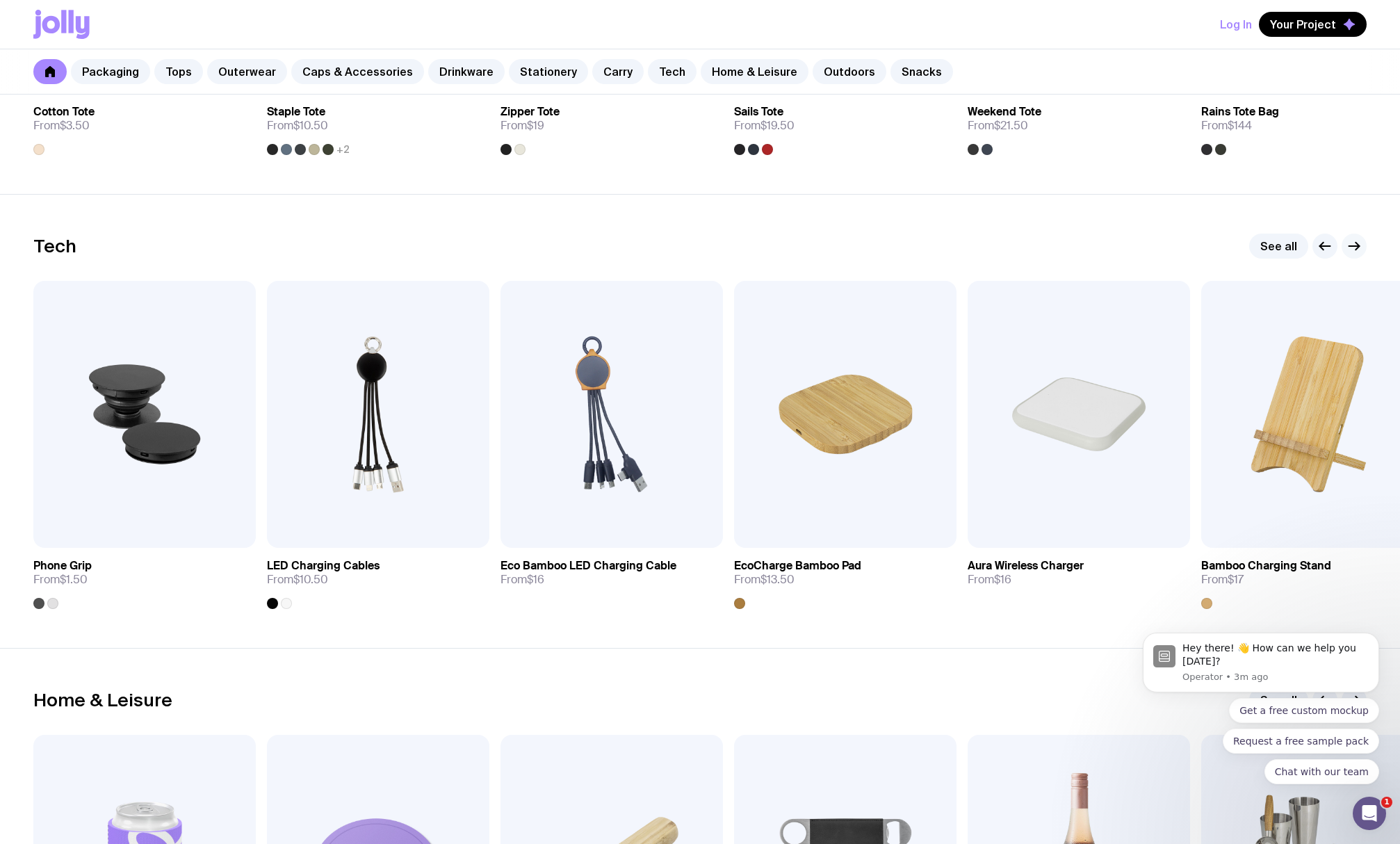
click at [1348, 252] on icon "button" at bounding box center [1354, 246] width 17 height 17
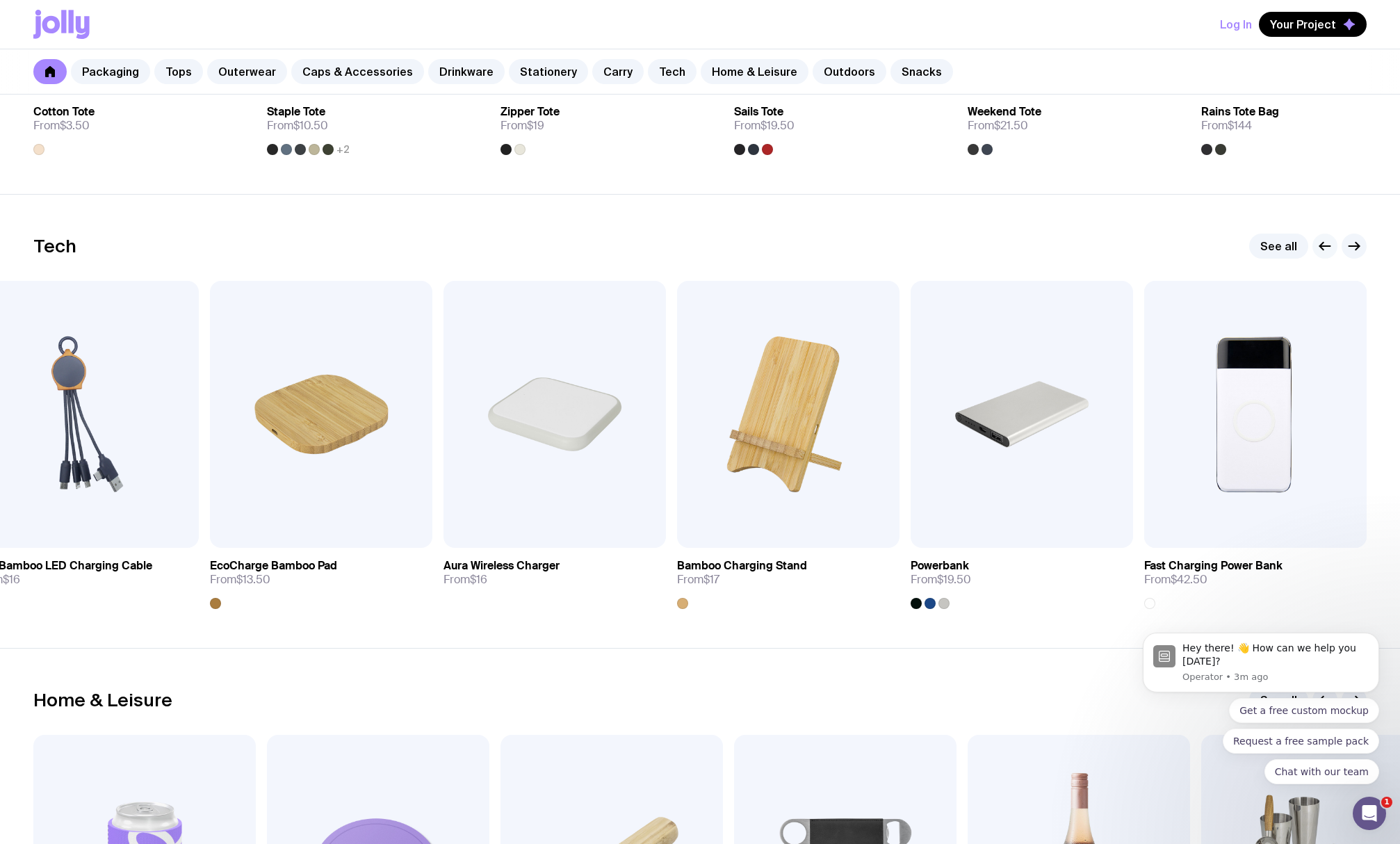
click at [1329, 246] on icon "button" at bounding box center [1325, 246] width 17 height 17
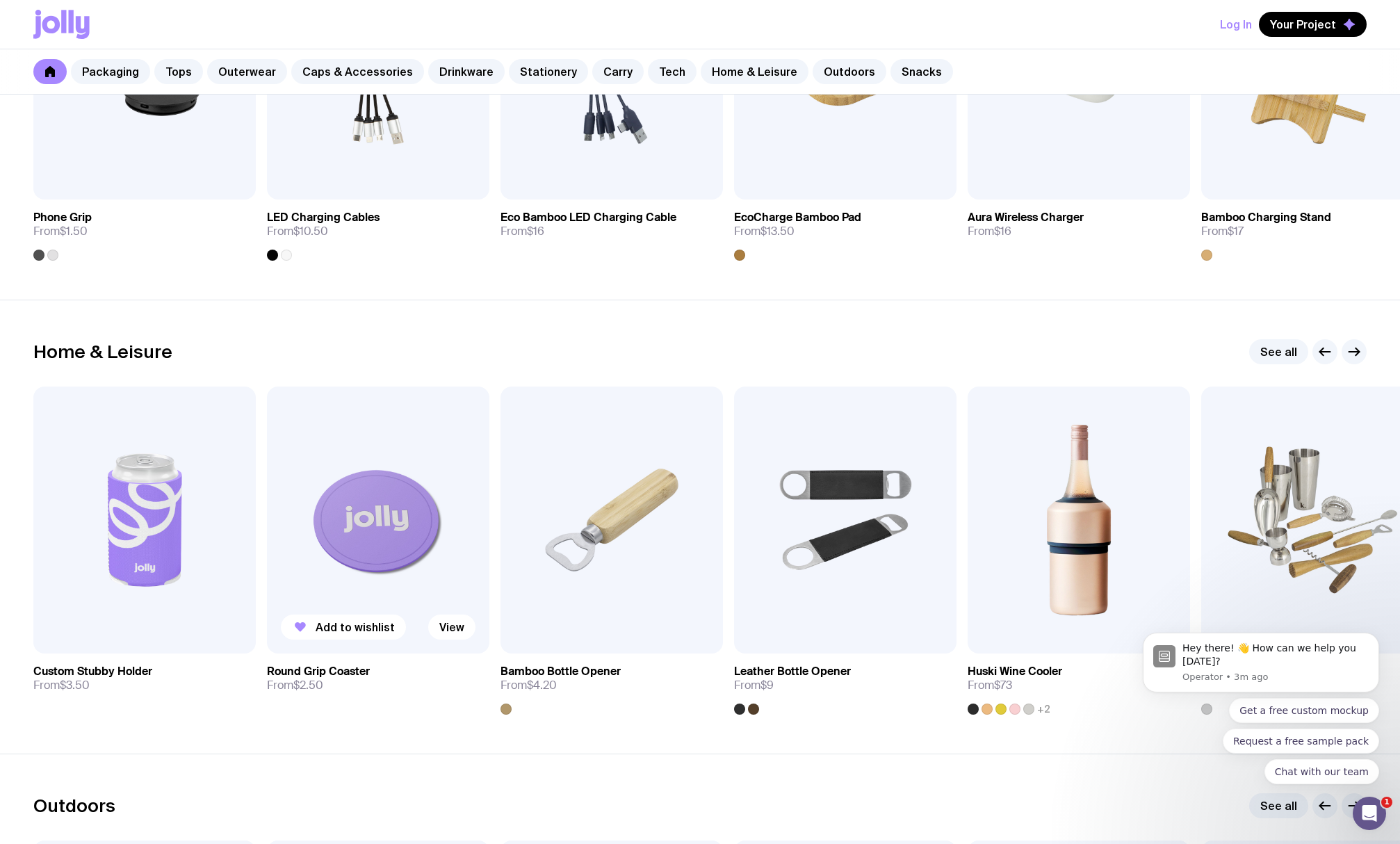
scroll to position [3755, 0]
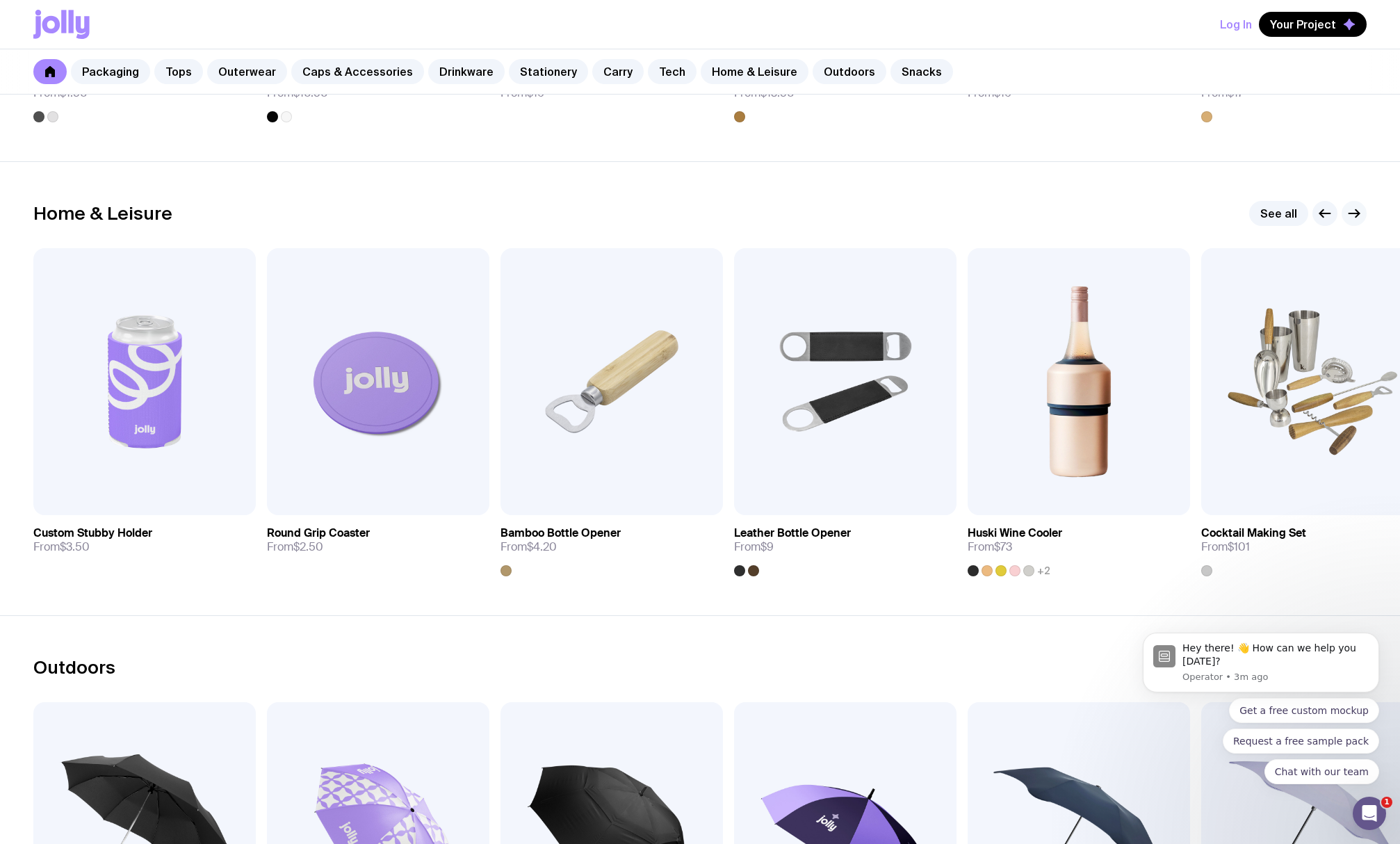
click at [1357, 213] on icon "button" at bounding box center [1354, 213] width 17 height 17
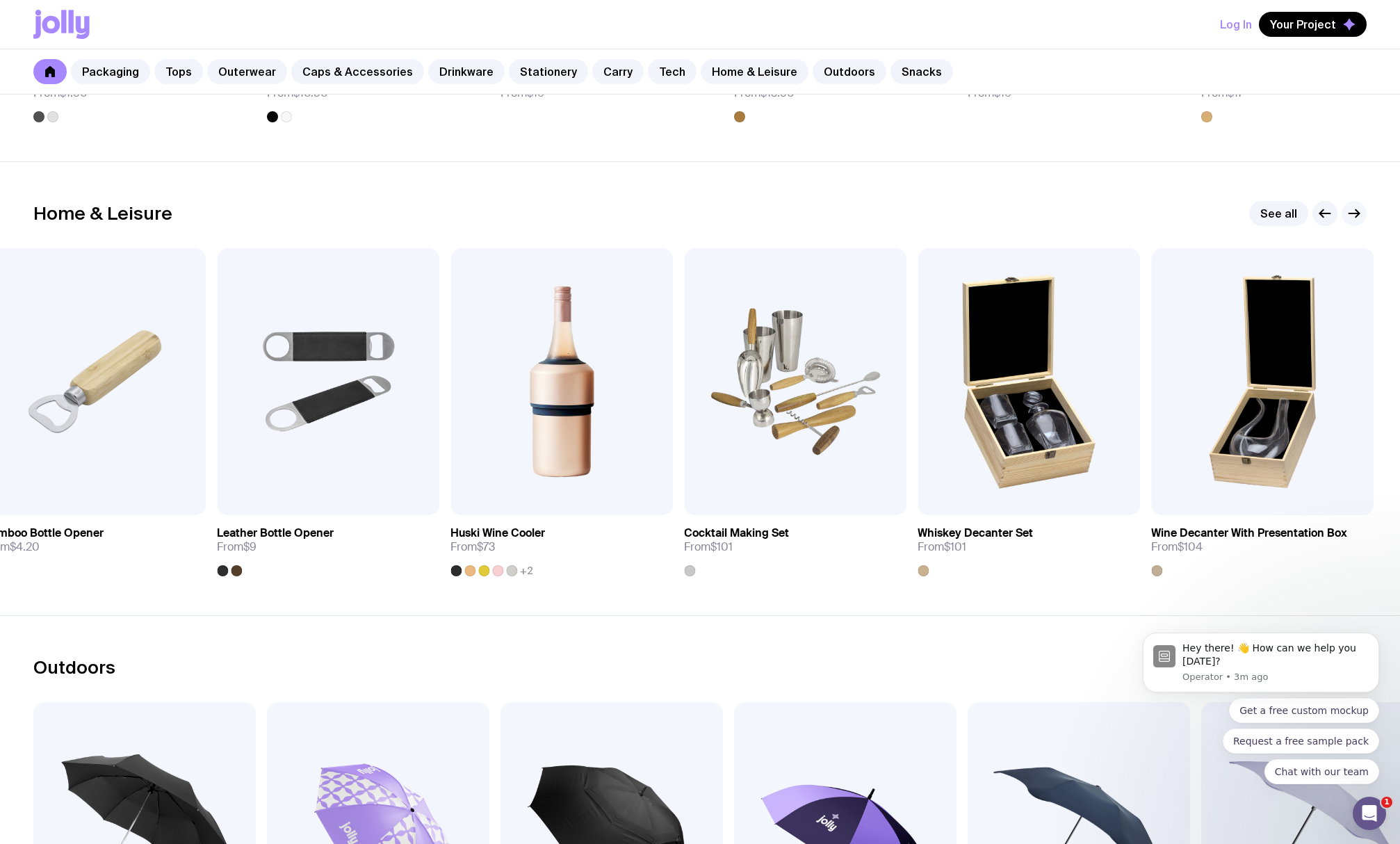
click at [1357, 213] on icon "button" at bounding box center [1354, 213] width 17 height 17
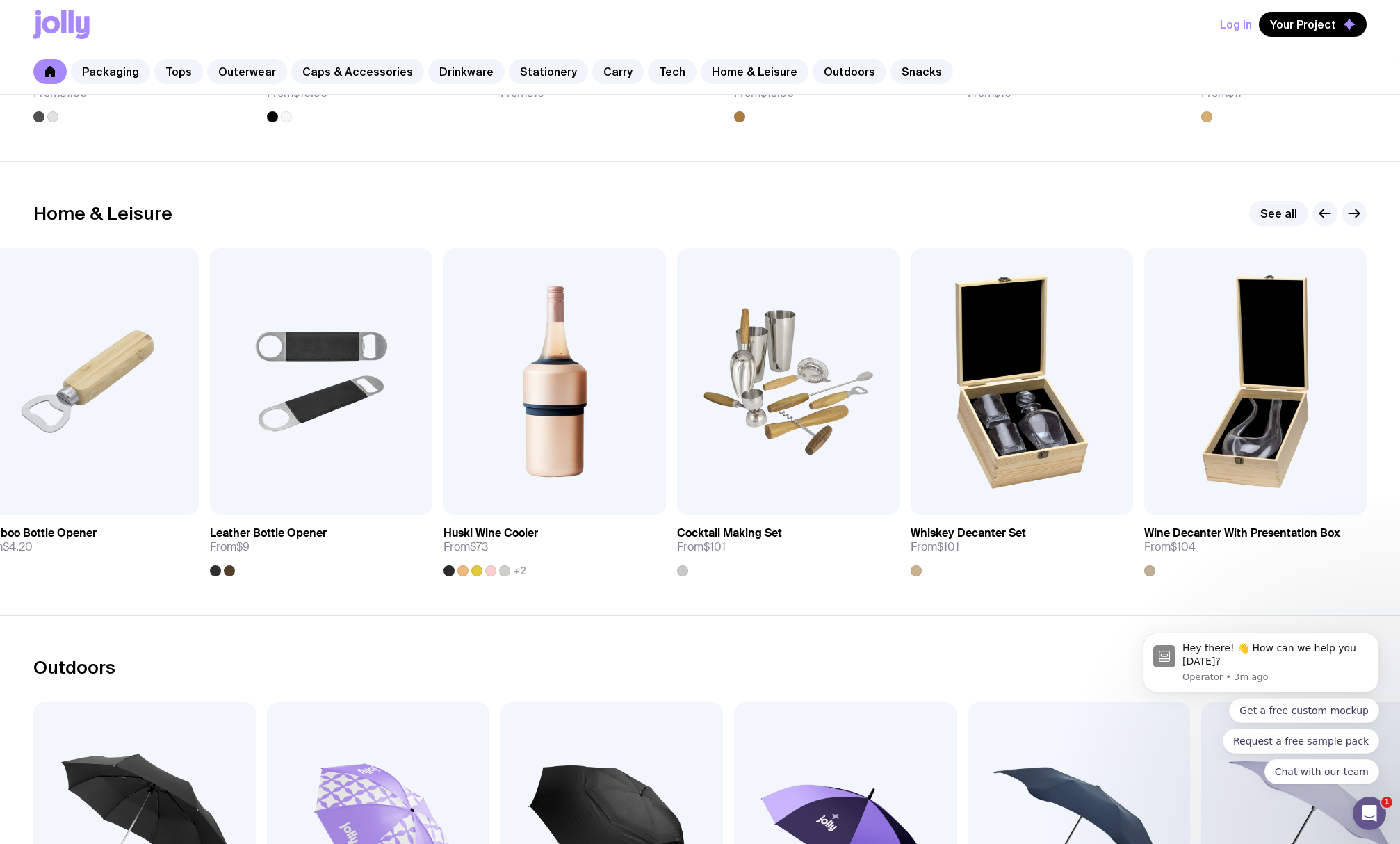
click at [1310, 210] on div "See all" at bounding box center [1307, 213] width 118 height 25
click at [1317, 212] on icon "button" at bounding box center [1325, 213] width 17 height 17
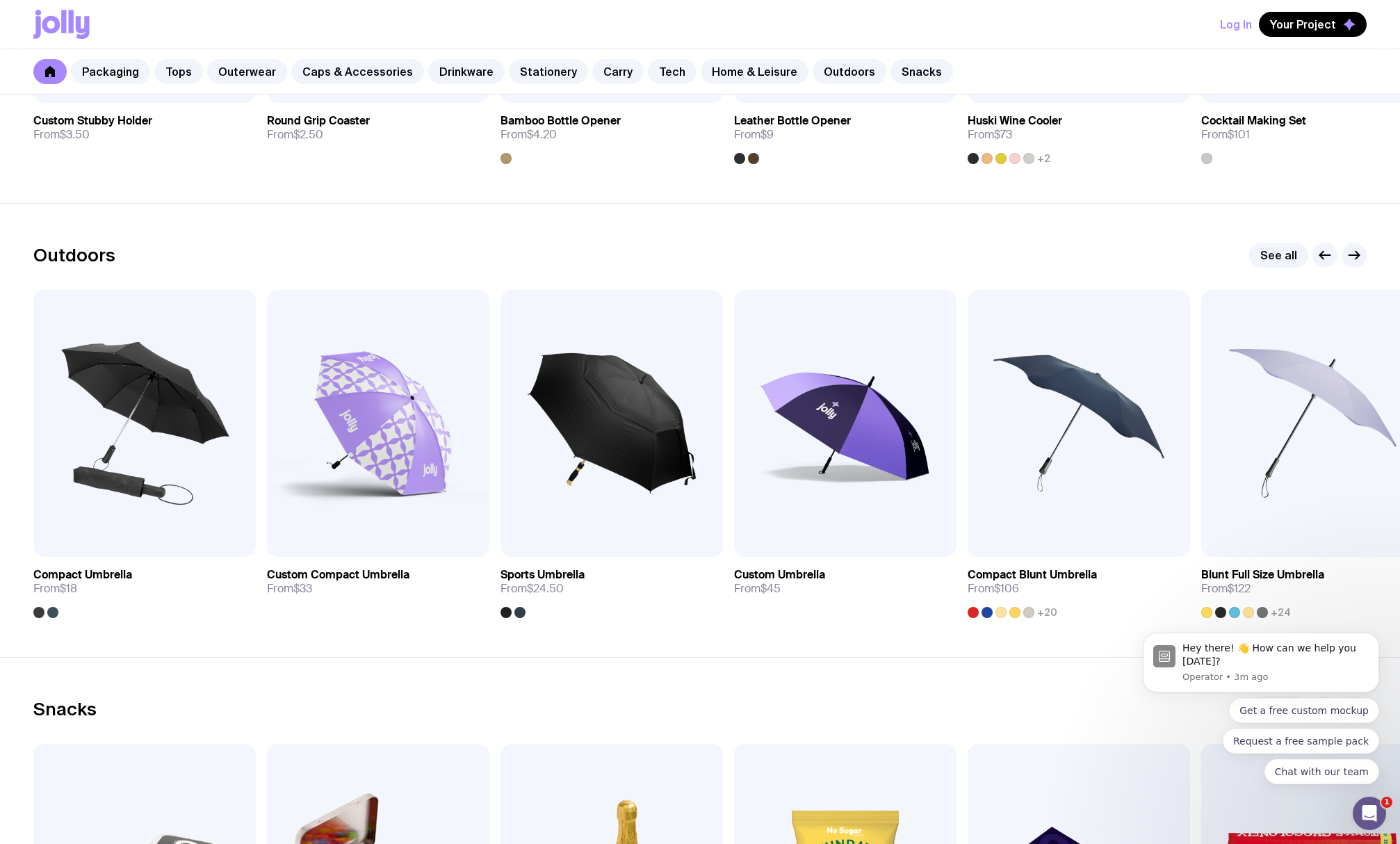
scroll to position [4173, 0]
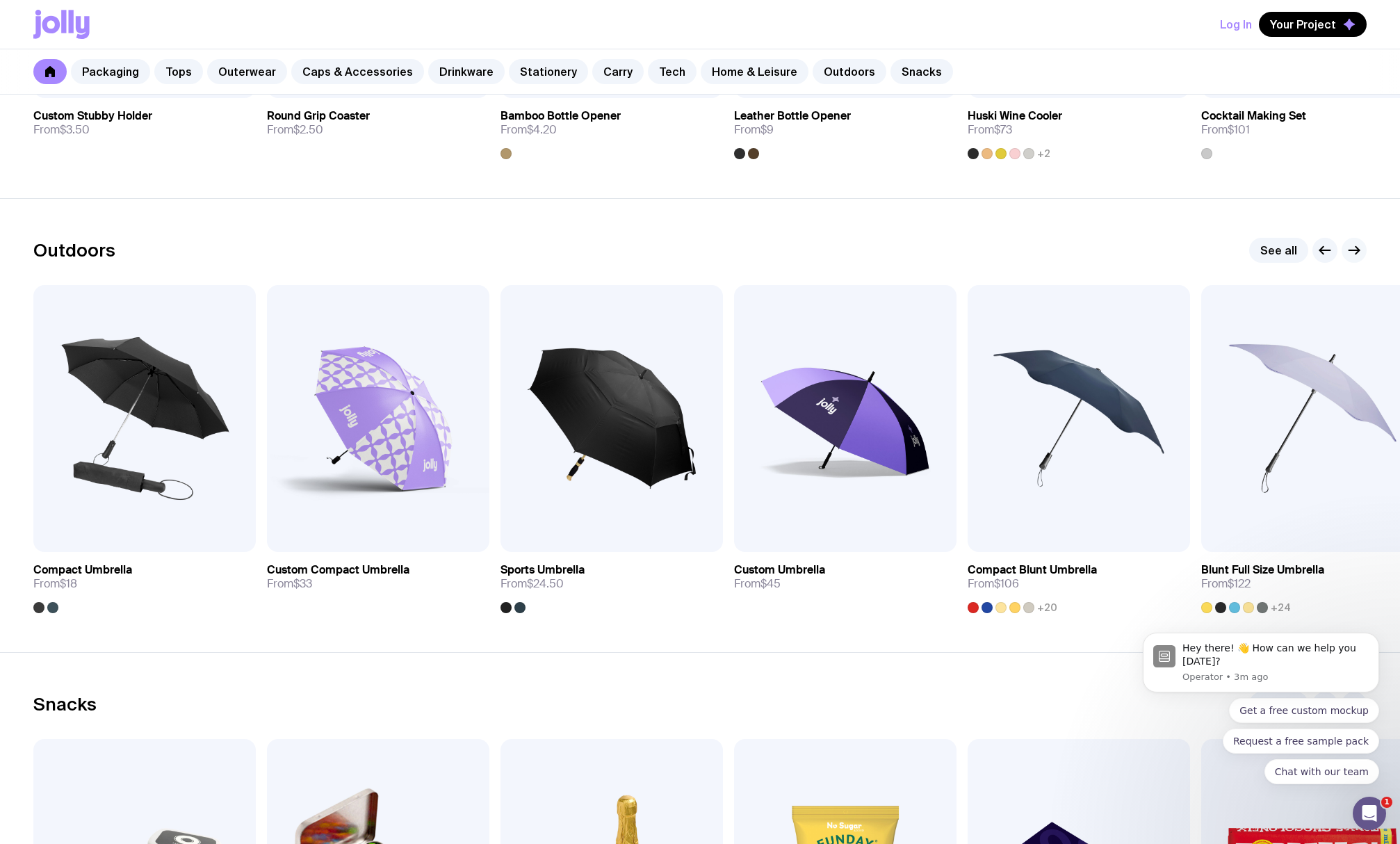
click at [1350, 248] on icon "button" at bounding box center [1354, 250] width 17 height 17
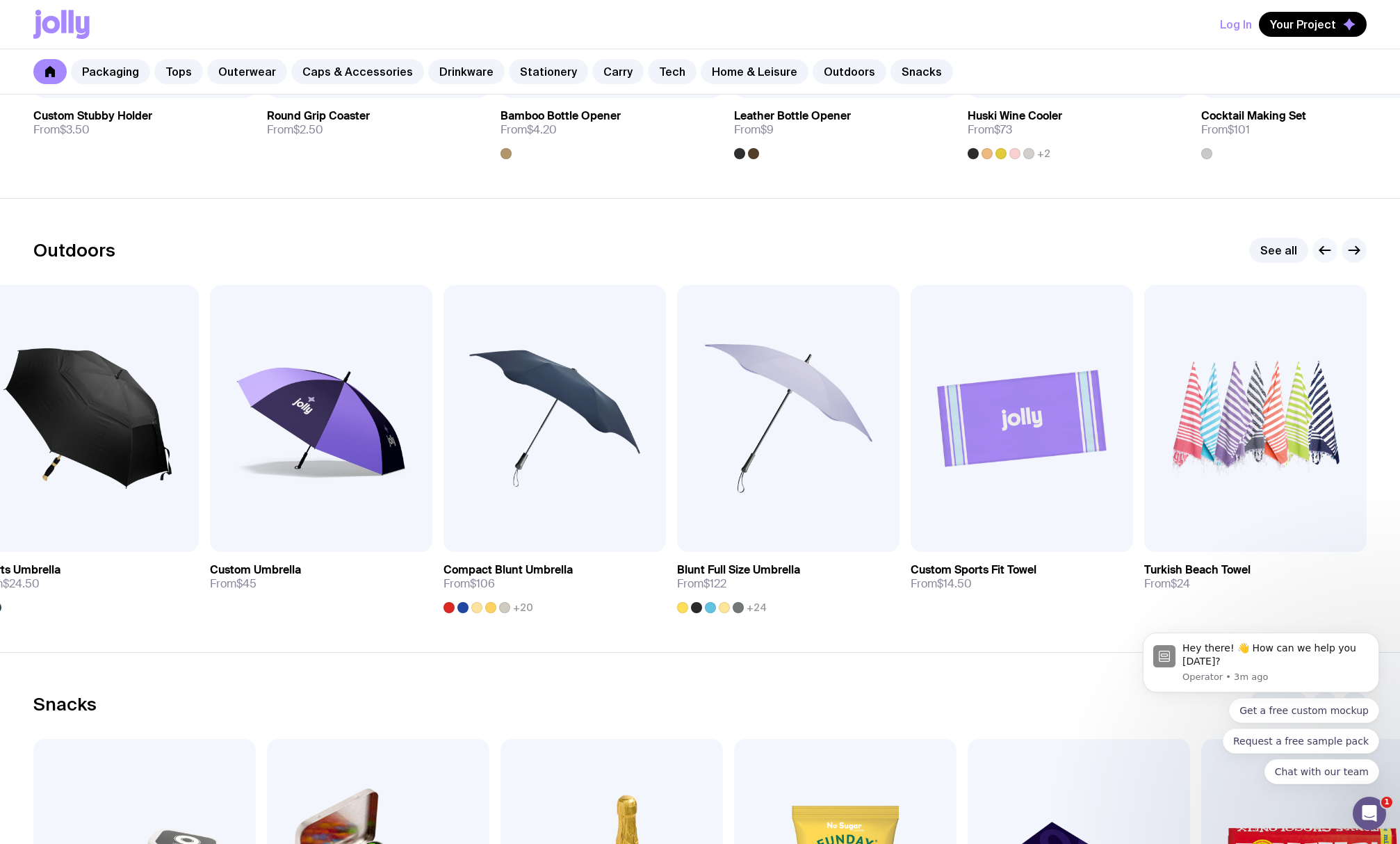
click at [1328, 254] on icon "button" at bounding box center [1325, 250] width 17 height 17
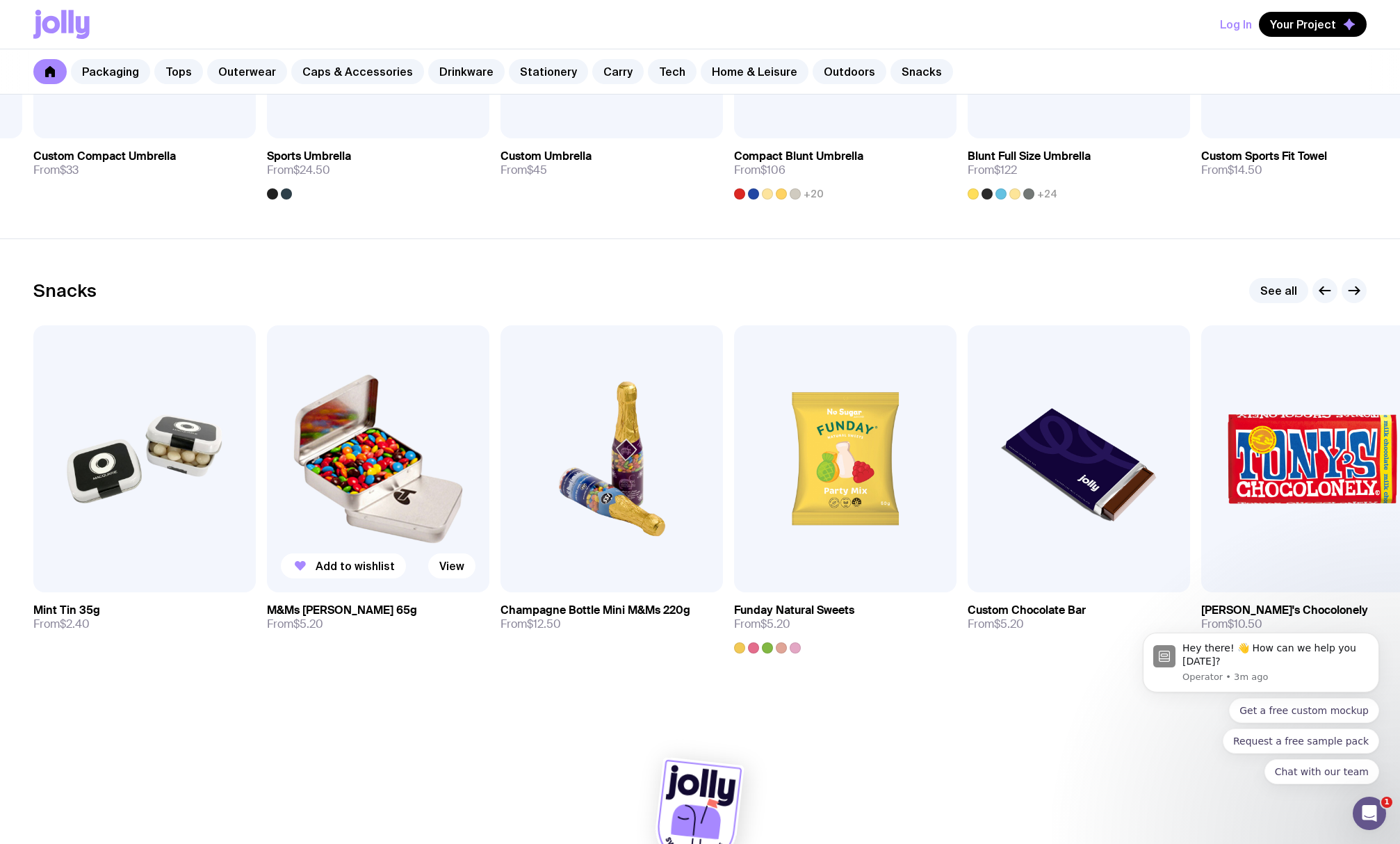
scroll to position [4588, 0]
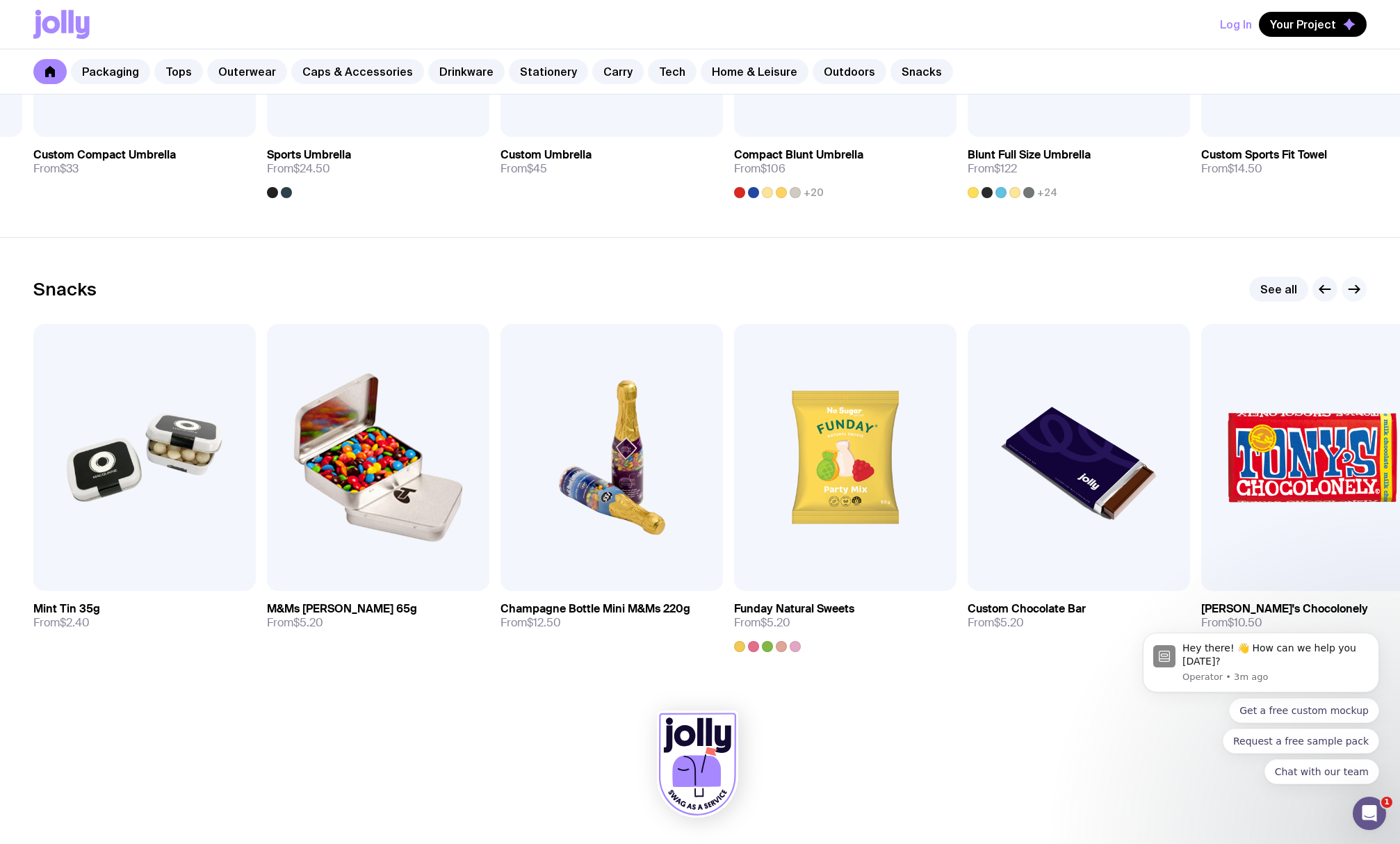
click at [1357, 290] on icon "button" at bounding box center [1354, 289] width 17 height 17
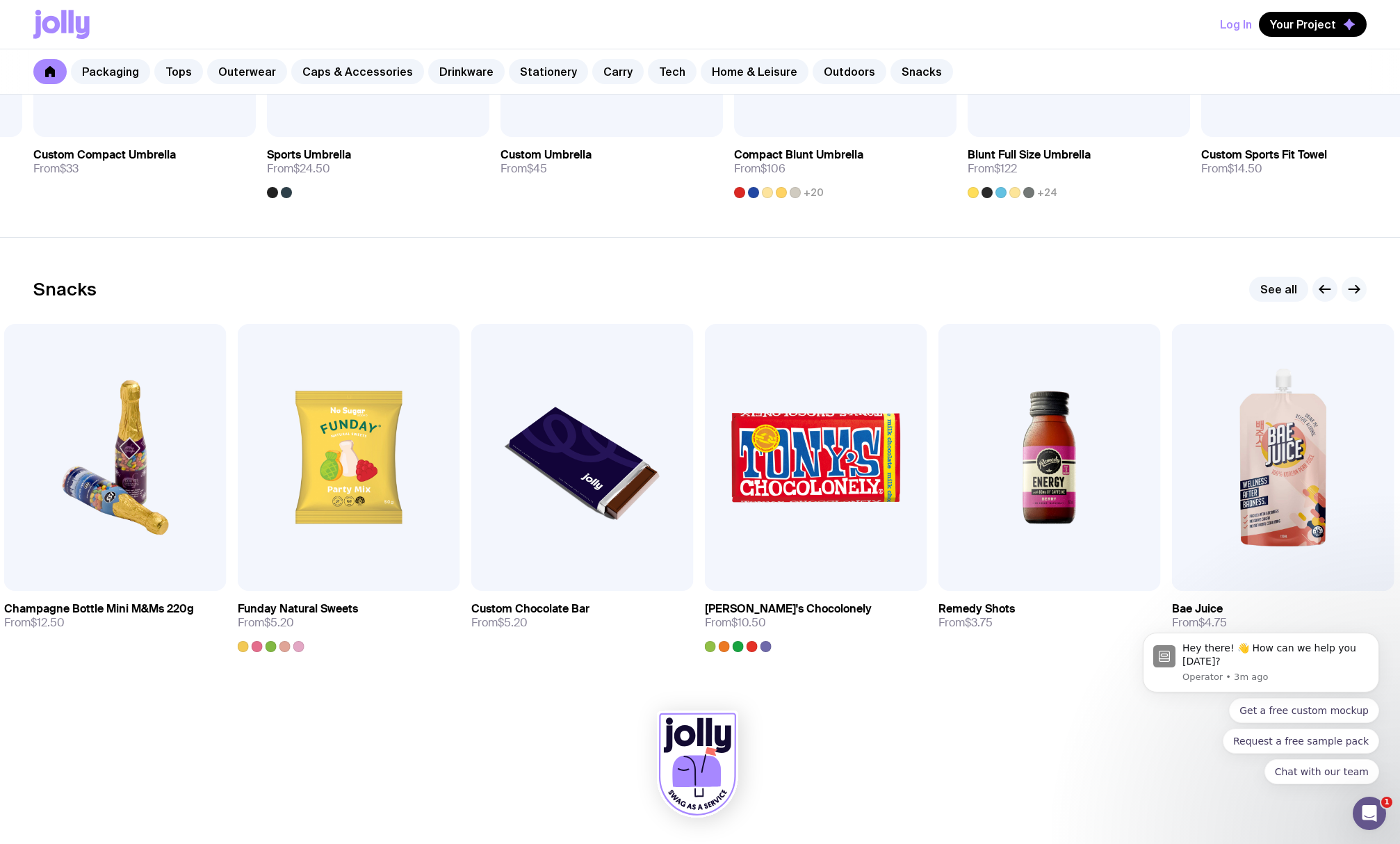
click at [1357, 290] on icon "button" at bounding box center [1354, 289] width 17 height 17
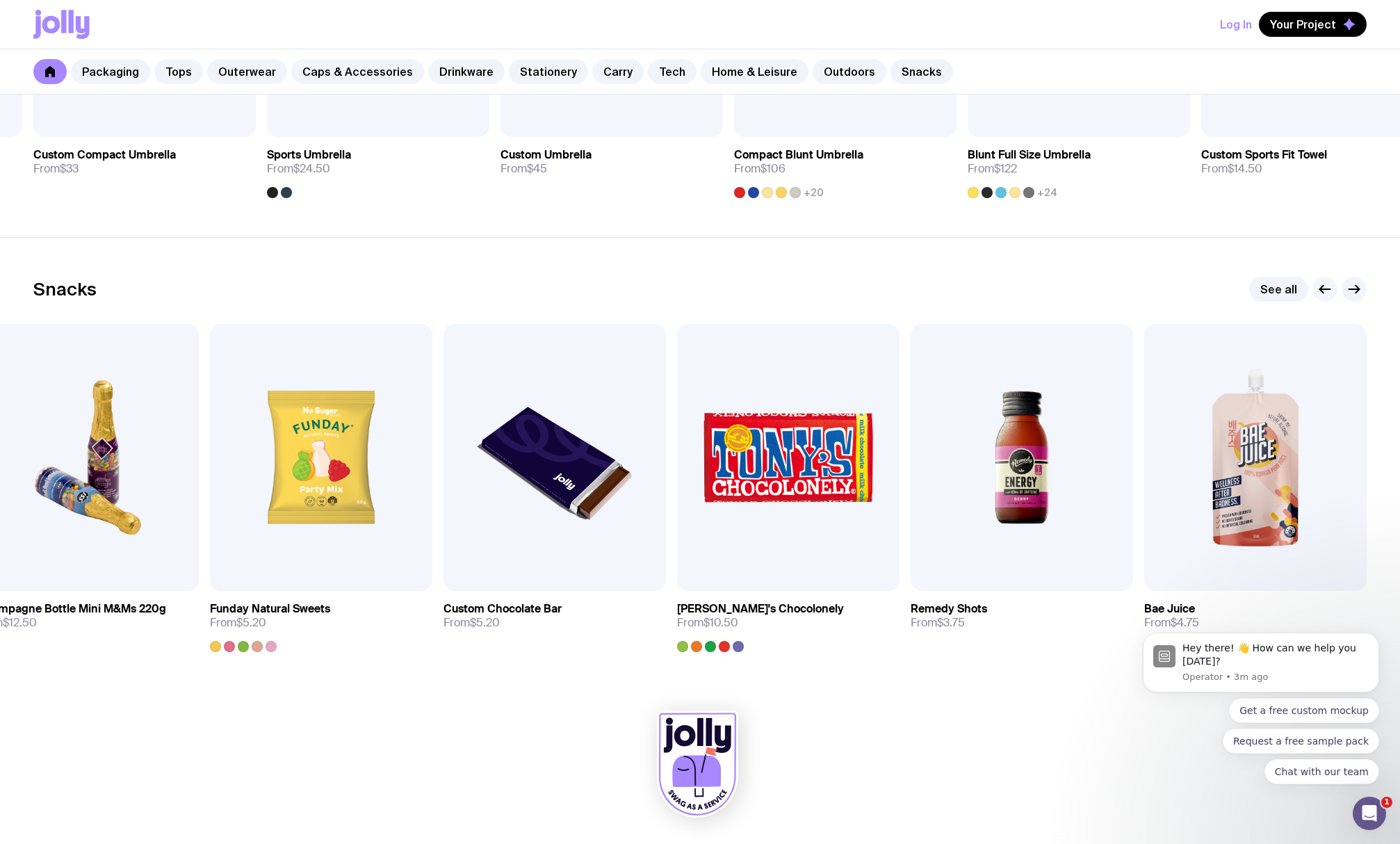
click at [1332, 291] on icon "button" at bounding box center [1325, 289] width 17 height 17
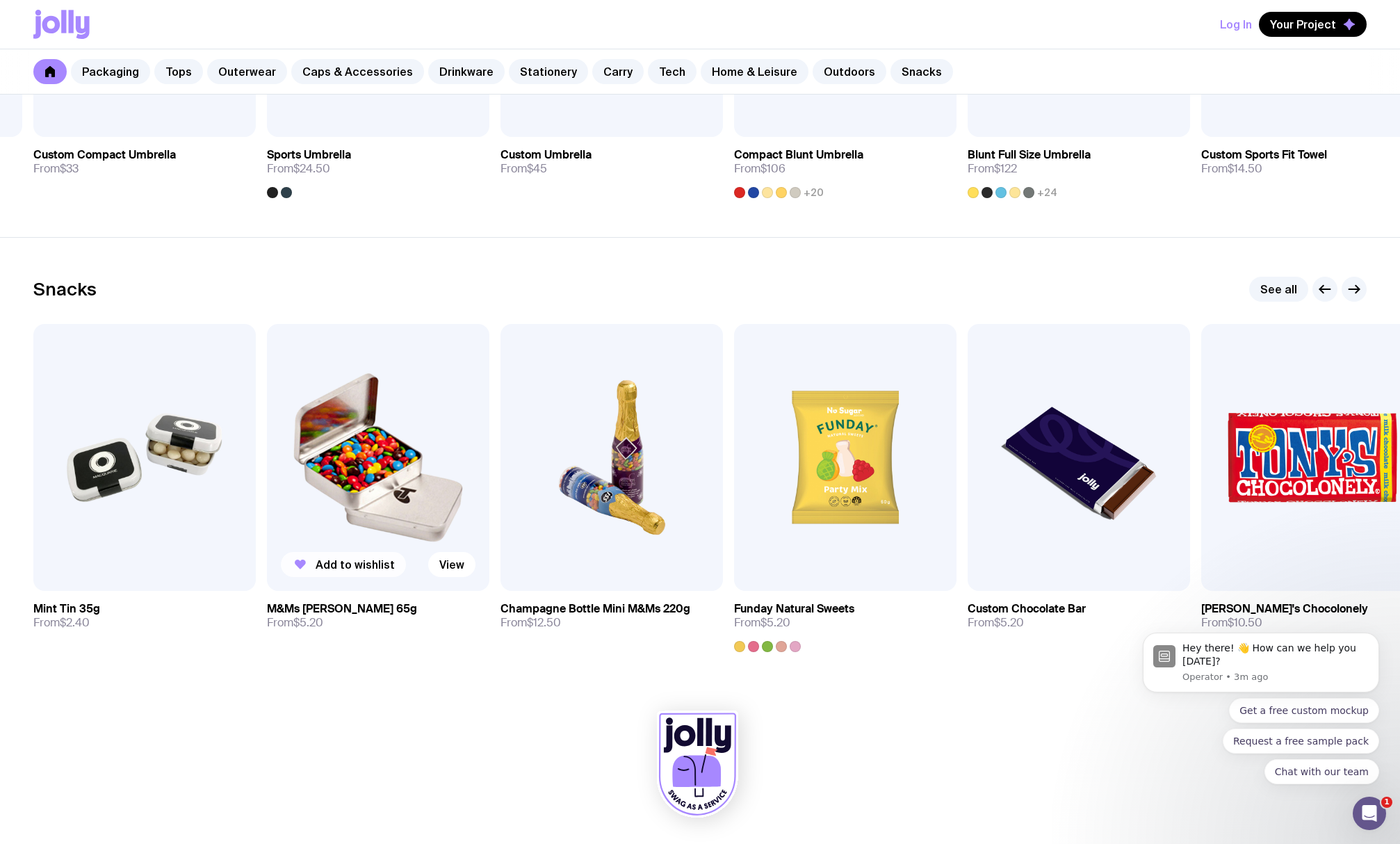
click at [385, 564] on span "Add to wishlist" at bounding box center [355, 564] width 79 height 14
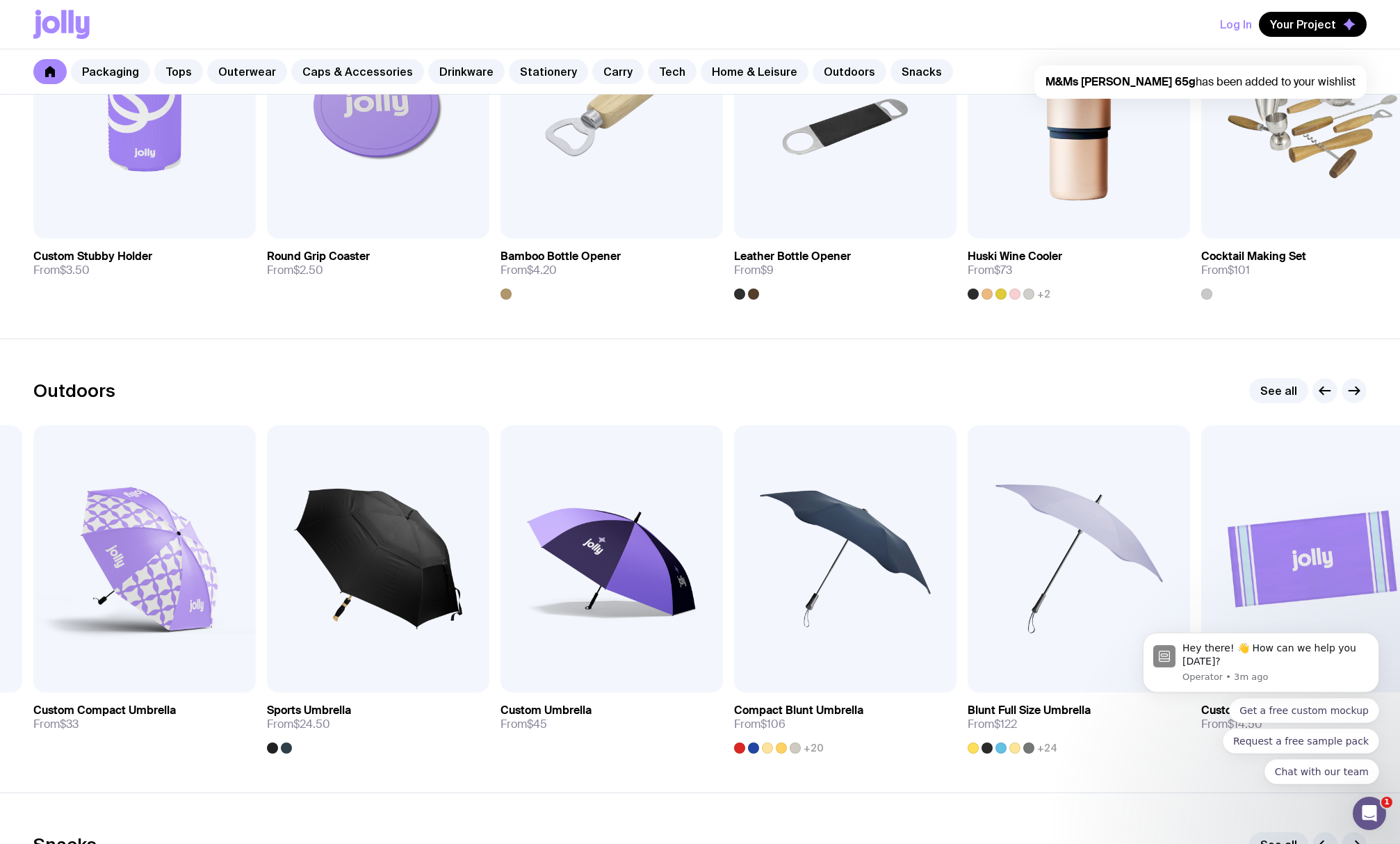
scroll to position [4032, 0]
click at [146, 659] on button "Add to wishlist" at bounding box center [110, 666] width 125 height 25
click at [694, 18] on div "Log In Your Project" at bounding box center [700, 24] width 1333 height 49
click at [1289, 23] on span "Your Project" at bounding box center [1302, 24] width 66 height 14
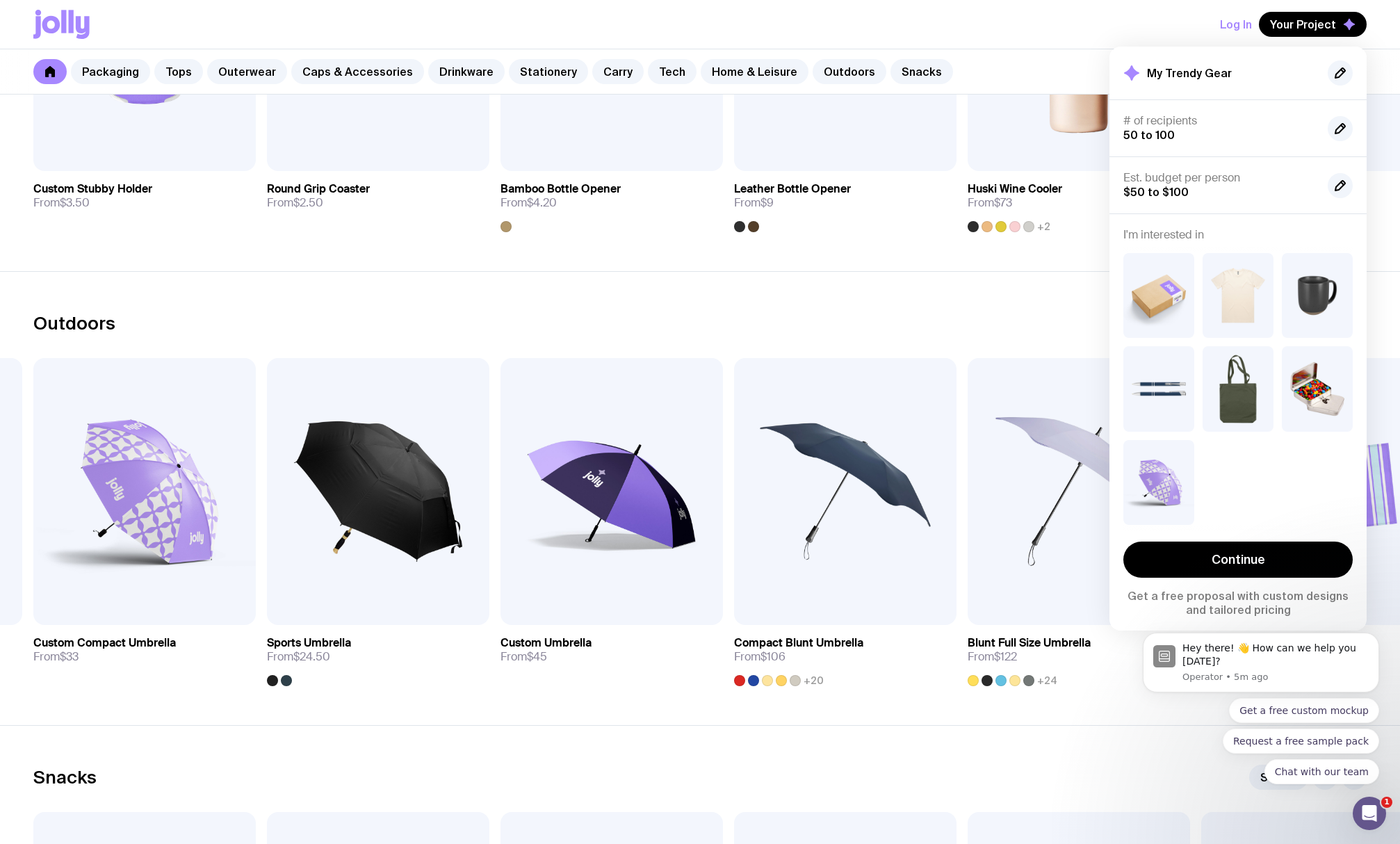
scroll to position [4101, 0]
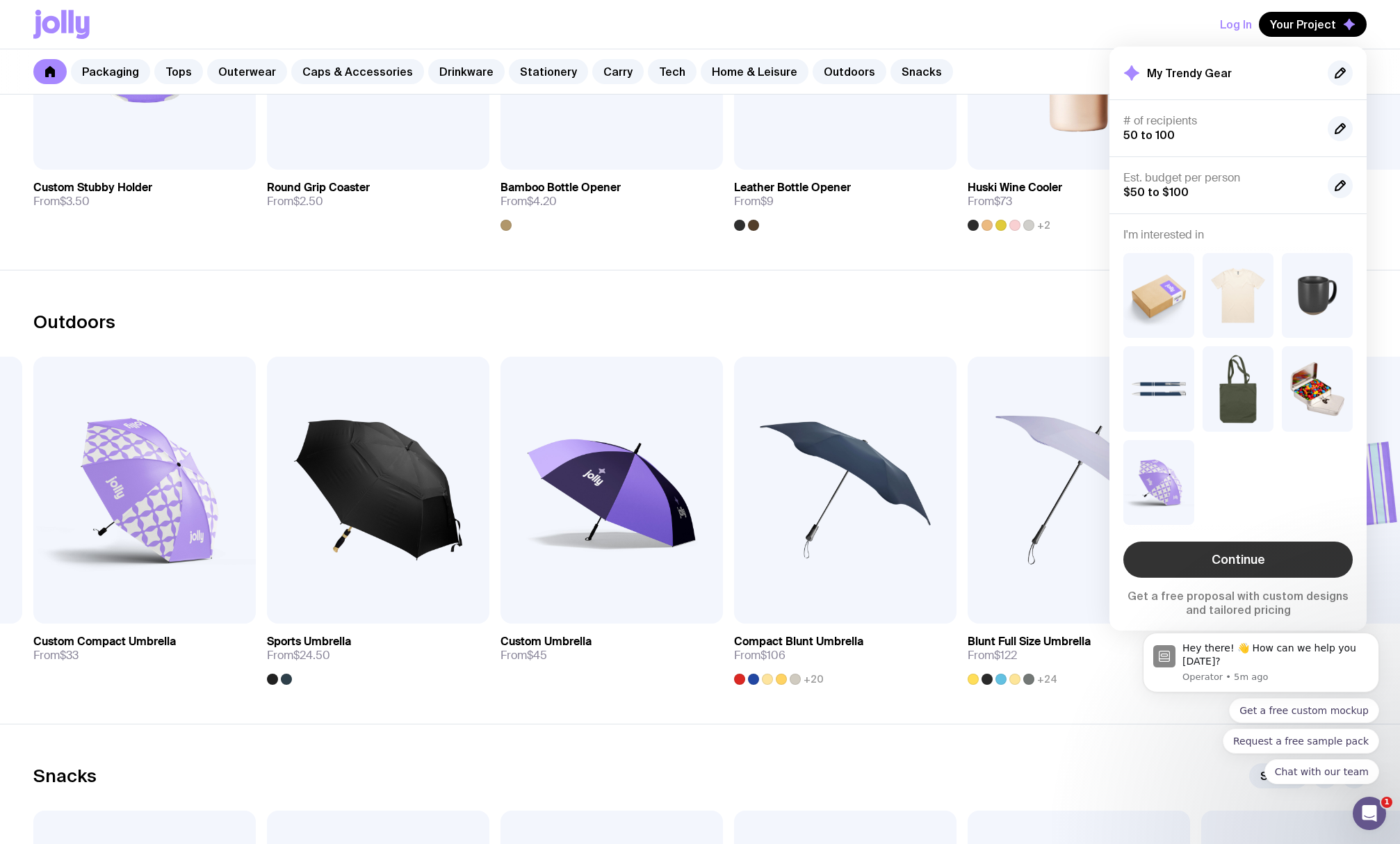
click at [1226, 550] on link "Continue" at bounding box center [1238, 559] width 229 height 36
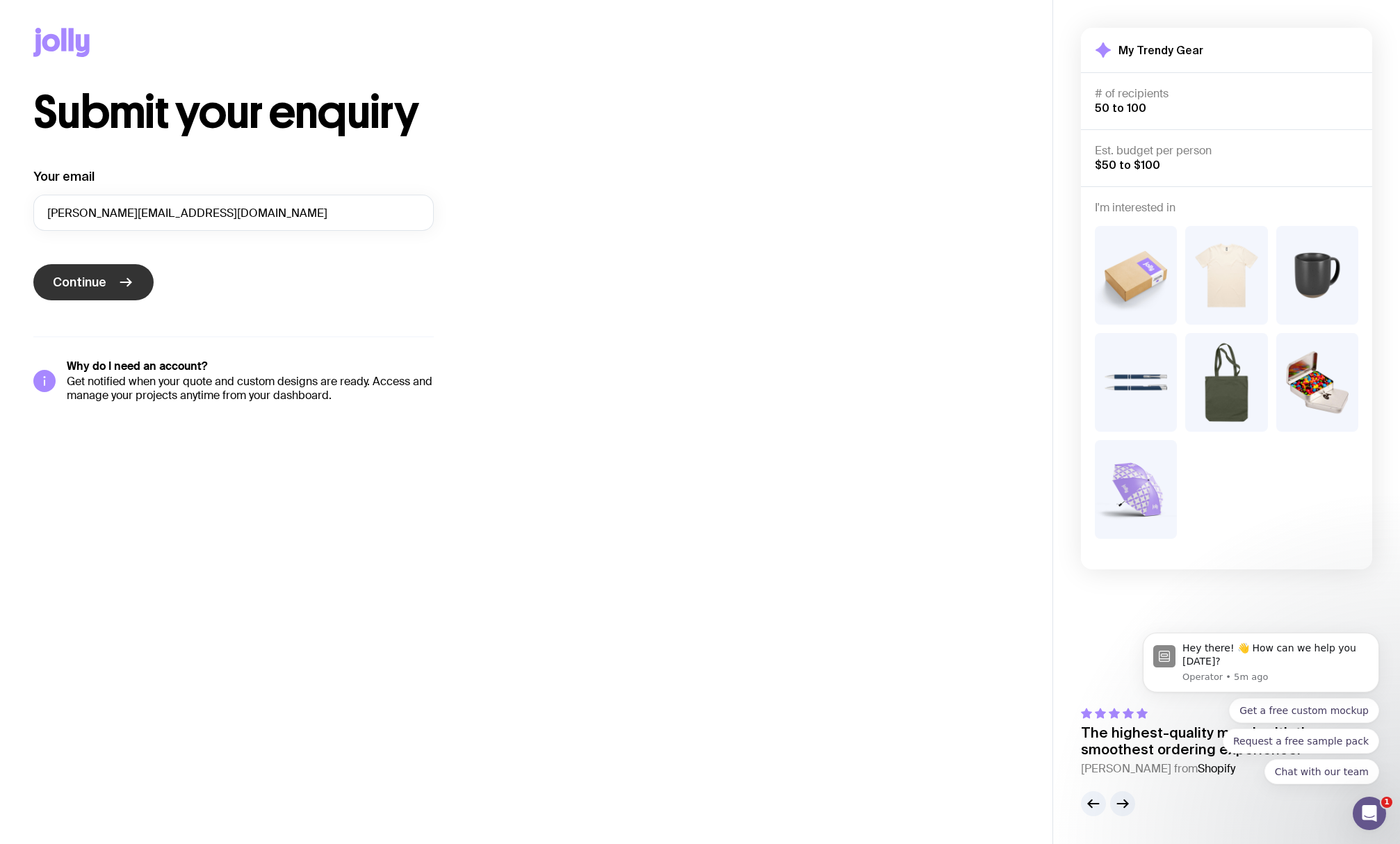
click at [118, 282] on icon "submit" at bounding box center [126, 282] width 17 height 17
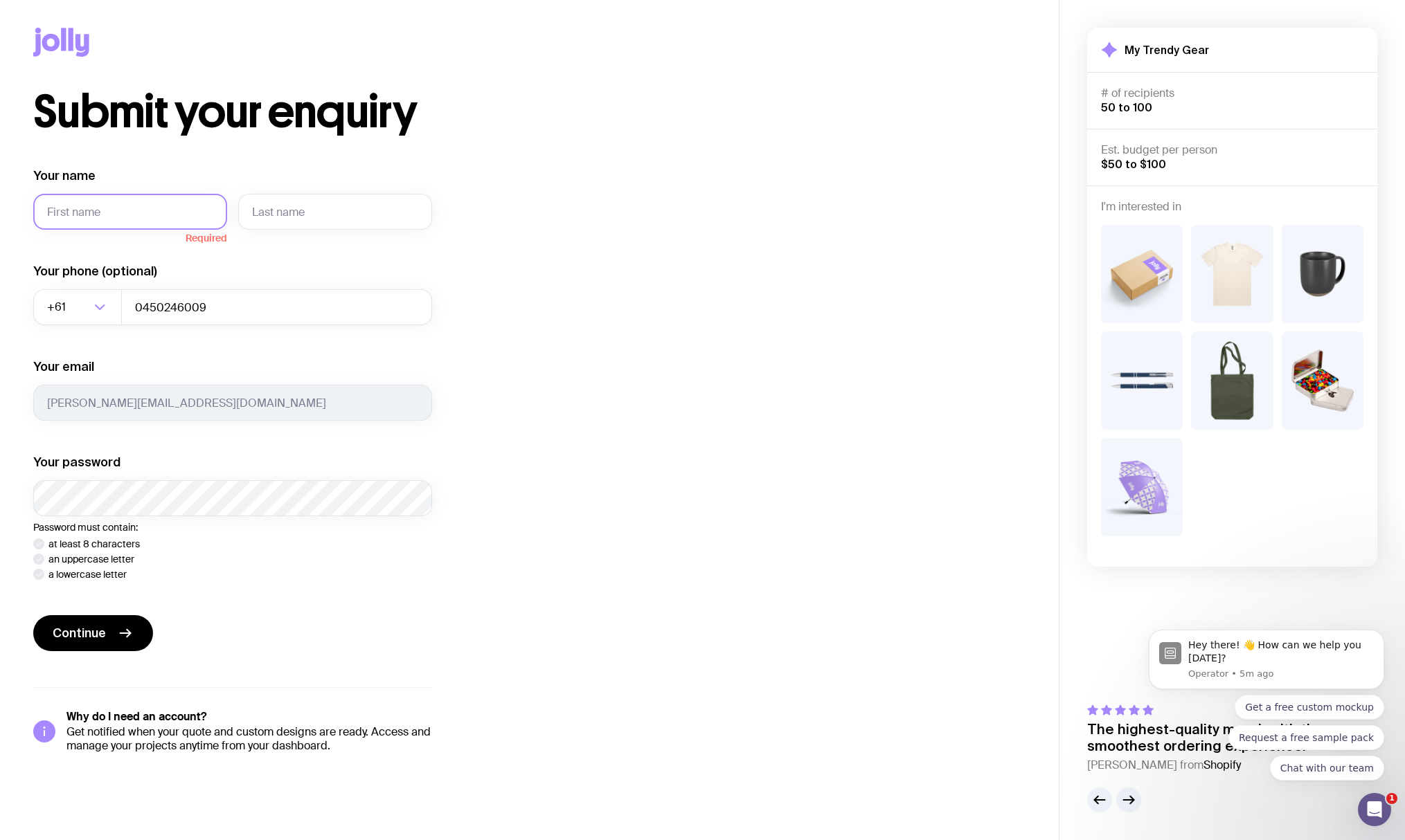
click at [94, 197] on input "Your name" at bounding box center [130, 211] width 194 height 36
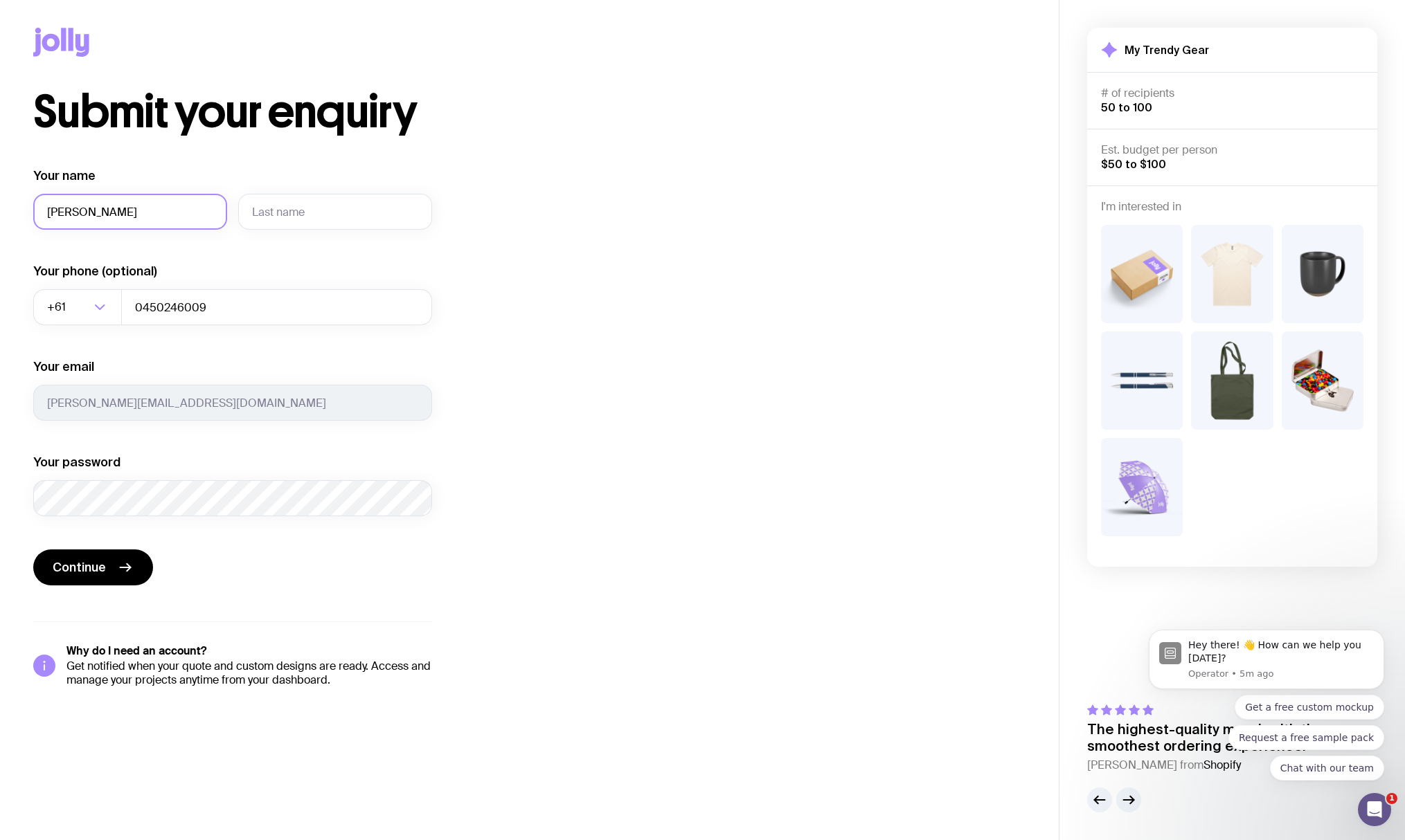
type input "[PERSON_NAME]"
type input "m"
type input "[PERSON_NAME]"
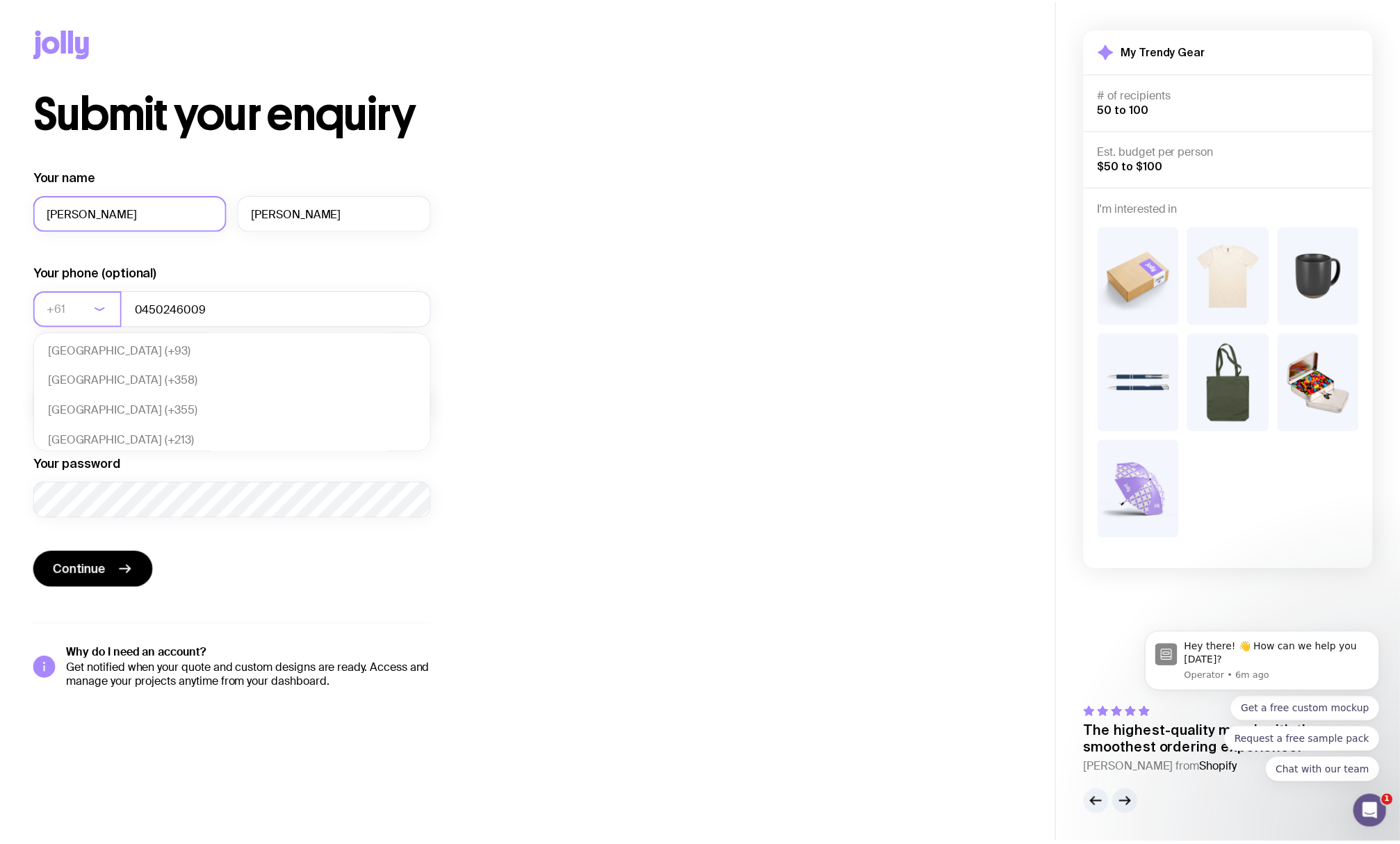
scroll to position [301, 0]
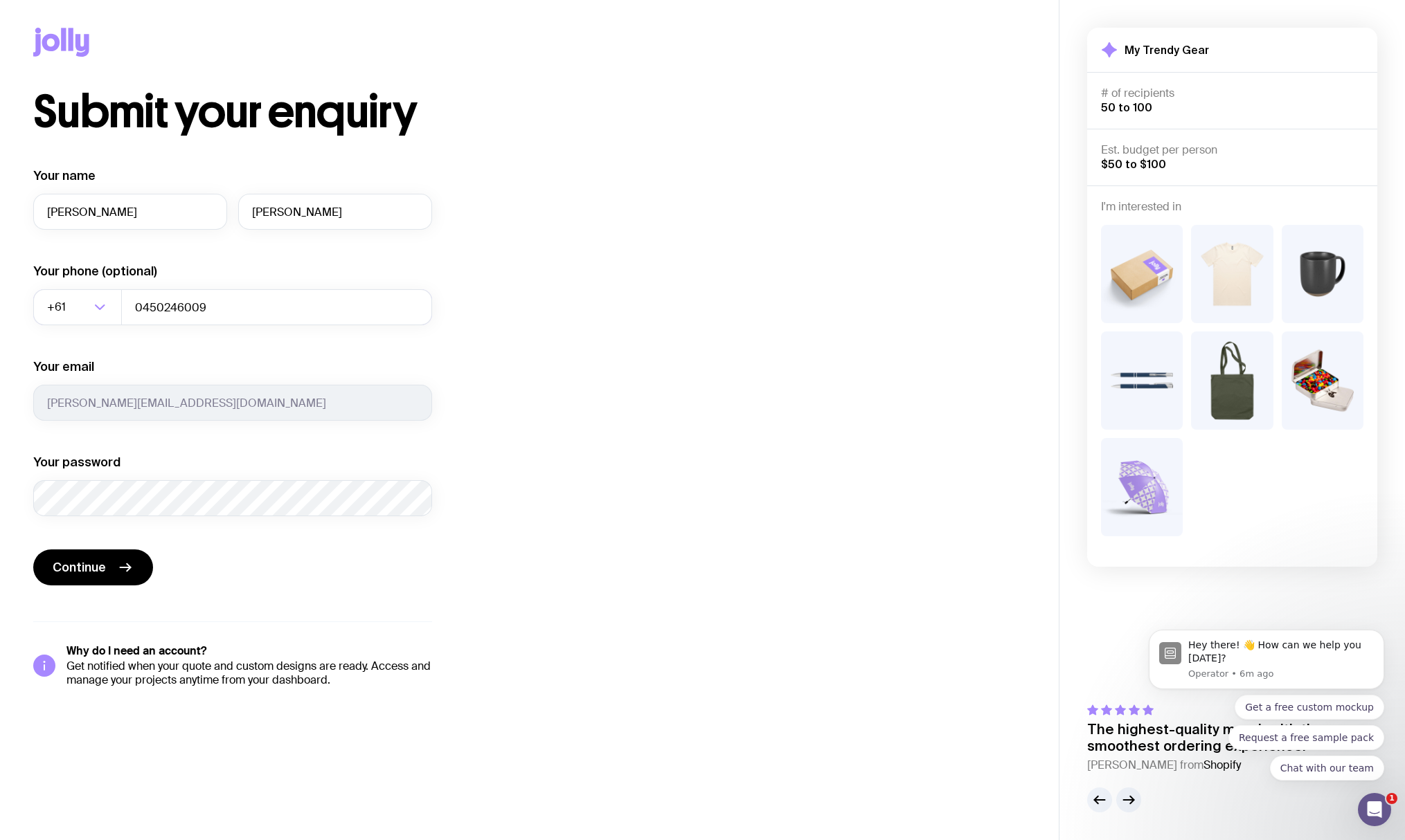
click at [33, 517] on div at bounding box center [33, 517] width 0 height 0
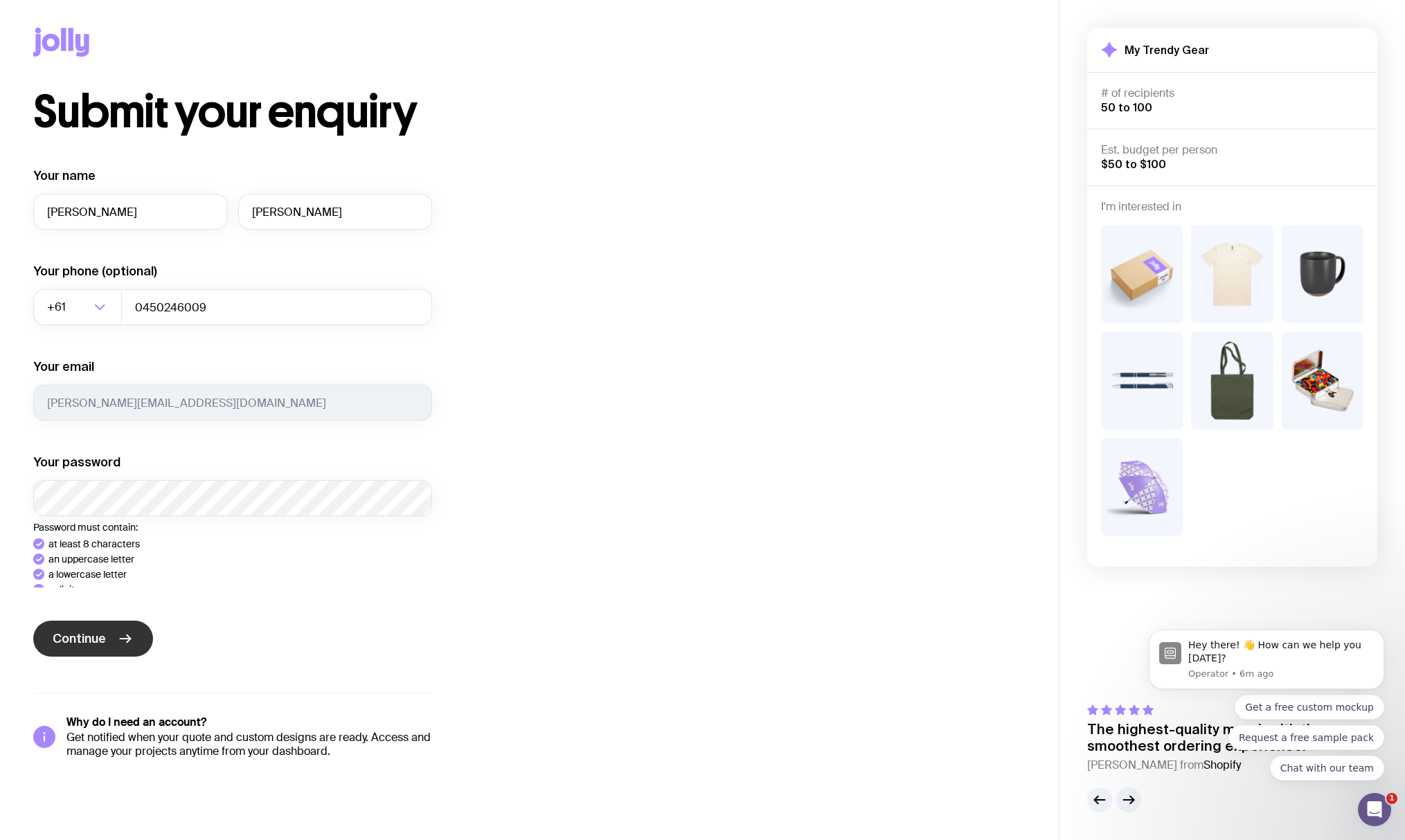
click at [105, 670] on div "Your name Tyler Mason Your phone (optional) +61 Loading... 0450246009 Your emai…" at bounding box center [233, 463] width 399 height 591
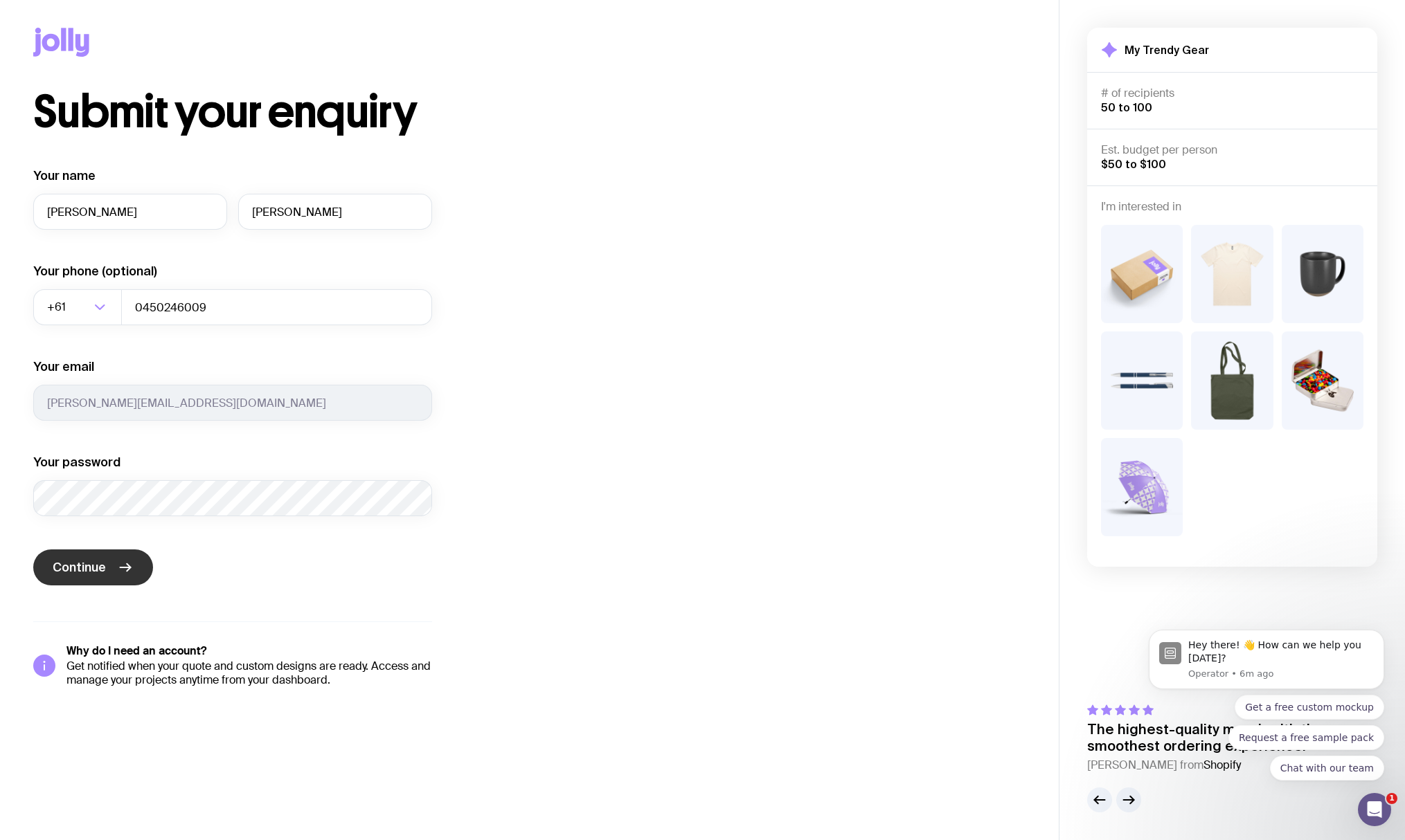
click at [112, 584] on button "Continue" at bounding box center [93, 567] width 119 height 36
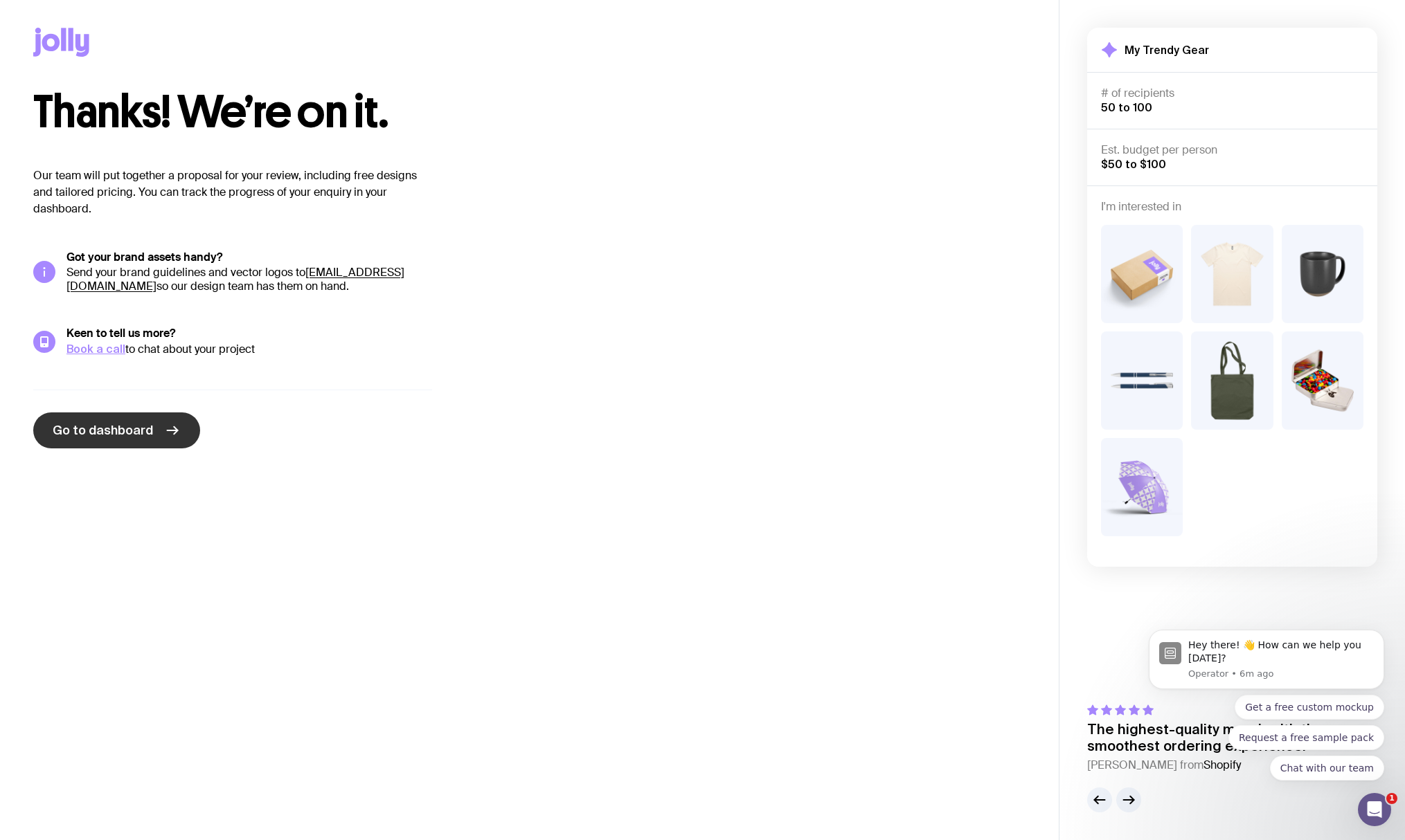
click at [128, 431] on span "Go to dashboard" at bounding box center [103, 430] width 100 height 17
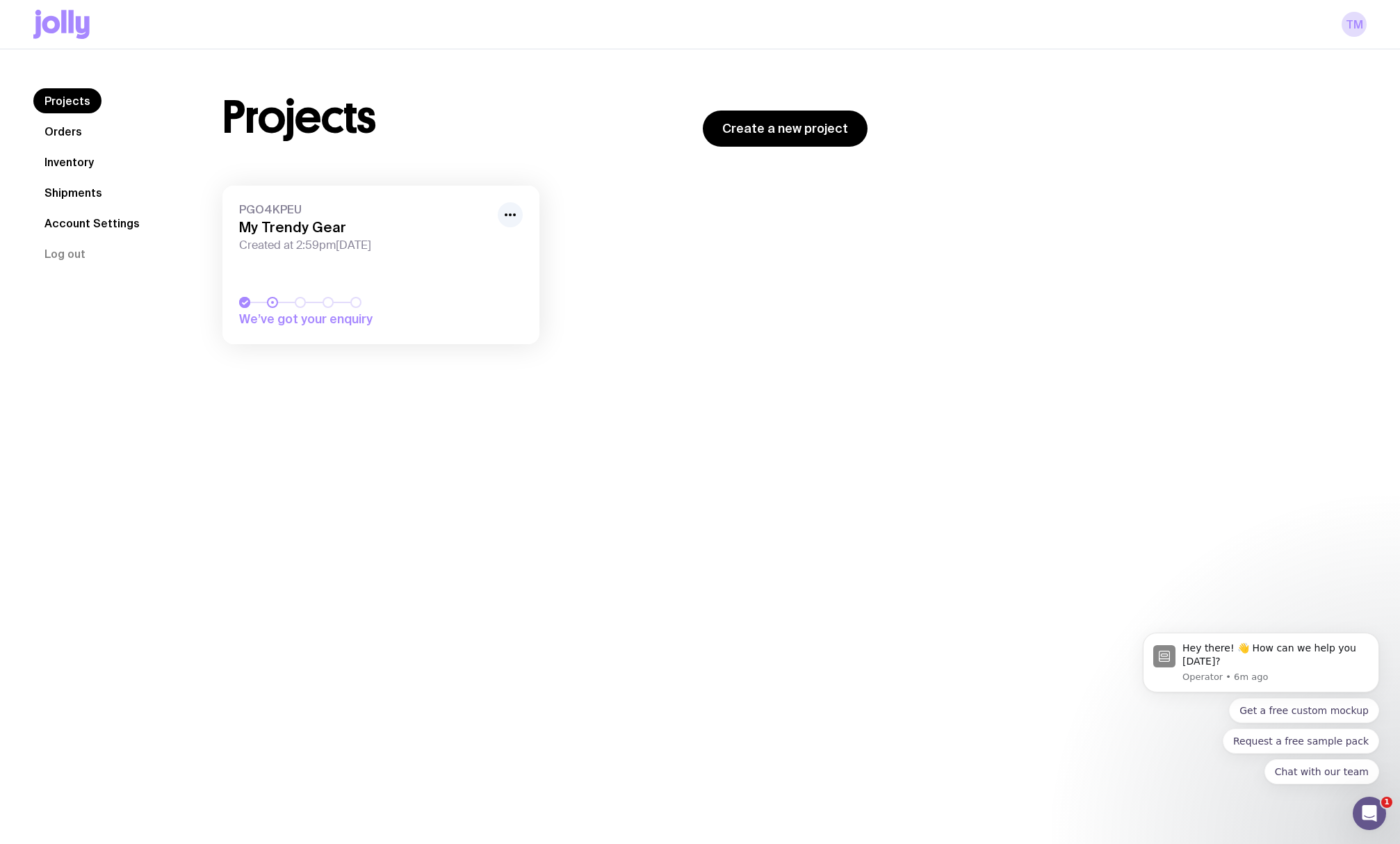
click at [51, 139] on link "Orders" at bounding box center [63, 131] width 60 height 25
